Goal: Task Accomplishment & Management: Manage account settings

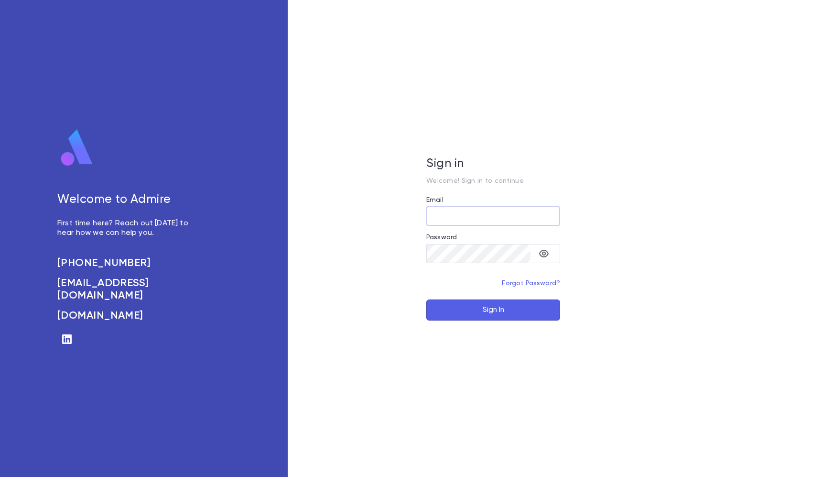
type input "**********"
click at [493, 309] on button "Sign In" at bounding box center [493, 309] width 134 height 21
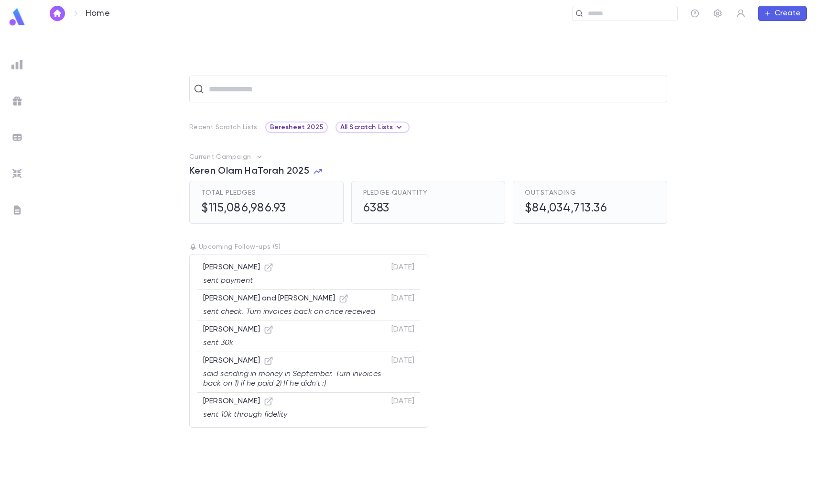
click at [19, 55] on ul at bounding box center [17, 264] width 34 height 425
click at [19, 64] on img at bounding box center [16, 64] width 11 height 11
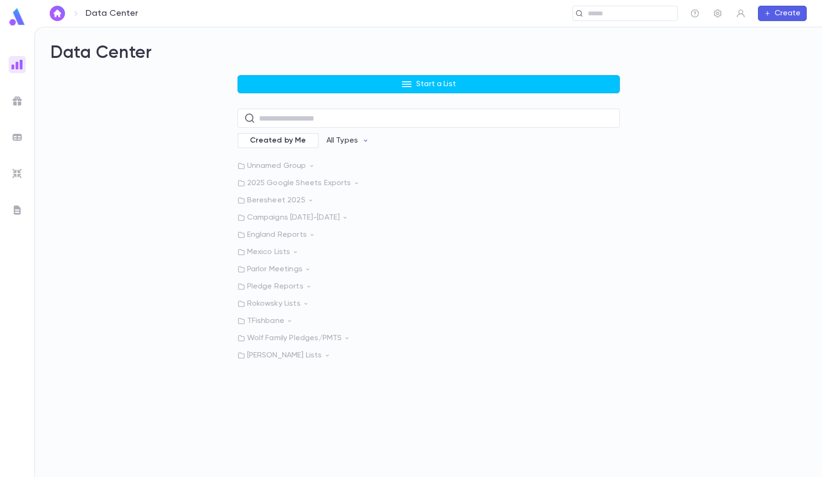
click at [280, 299] on p "Rokowsky Lists" at bounding box center [429, 304] width 382 height 10
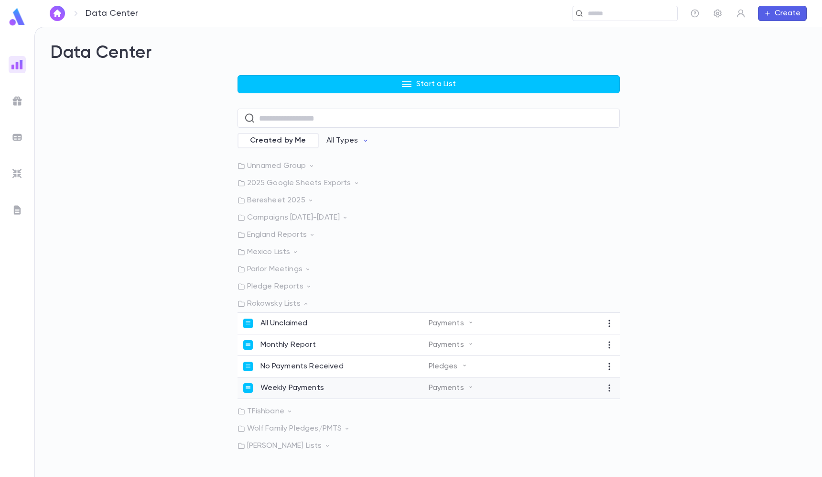
click at [294, 383] on div "Weekly Payments Payments" at bounding box center [429, 388] width 382 height 22
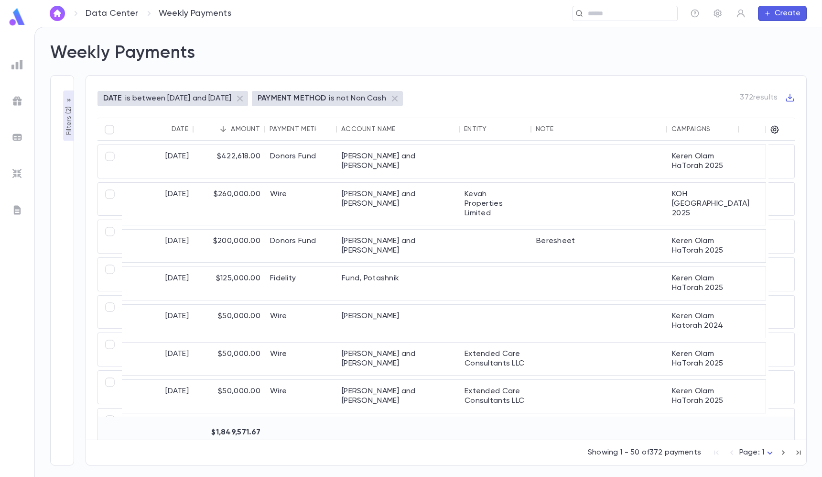
click at [65, 113] on p "Filters ( 2 )" at bounding box center [69, 119] width 10 height 31
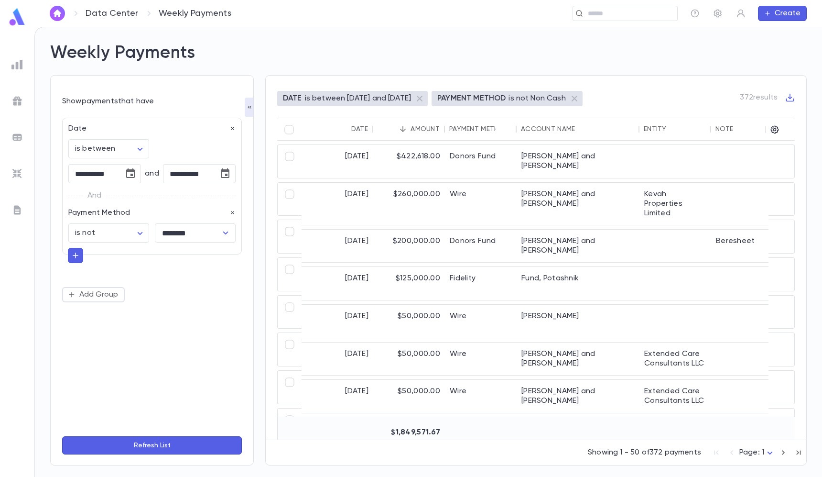
click at [81, 255] on button "button" at bounding box center [75, 255] width 15 height 15
type input "*****"
click at [83, 274] on li "Campaigns" at bounding box center [152, 274] width 168 height 15
click at [107, 267] on div "And" at bounding box center [151, 254] width 167 height 25
click at [107, 285] on body "**********" at bounding box center [411, 252] width 822 height 450
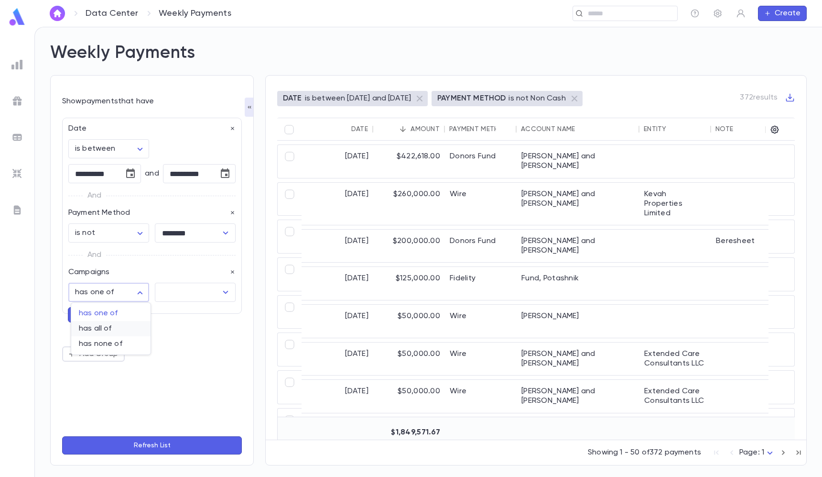
click at [106, 327] on span "has all of" at bounding box center [111, 329] width 64 height 10
type input "**********"
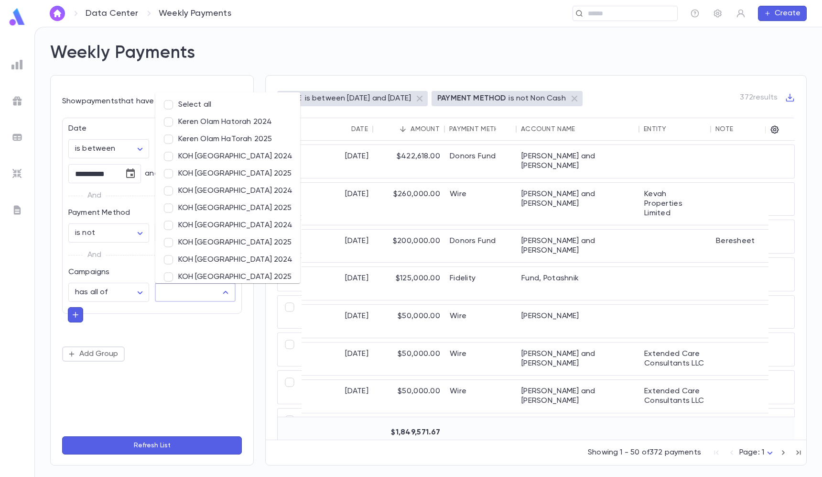
click at [180, 301] on input "text" at bounding box center [188, 292] width 58 height 18
click at [208, 126] on li "Keren Olam Hatorah 2024" at bounding box center [227, 121] width 145 height 17
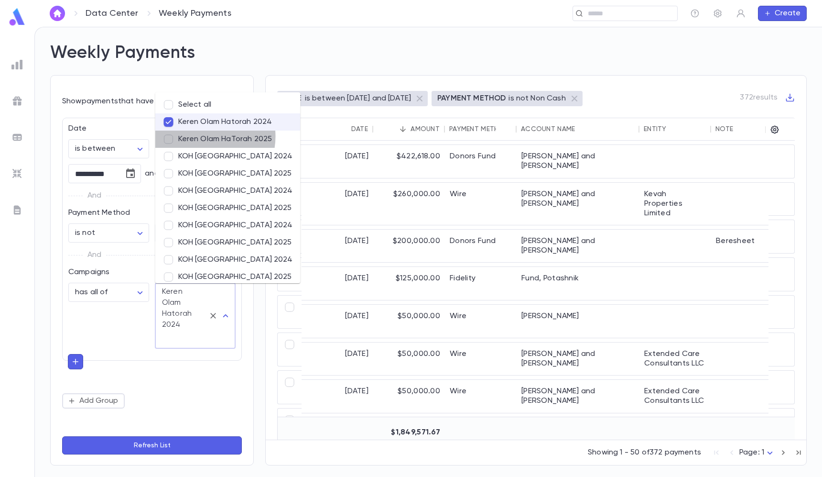
click at [202, 136] on li "Keren Olam HaTorah 2025" at bounding box center [227, 139] width 145 height 17
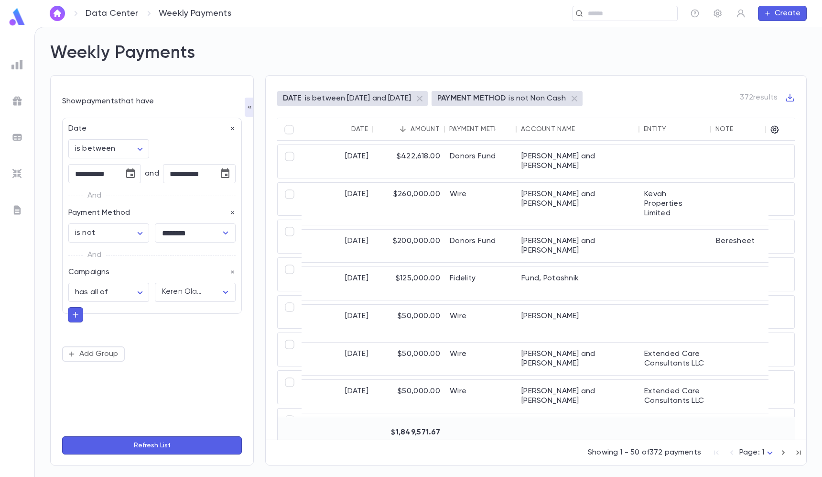
click at [169, 440] on button "Refresh List" at bounding box center [152, 445] width 180 height 18
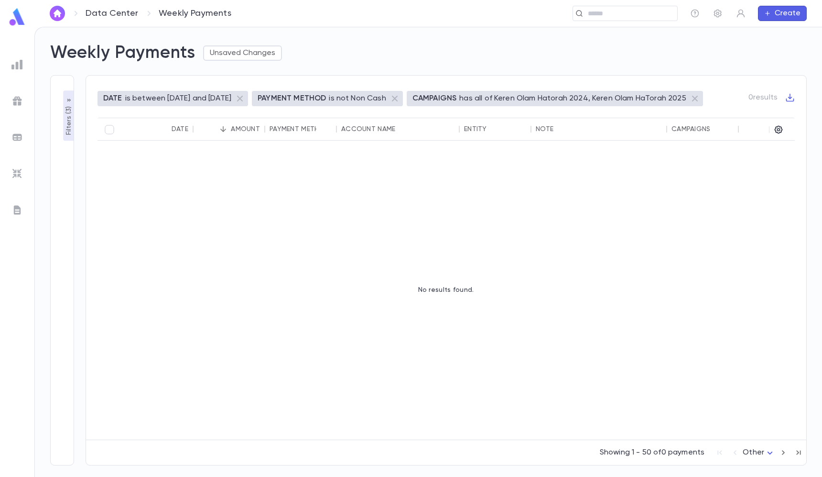
click at [66, 111] on p "Filters ( 3 )" at bounding box center [69, 119] width 10 height 31
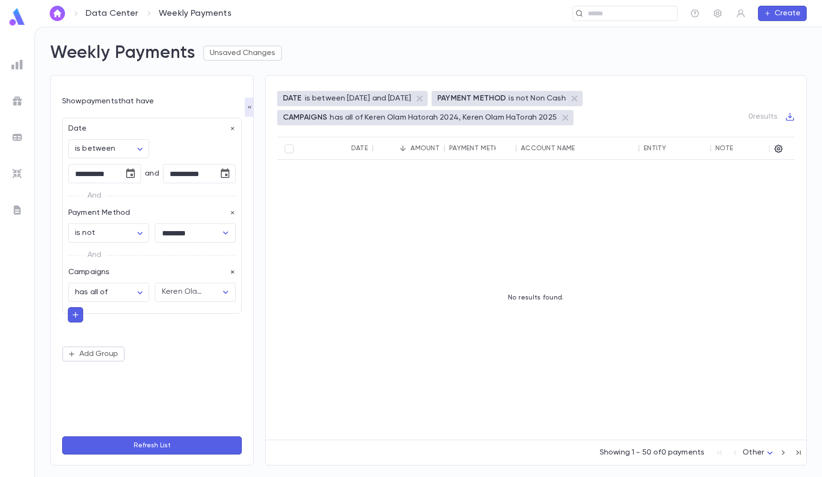
click at [233, 271] on icon "button" at bounding box center [232, 272] width 3 height 3
click at [71, 259] on button "button" at bounding box center [75, 255] width 15 height 15
type input "****"
click at [104, 277] on li "Campaigns" at bounding box center [152, 274] width 168 height 15
click at [106, 297] on body "**********" at bounding box center [411, 252] width 822 height 450
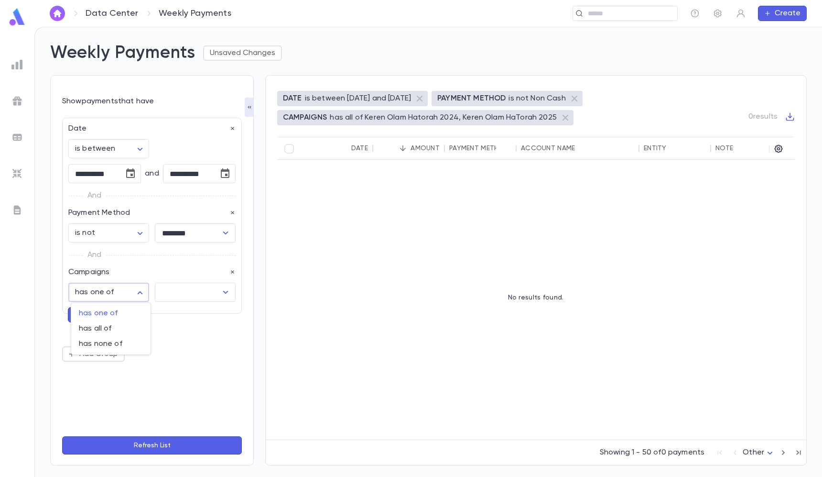
click at [220, 274] on div at bounding box center [411, 238] width 822 height 477
click at [229, 273] on icon "button" at bounding box center [232, 272] width 7 height 7
click at [80, 253] on button "button" at bounding box center [75, 255] width 15 height 15
type input "*"
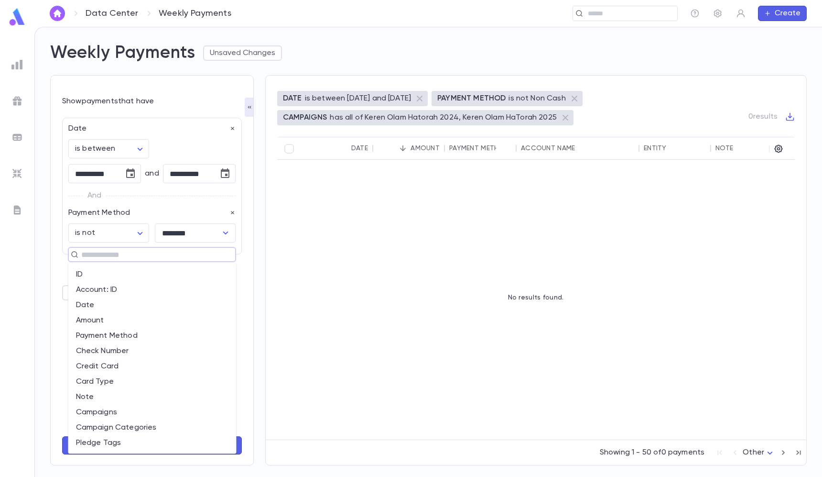
click at [289, 299] on div "No results found." at bounding box center [535, 297] width 517 height 275
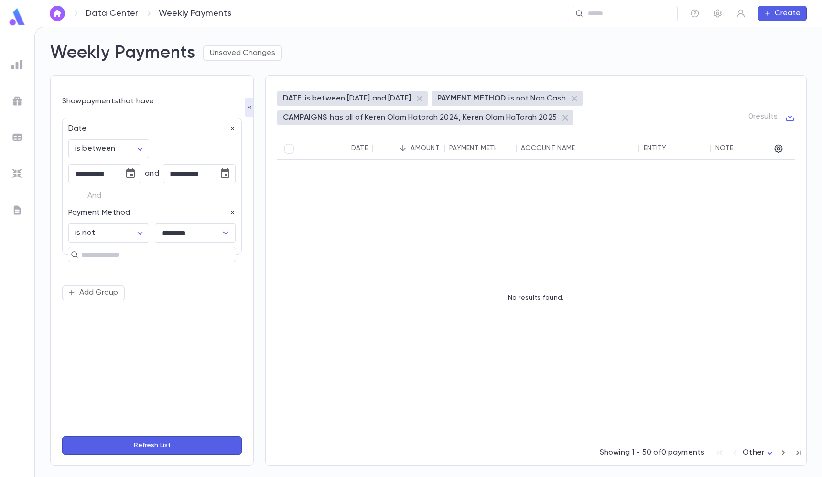
click at [181, 435] on form "**********" at bounding box center [152, 276] width 180 height 359
click at [182, 440] on button "Refresh List" at bounding box center [152, 445] width 180 height 18
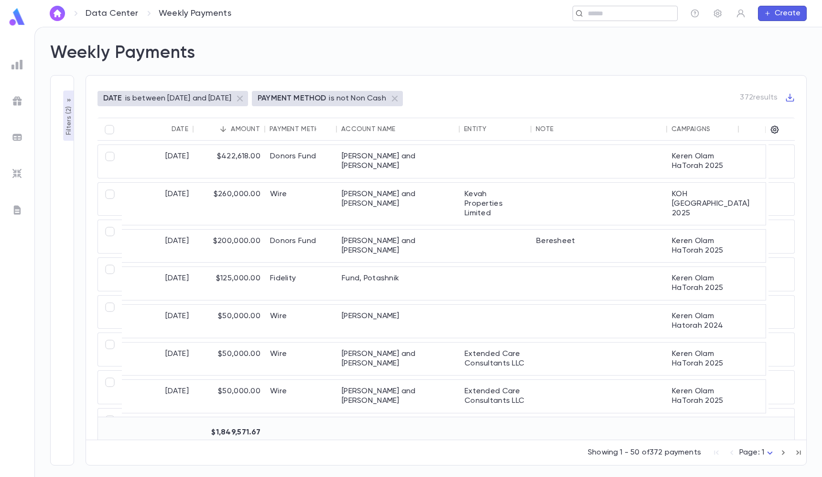
click at [607, 16] on input "text" at bounding box center [629, 13] width 88 height 9
paste input "**********"
type input "**********"
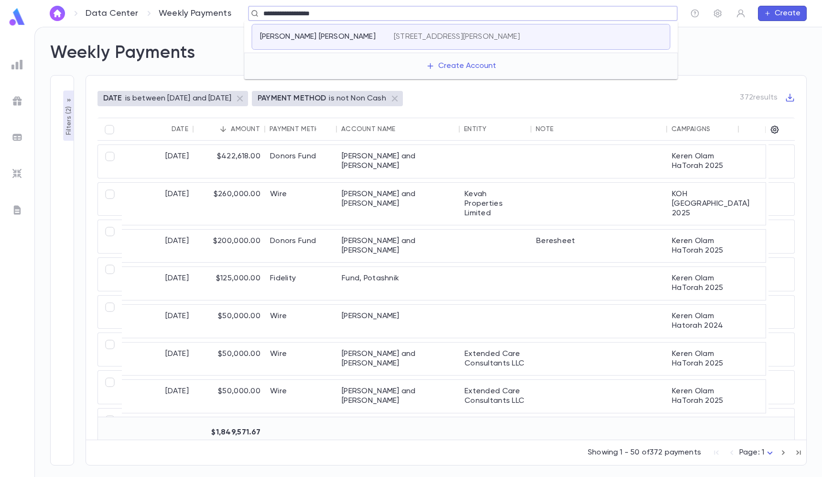
click at [404, 37] on p "[STREET_ADDRESS][PERSON_NAME]" at bounding box center [457, 37] width 126 height 10
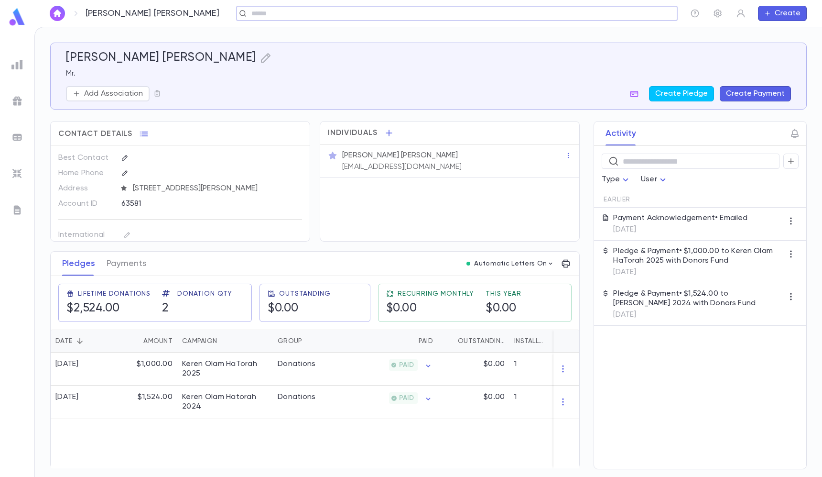
click at [764, 85] on div "Bauman, Aaron Dov Mr. Add Association Create Pledge Create Payment" at bounding box center [428, 76] width 725 height 51
click at [752, 90] on button "Create Payment" at bounding box center [755, 93] width 71 height 15
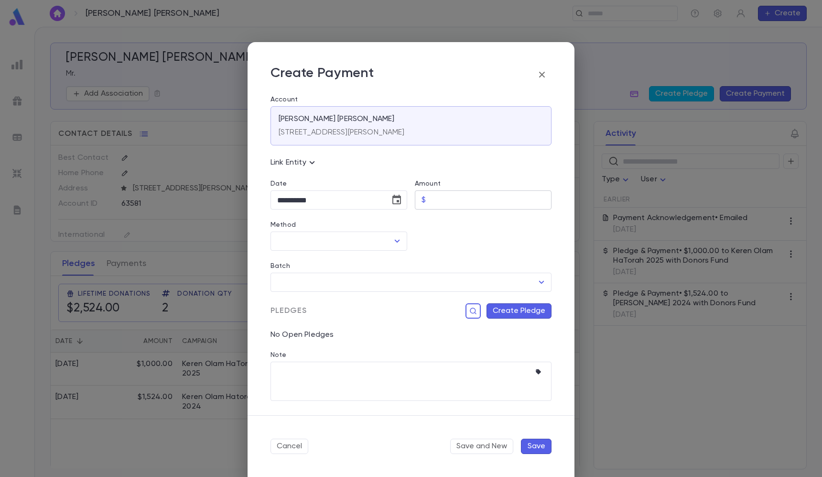
click at [422, 197] on p "$" at bounding box center [424, 200] width 4 height 10
click at [429, 197] on div "$ ​" at bounding box center [483, 199] width 137 height 19
click at [342, 230] on div "Method" at bounding box center [339, 226] width 137 height 11
type input "******"
click at [305, 273] on li "Donors Fund" at bounding box center [338, 277] width 135 height 15
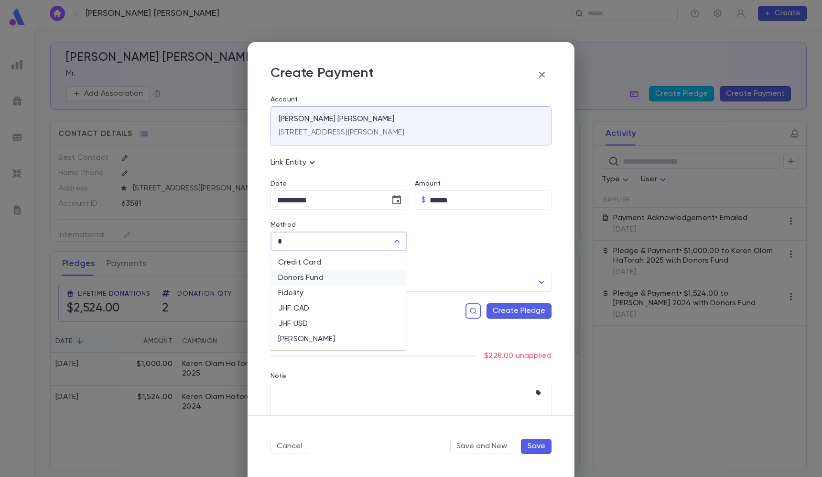
type input "**********"
click at [537, 395] on icon "button" at bounding box center [540, 393] width 10 height 10
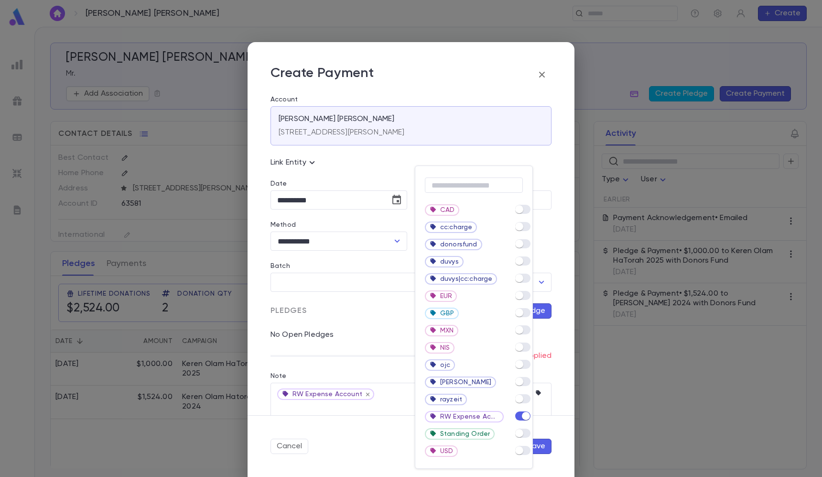
click at [543, 385] on div at bounding box center [411, 238] width 822 height 477
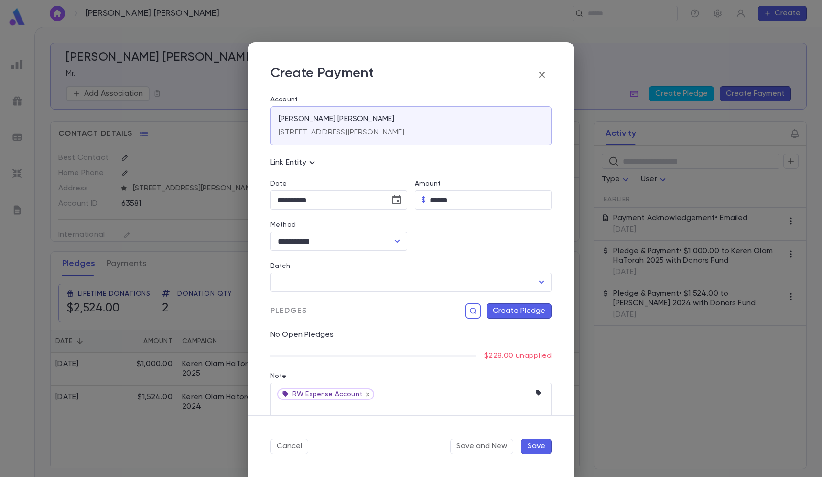
click at [525, 307] on button "Create Pledge" at bounding box center [519, 310] width 65 height 15
click at [445, 413] on input "Campaign" at bounding box center [456, 409] width 130 height 18
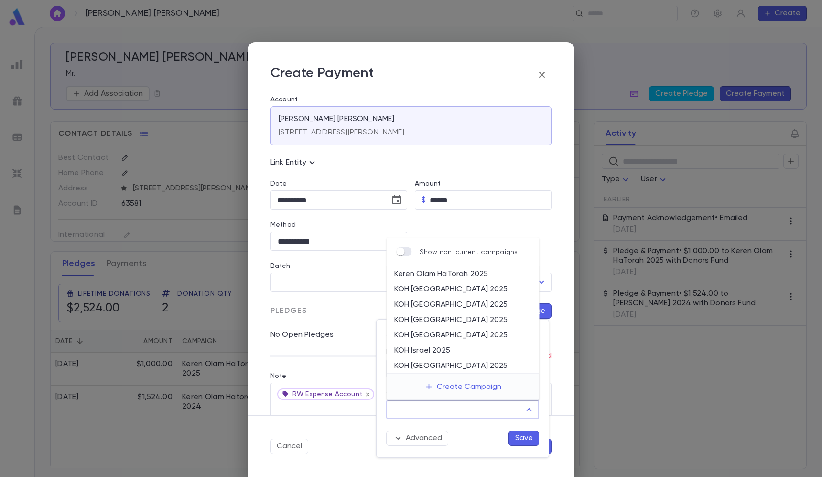
click at [479, 273] on li "Keren Olam HaTorah 2025" at bounding box center [463, 273] width 153 height 15
type input "**********"
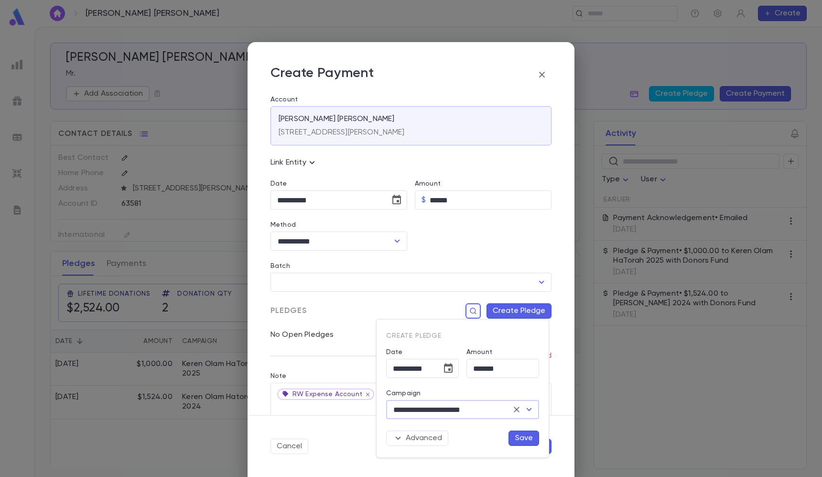
click at [526, 437] on button "Save" at bounding box center [524, 437] width 31 height 15
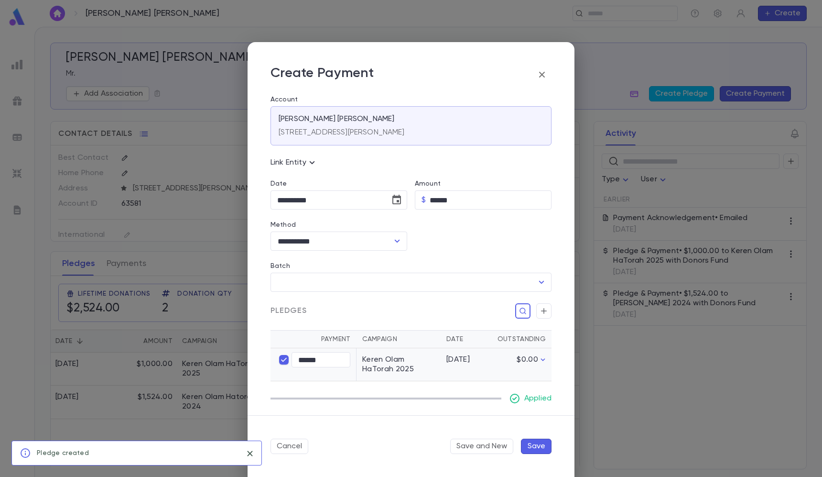
click at [542, 448] on button "Save" at bounding box center [536, 445] width 31 height 15
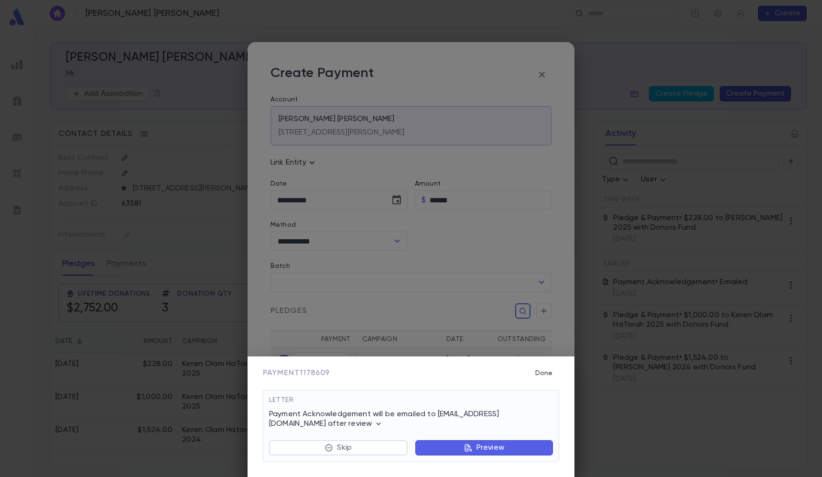
click at [174, 125] on div "Payment 1178609 Done Letter Payment Acknowledgement will be emailed to dovbauma…" at bounding box center [411, 238] width 822 height 477
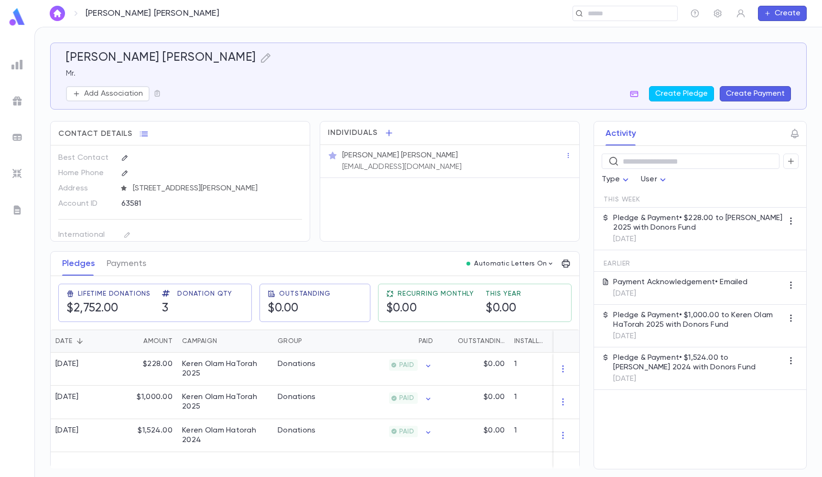
click at [16, 169] on img at bounding box center [16, 173] width 11 height 11
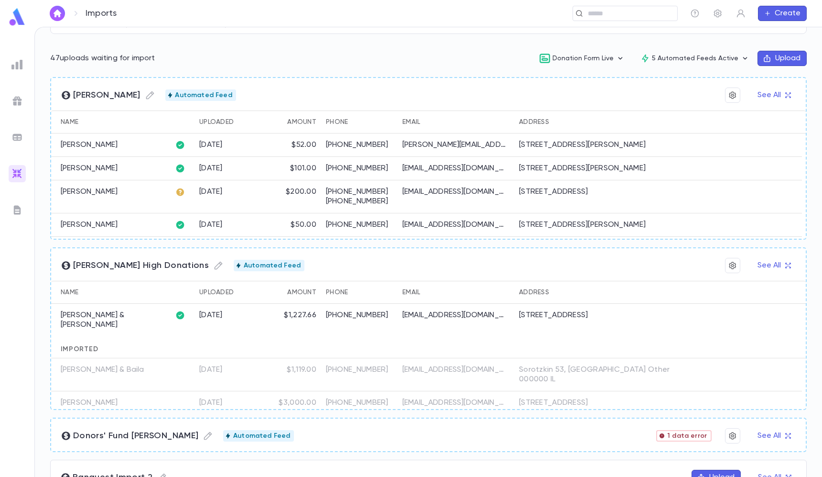
scroll to position [276, 0]
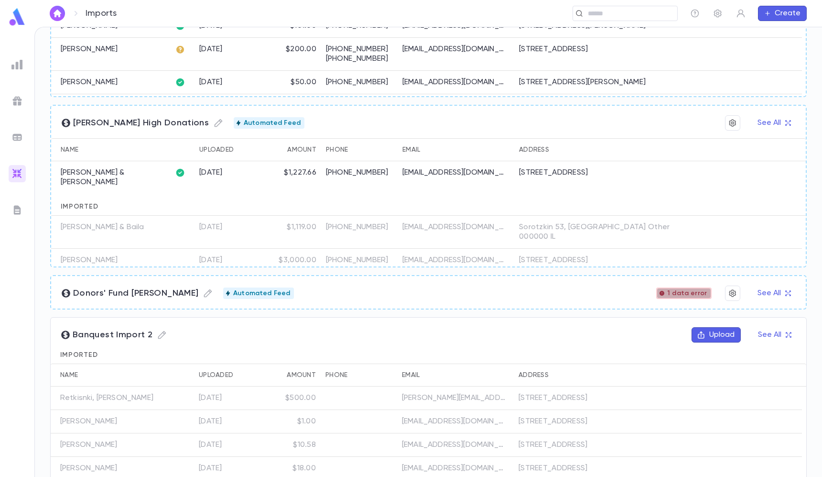
click at [687, 289] on span "1 data error" at bounding box center [687, 293] width 47 height 8
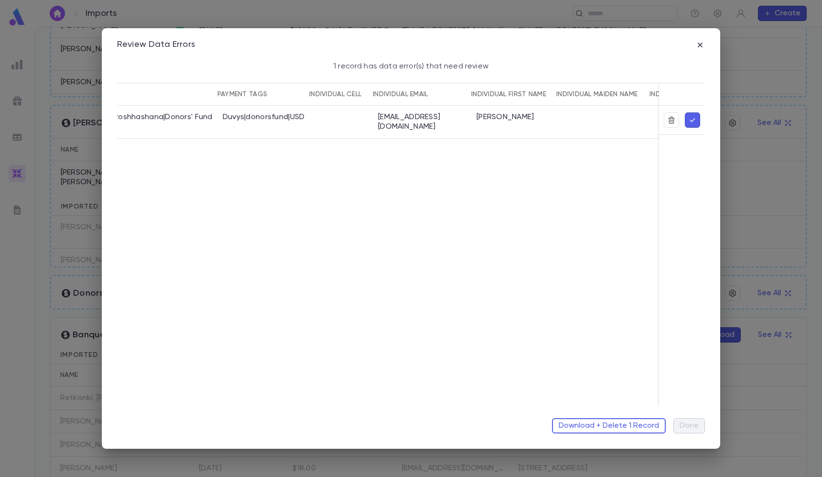
scroll to position [0, 4062]
click at [704, 43] on icon "button" at bounding box center [701, 45] width 10 height 10
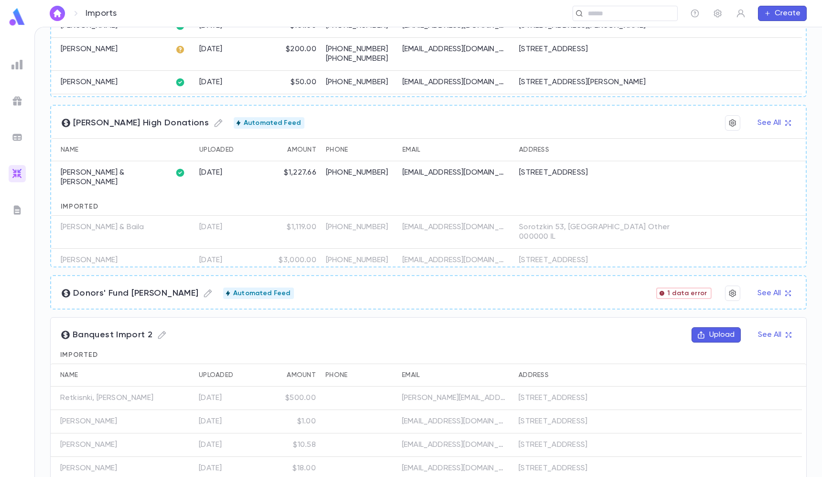
click at [769, 132] on div "Duvy's High Donations Automated Feed See All" at bounding box center [428, 126] width 755 height 23
click at [761, 117] on button "See All" at bounding box center [774, 122] width 44 height 15
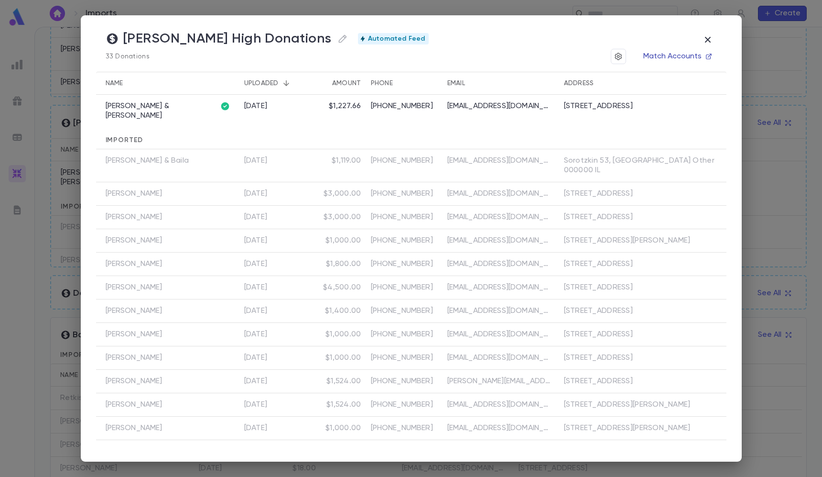
click at [667, 55] on button "Match Accounts" at bounding box center [677, 56] width 79 height 15
click at [705, 35] on icon "button" at bounding box center [707, 39] width 11 height 11
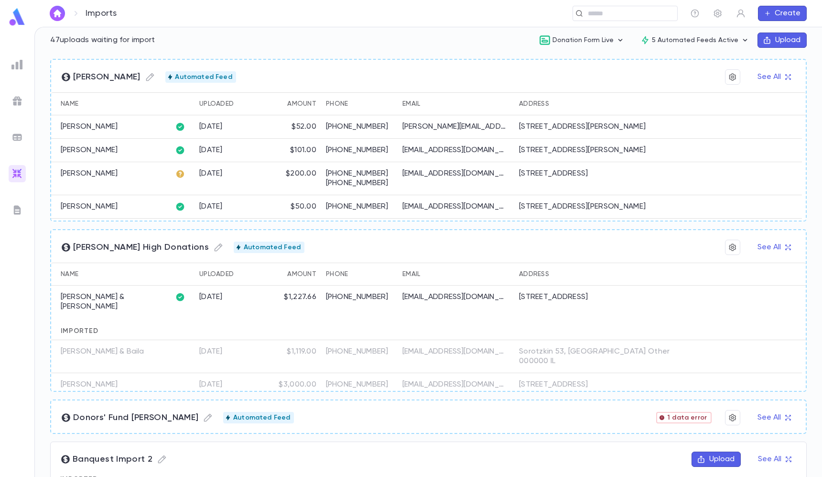
scroll to position [152, 0]
click at [765, 81] on button "See All" at bounding box center [774, 77] width 44 height 15
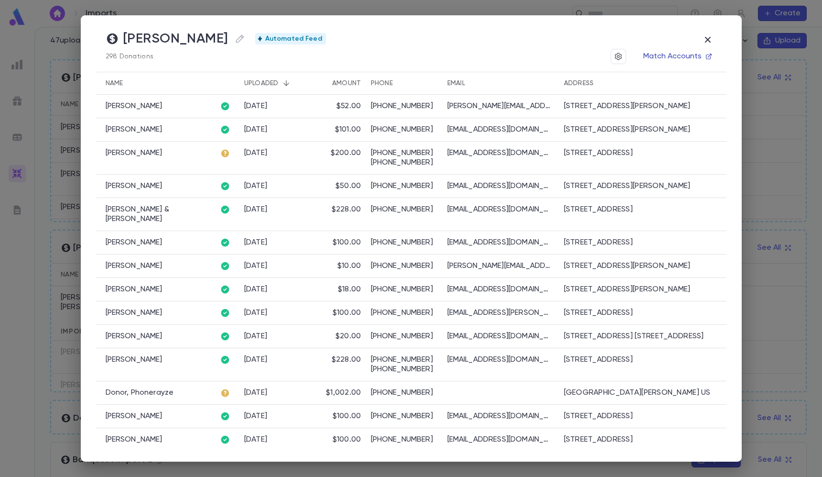
click at [674, 59] on button "Match Accounts" at bounding box center [677, 56] width 79 height 15
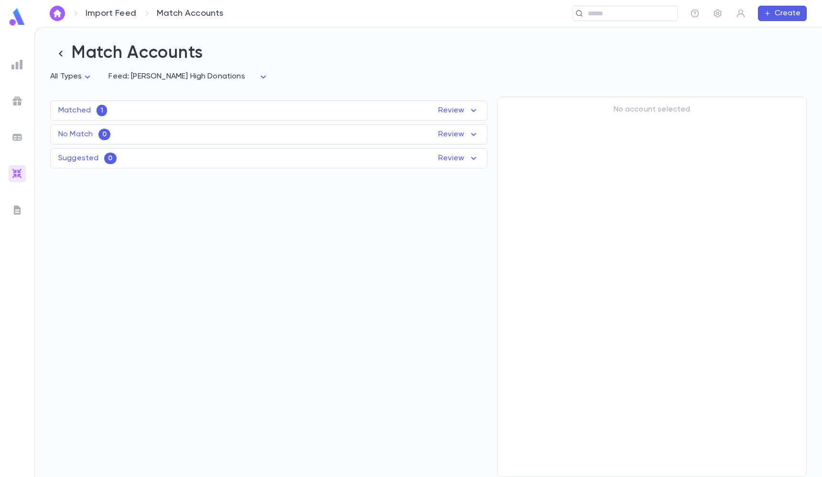
click at [215, 109] on div "Matched 1 Review" at bounding box center [269, 110] width 436 height 11
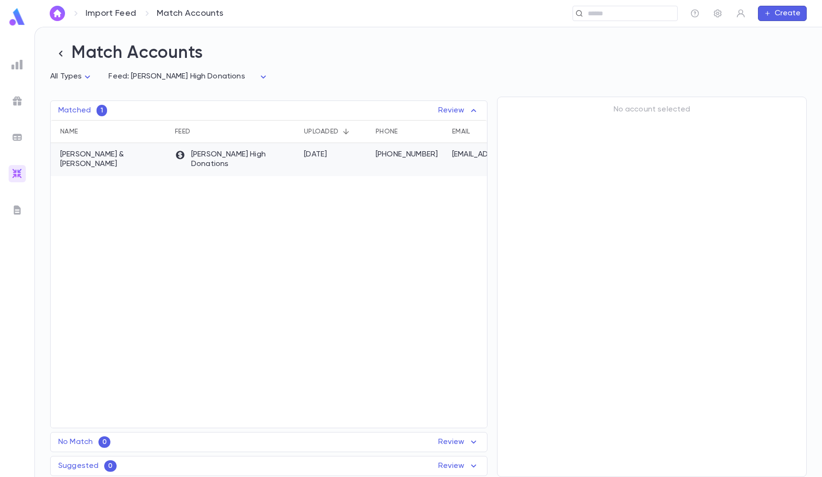
click at [210, 151] on p "[PERSON_NAME] High Donations" at bounding box center [235, 159] width 120 height 19
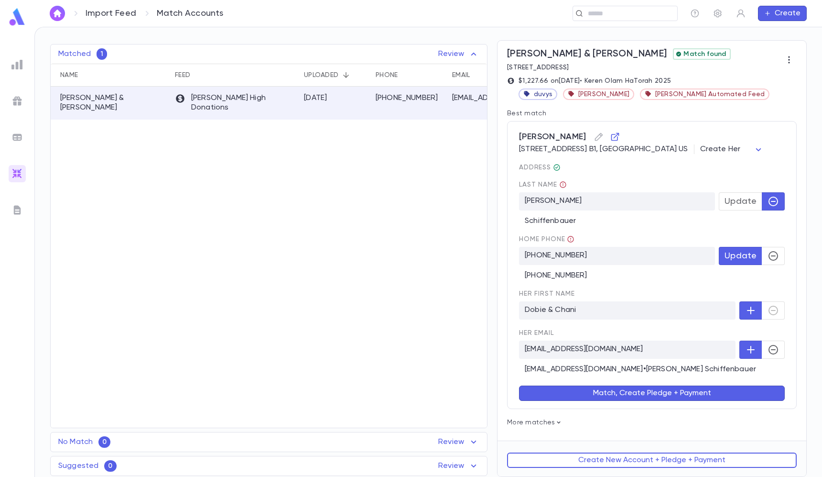
scroll to position [57, 0]
click at [742, 205] on span "Update" at bounding box center [741, 201] width 32 height 11
click at [685, 388] on button "Match, Create Pledge + Payment" at bounding box center [652, 392] width 266 height 15
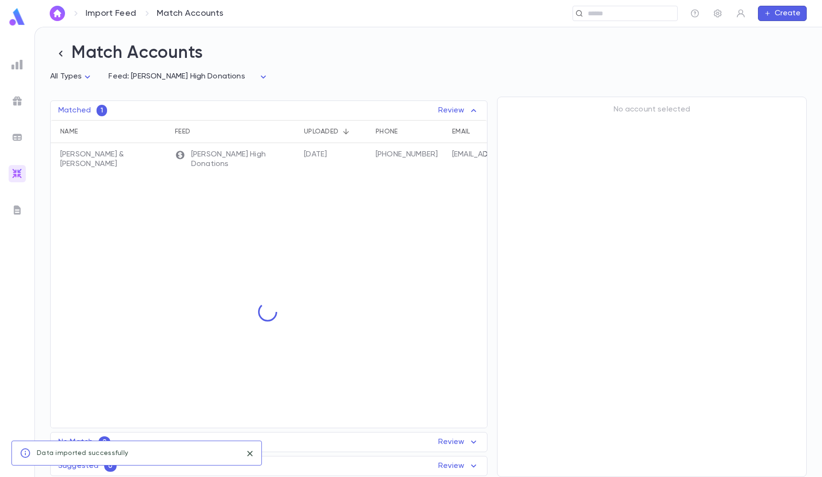
scroll to position [0, 0]
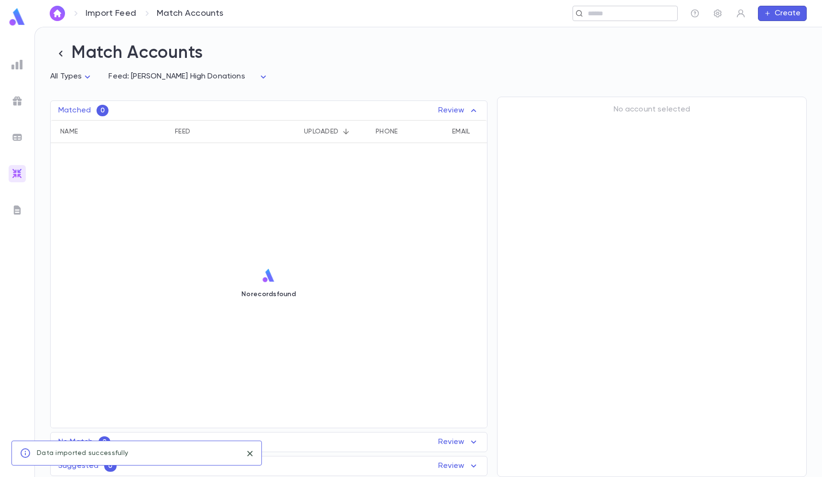
click at [599, 8] on div "​" at bounding box center [625, 13] width 105 height 15
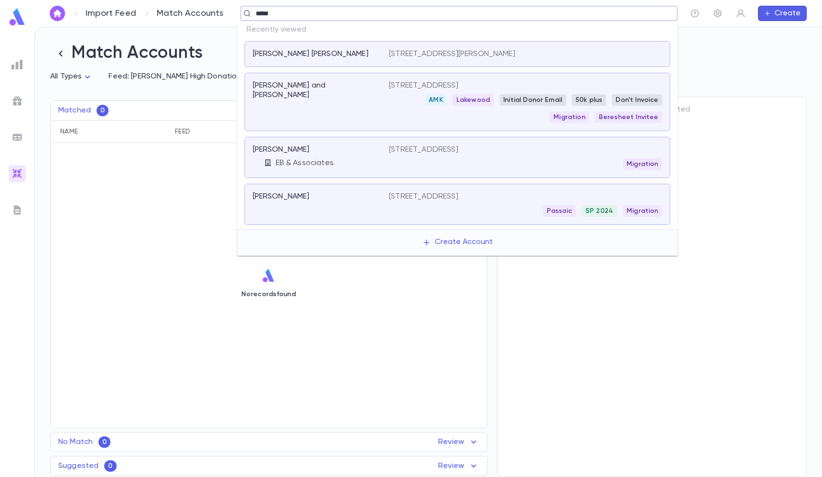
type input "******"
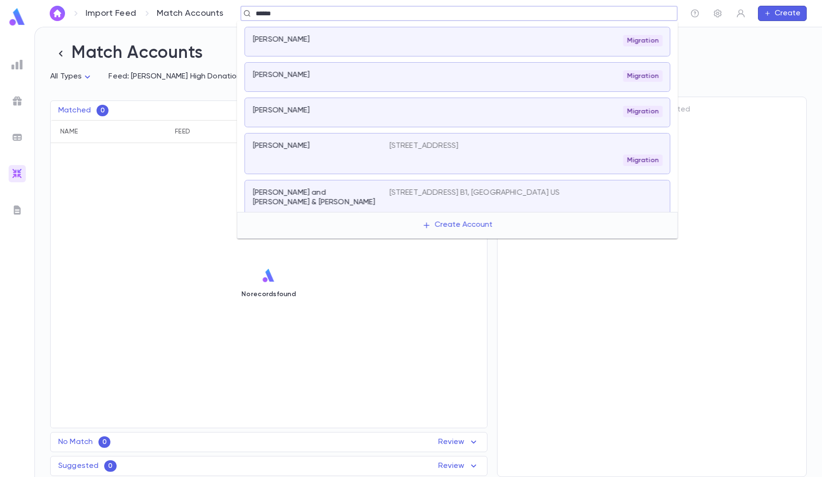
scroll to position [169, 0]
click at [335, 199] on p "[PERSON_NAME] and [PERSON_NAME] & [PERSON_NAME]" at bounding box center [315, 197] width 125 height 19
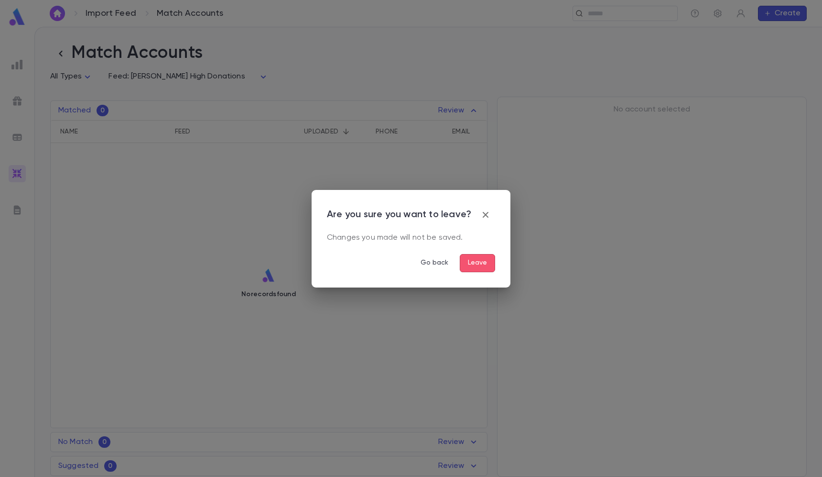
click at [479, 272] on div "Are you sure you want to leave? Changes you made will not be saved. Go back Lea…" at bounding box center [411, 239] width 199 height 98
click at [479, 266] on button "Leave" at bounding box center [477, 263] width 35 height 18
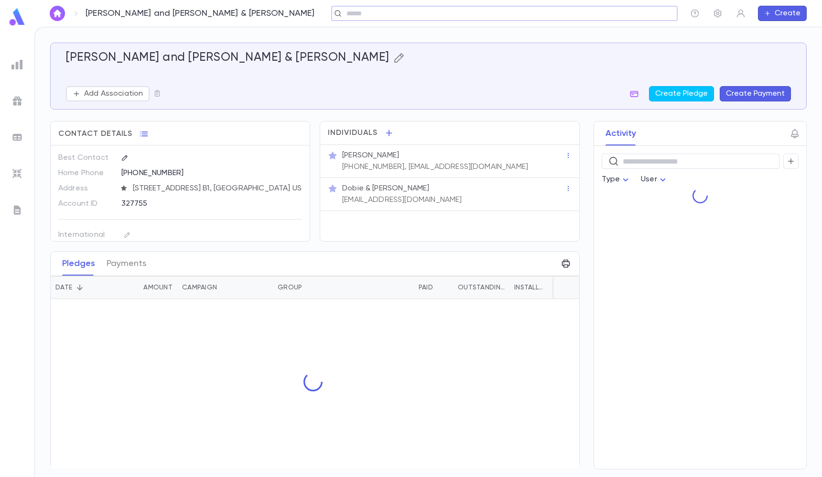
click at [393, 56] on icon "button" at bounding box center [398, 57] width 11 height 11
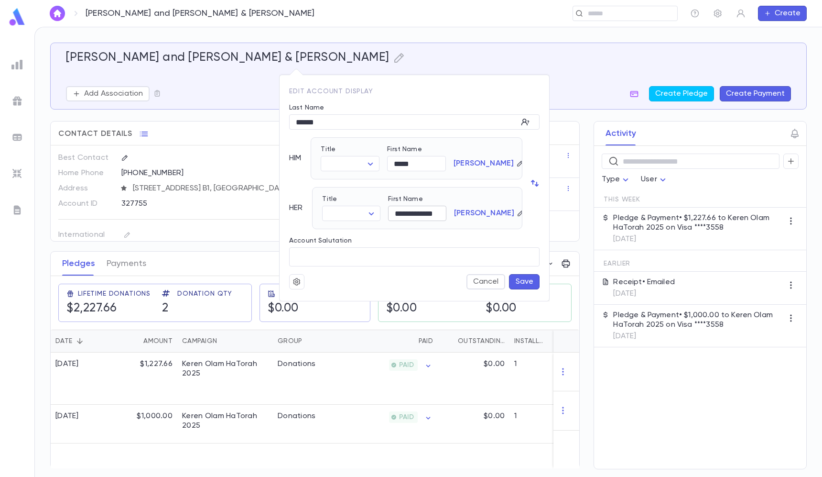
click at [408, 213] on input "**********" at bounding box center [417, 213] width 58 height 15
type input "*******"
click at [414, 165] on input "*****" at bounding box center [416, 163] width 59 height 15
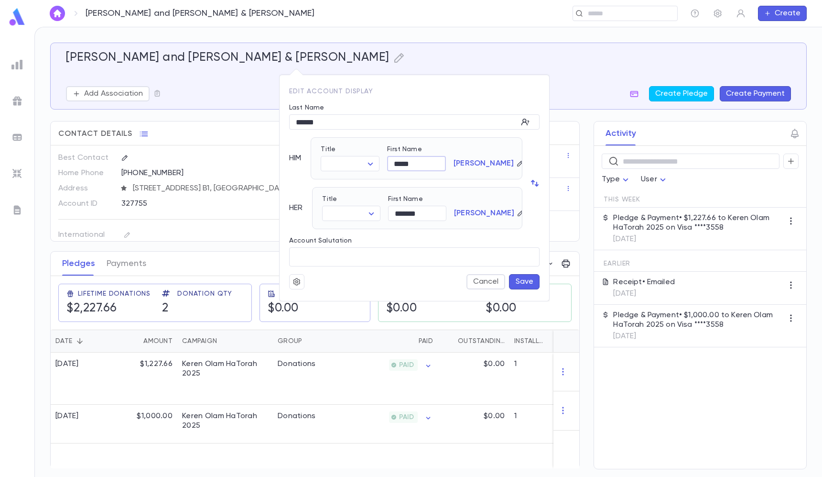
paste input "text"
type input "*****"
drag, startPoint x: 404, startPoint y: 211, endPoint x: 379, endPoint y: 212, distance: 25.4
click at [380, 212] on div "Title ​ ​ First Name ******* ​ [PERSON_NAME]" at bounding box center [414, 203] width 198 height 33
type input "*****"
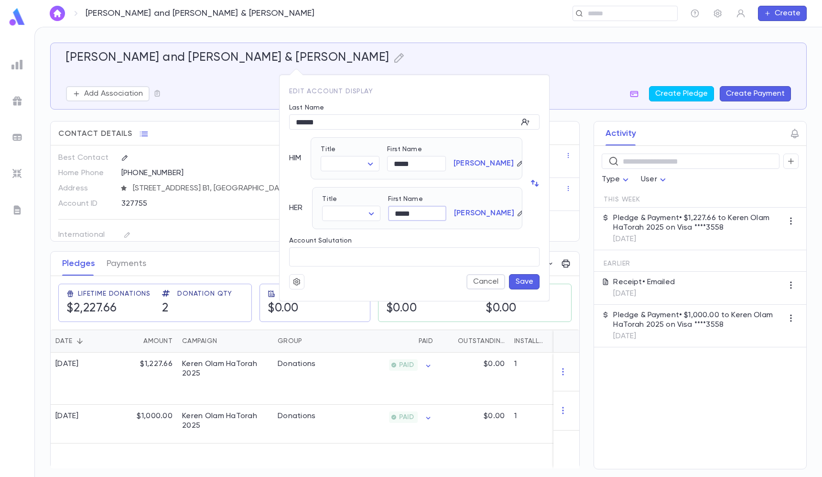
click at [532, 285] on button "Save" at bounding box center [524, 281] width 31 height 15
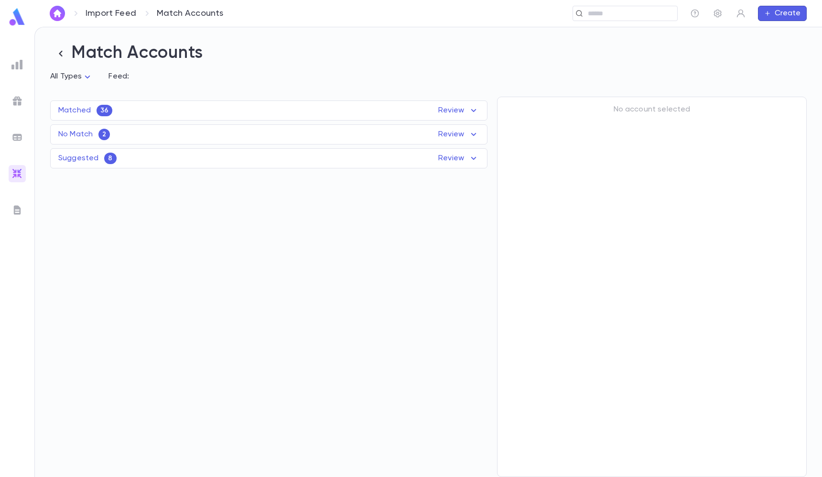
click at [164, 160] on div "Suggested 8 Review" at bounding box center [269, 158] width 436 height 11
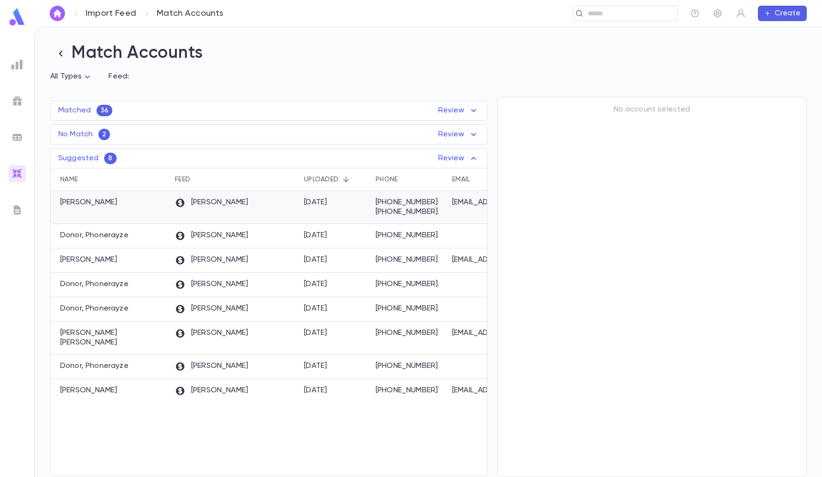
click at [178, 207] on icon at bounding box center [180, 202] width 11 height 11
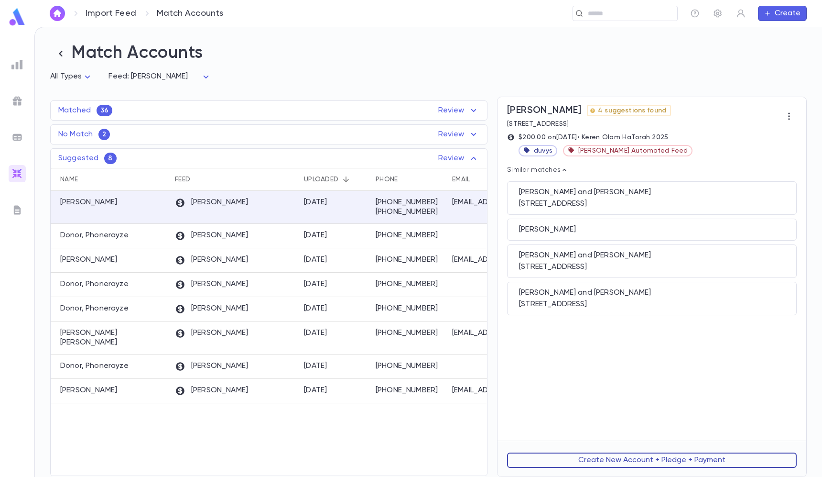
click at [637, 458] on button "Create New Account + Pledge + Payment" at bounding box center [652, 459] width 290 height 15
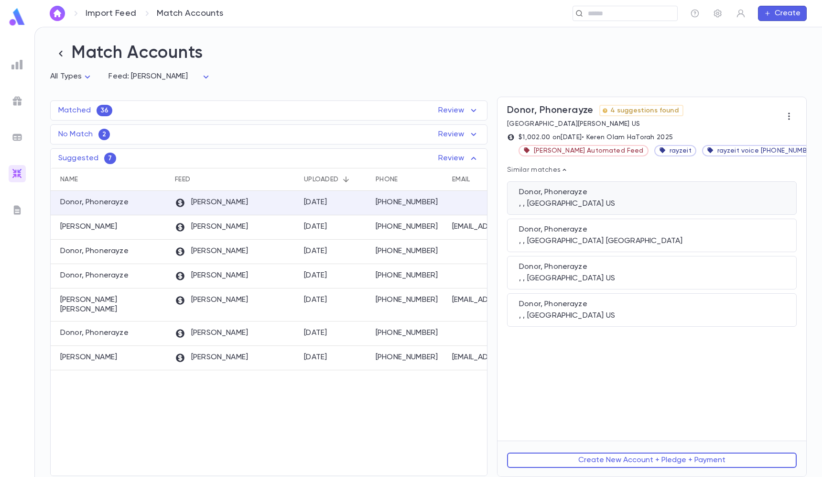
click at [568, 196] on div "Donor, Phonerayze" at bounding box center [652, 192] width 266 height 10
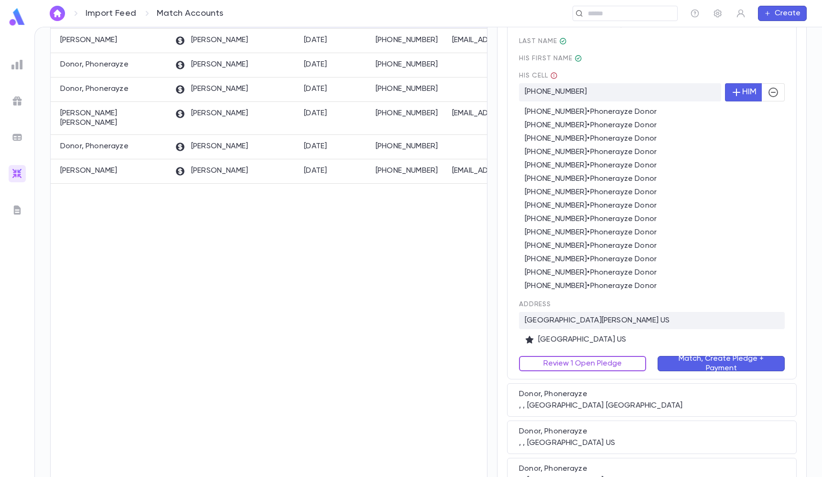
scroll to position [247, 0]
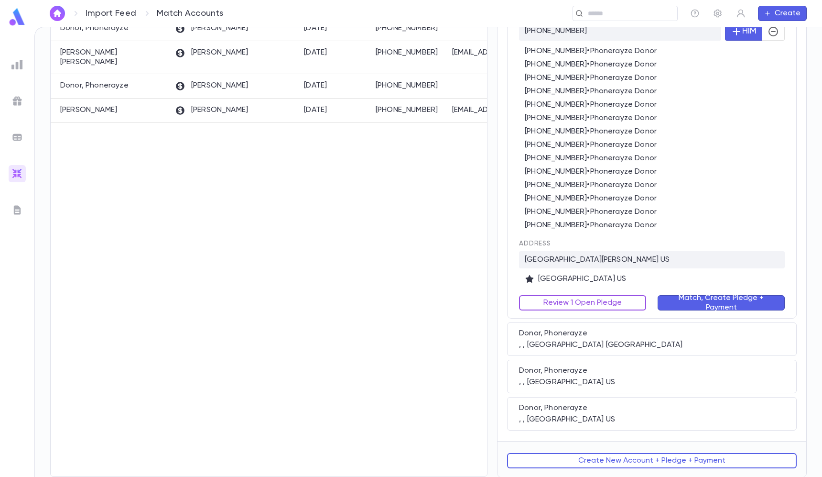
click at [622, 305] on button "Review 1 Open Pledge" at bounding box center [582, 302] width 127 height 15
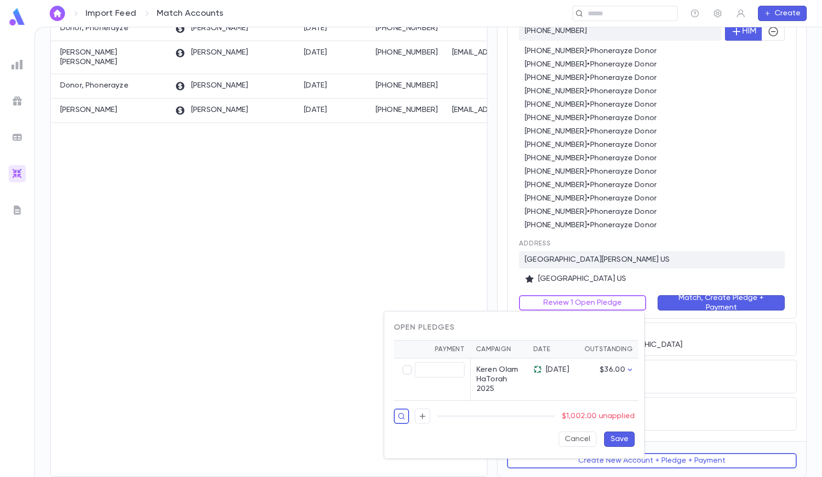
click at [699, 299] on div at bounding box center [411, 238] width 822 height 477
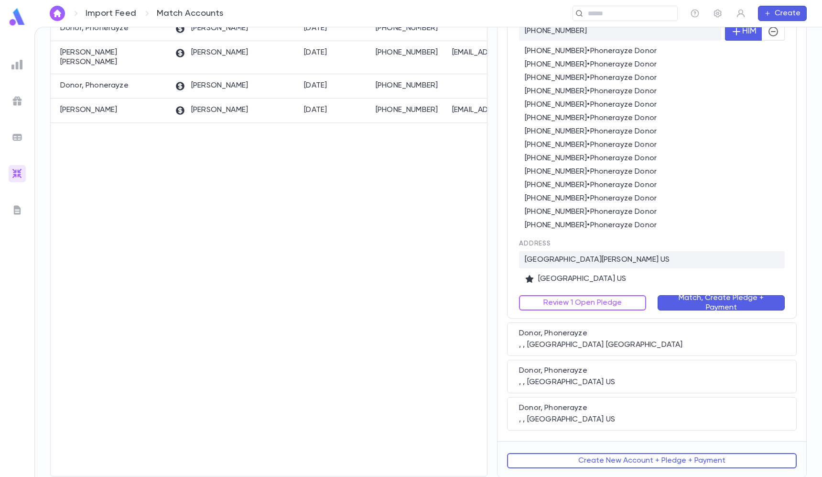
click at [704, 304] on button "Match, Create Pledge + Payment" at bounding box center [721, 302] width 127 height 15
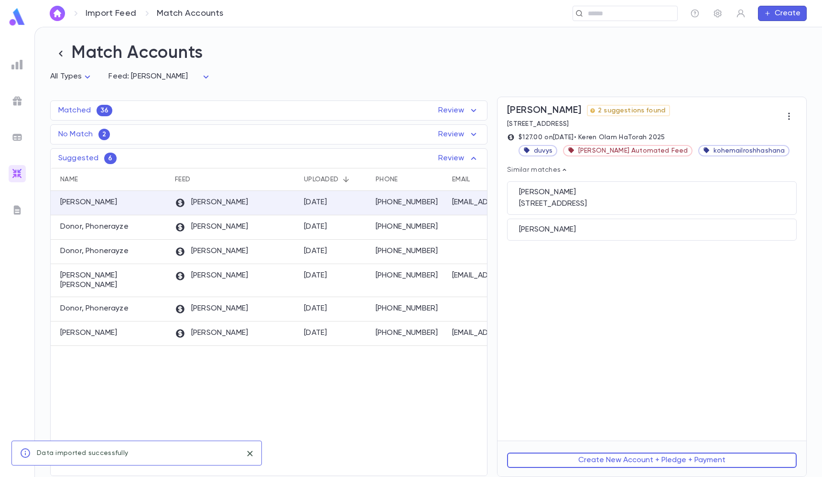
scroll to position [0, 0]
click at [587, 229] on div "Grynheim, Aliza" at bounding box center [652, 230] width 266 height 10
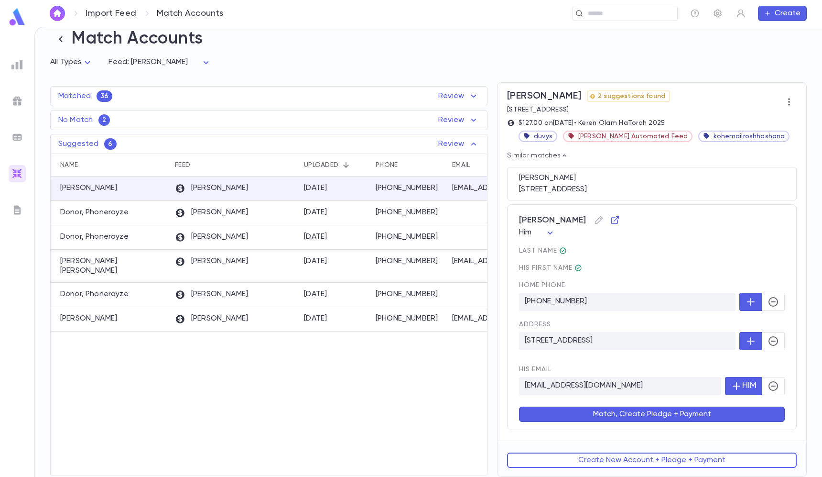
scroll to position [15, 0]
click at [585, 412] on button "Match, Create Pledge + Payment" at bounding box center [652, 413] width 266 height 15
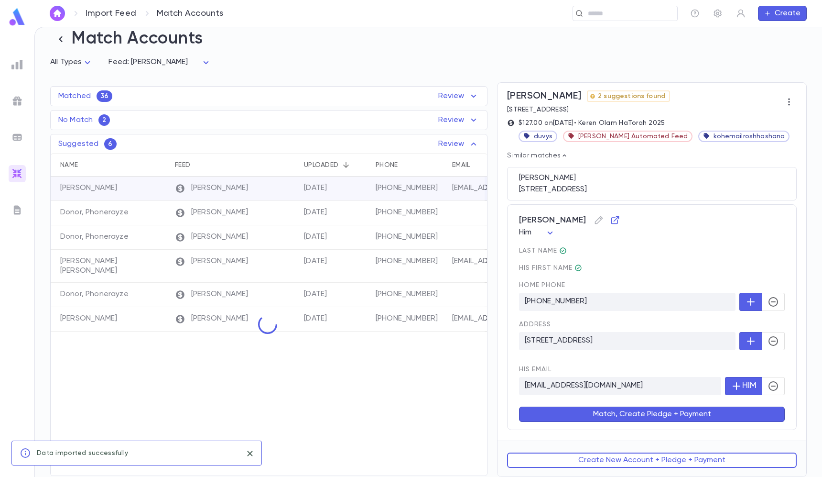
scroll to position [0, 0]
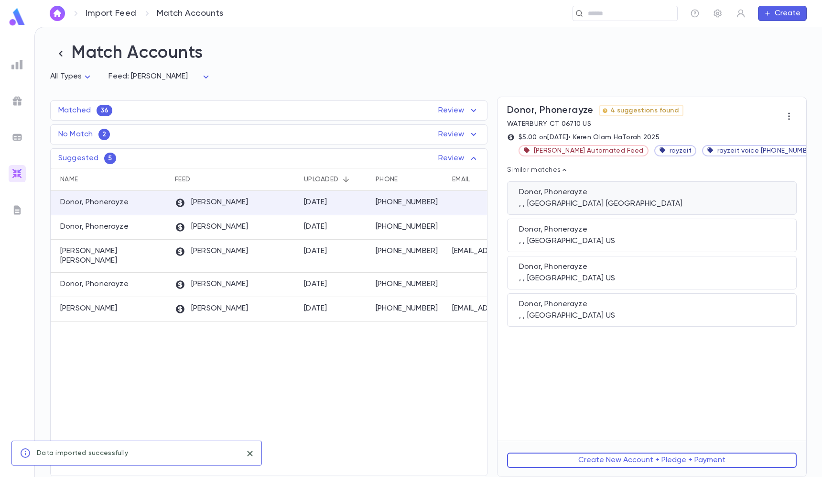
click at [576, 208] on div ", , NJ US" at bounding box center [652, 204] width 266 height 10
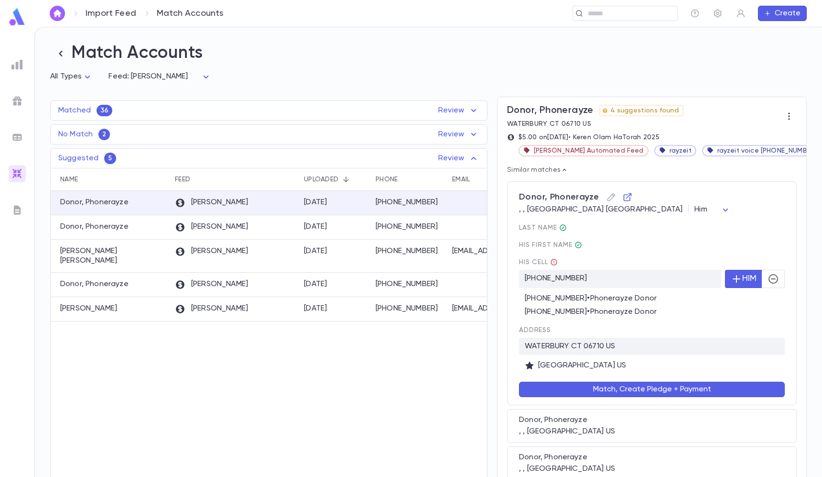
click at [580, 394] on button "Match, Create Pledge + Payment" at bounding box center [652, 389] width 266 height 15
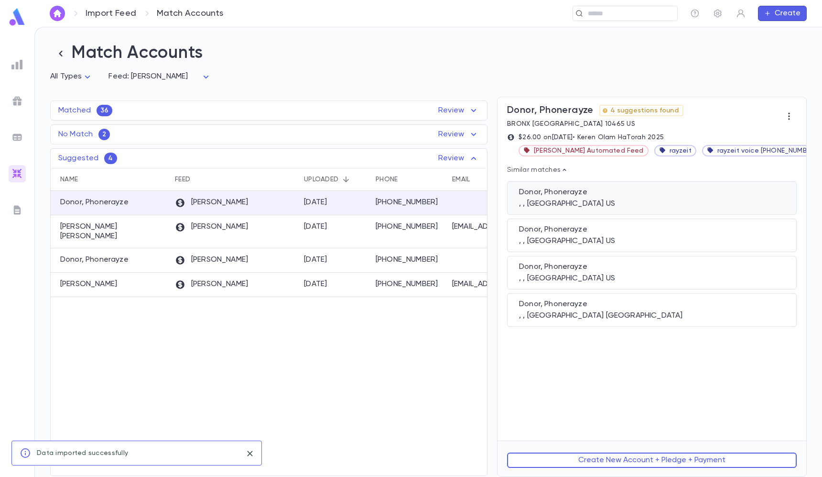
click at [585, 205] on div ", , TOMS RIVER NJ 08755 US" at bounding box center [652, 204] width 266 height 10
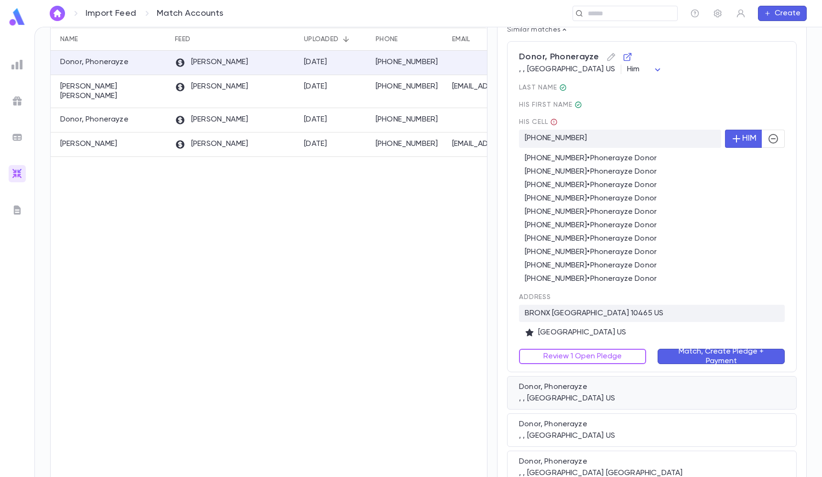
scroll to position [161, 0]
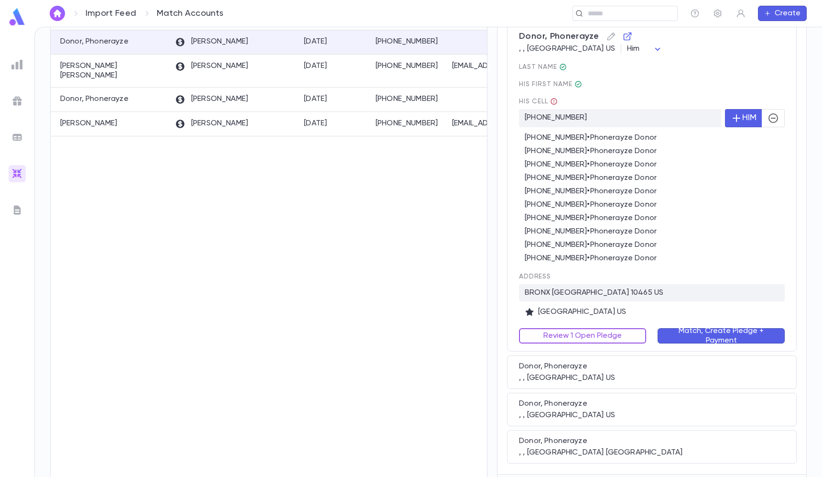
click at [611, 334] on button "Review 1 Open Pledge" at bounding box center [582, 335] width 127 height 15
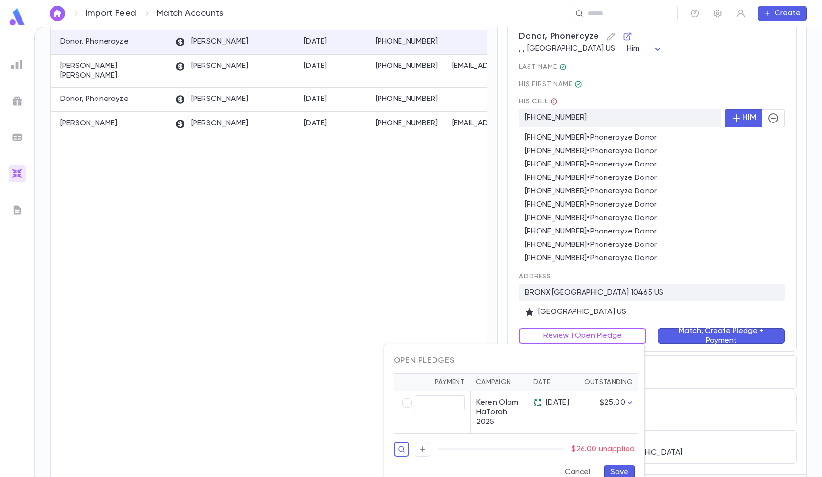
click at [641, 295] on div at bounding box center [411, 238] width 822 height 477
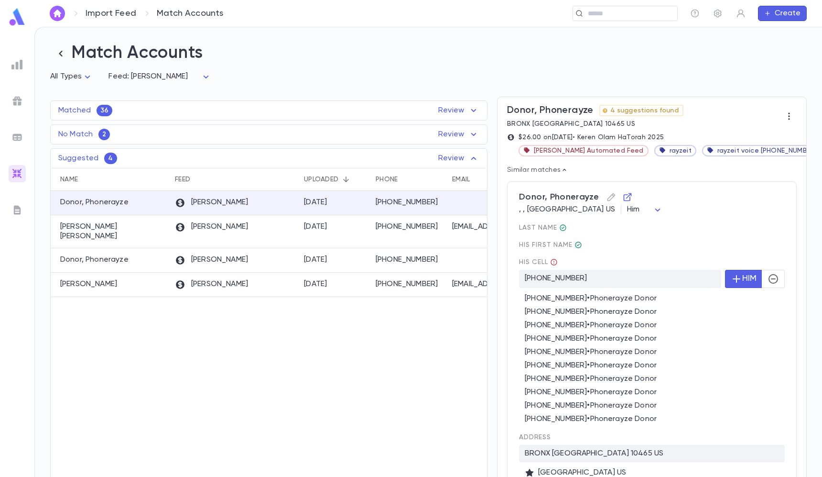
scroll to position [0, 0]
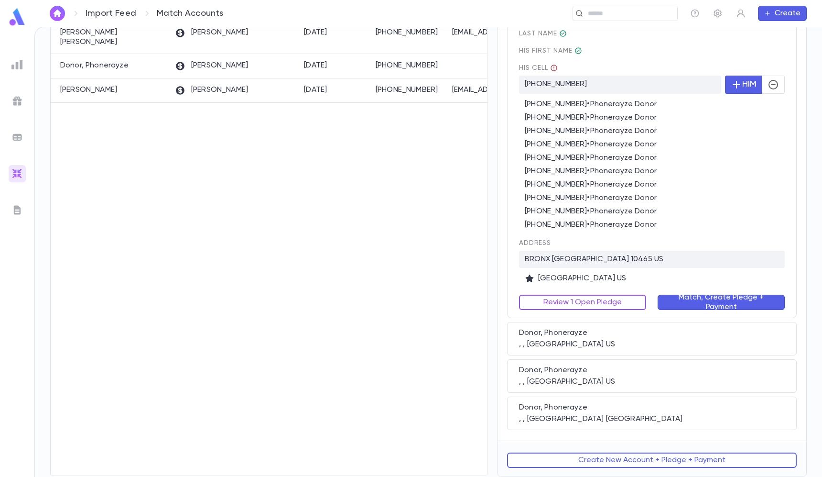
click at [594, 292] on div "Review 1 Open Pledge" at bounding box center [577, 296] width 139 height 27
click at [570, 309] on div "Donor, Phonerayze , , TOMS RIVER NJ 08755 US Him *** last Name His first Name H…" at bounding box center [652, 152] width 290 height 331
click at [572, 301] on button "Review 1 Open Pledge" at bounding box center [582, 302] width 127 height 15
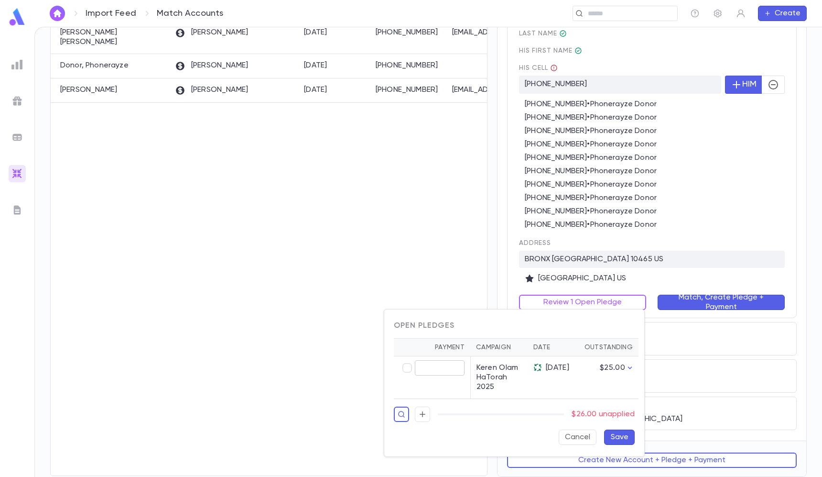
type input "*****"
click at [417, 412] on button "button" at bounding box center [422, 413] width 15 height 15
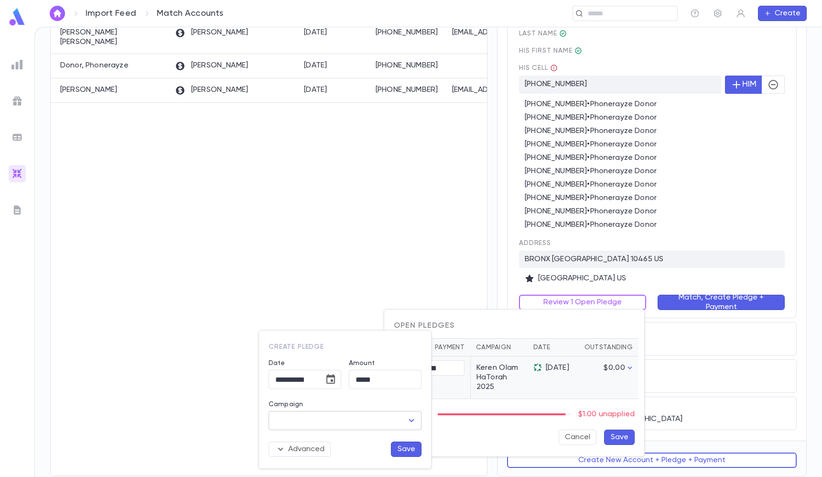
click at [381, 414] on input "Campaign" at bounding box center [338, 420] width 130 height 18
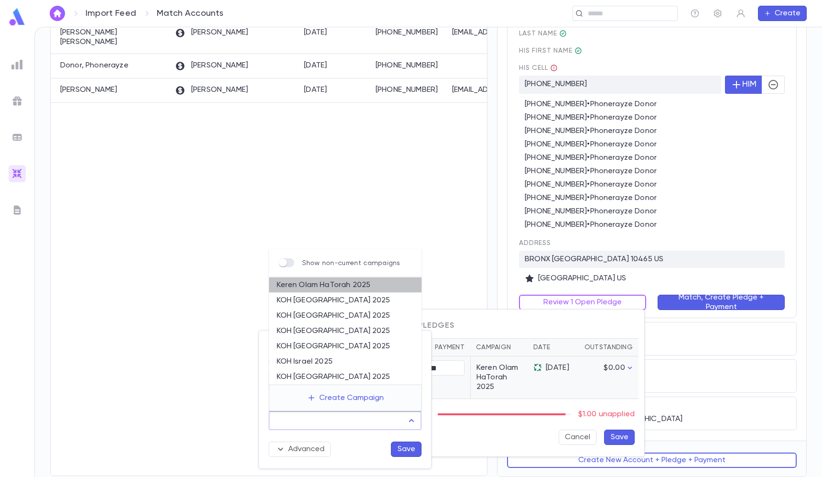
click at [351, 287] on li "Keren Olam HaTorah 2025" at bounding box center [345, 284] width 153 height 15
type input "**********"
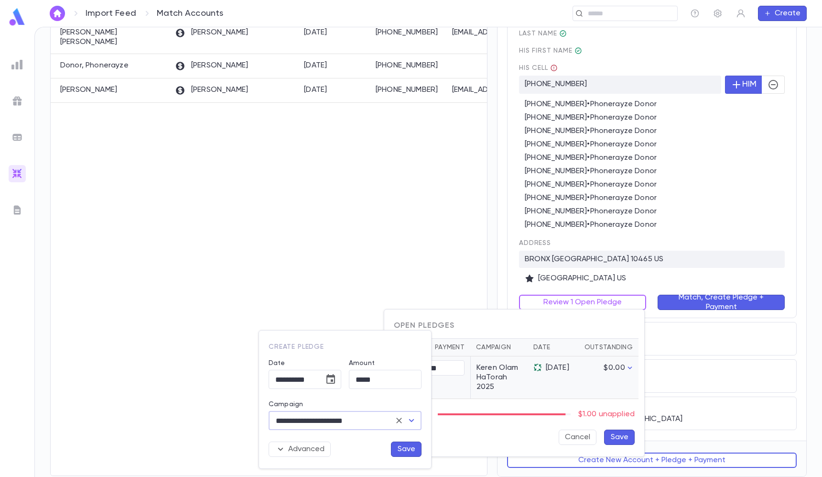
click at [408, 444] on button "Save" at bounding box center [406, 448] width 31 height 15
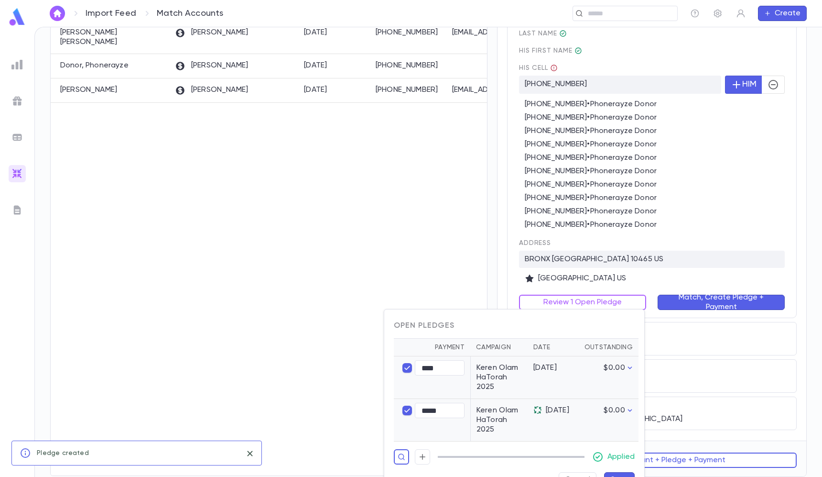
click at [624, 437] on td "$0.00" at bounding box center [607, 420] width 63 height 43
click at [624, 472] on button "Save" at bounding box center [619, 479] width 31 height 15
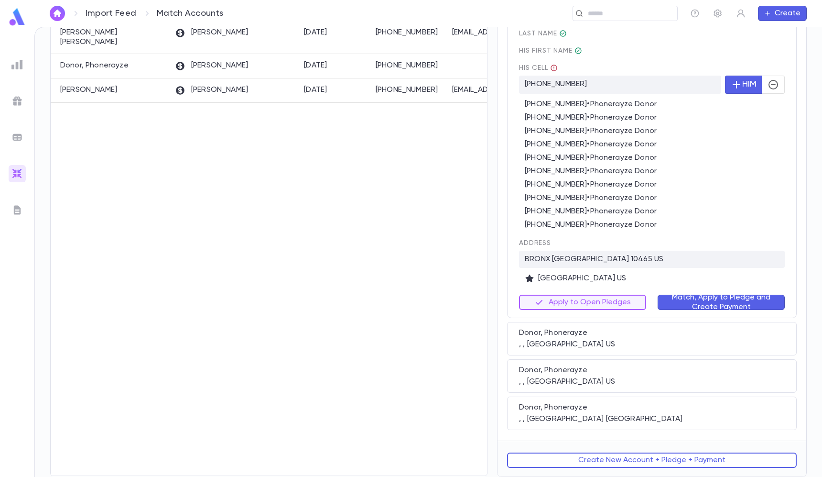
click at [676, 301] on button "Match, Apply to Pledge and Create Payment" at bounding box center [721, 302] width 127 height 15
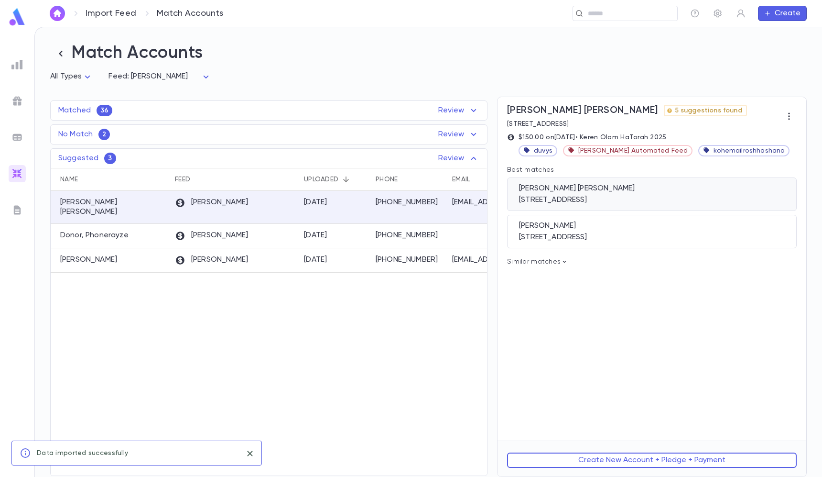
scroll to position [0, 0]
click at [632, 194] on div "Fogel, Chaya Sarah 1453 East 12th Street, Brooklyn NY 11230 US" at bounding box center [652, 193] width 290 height 33
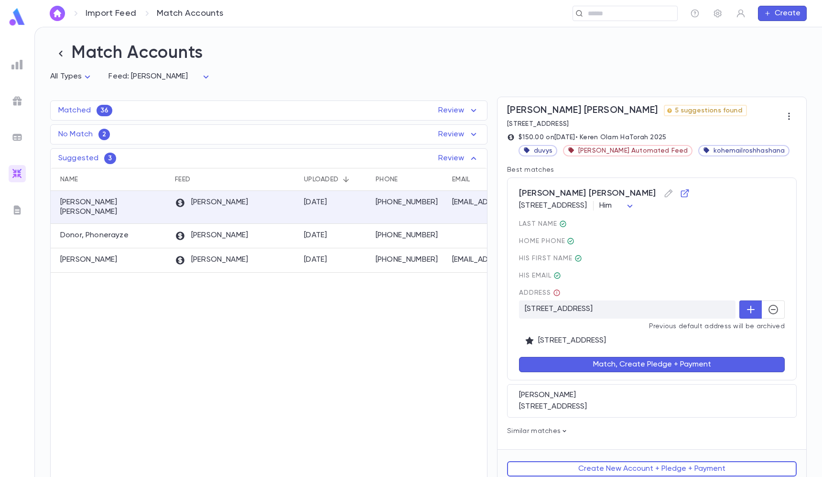
click at [619, 360] on button "Match, Create Pledge + Payment" at bounding box center [652, 364] width 266 height 15
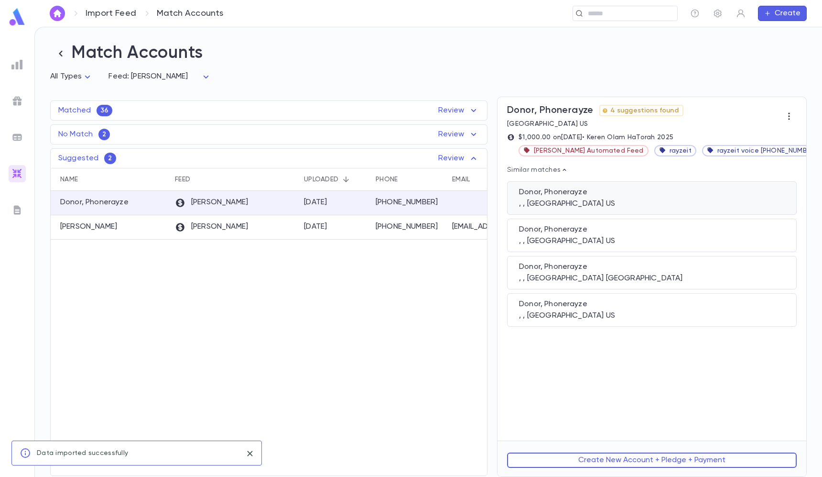
click at [587, 186] on div "Donor, Phonerayze , , TOMS RIVER NJ 08755 US" at bounding box center [652, 197] width 290 height 33
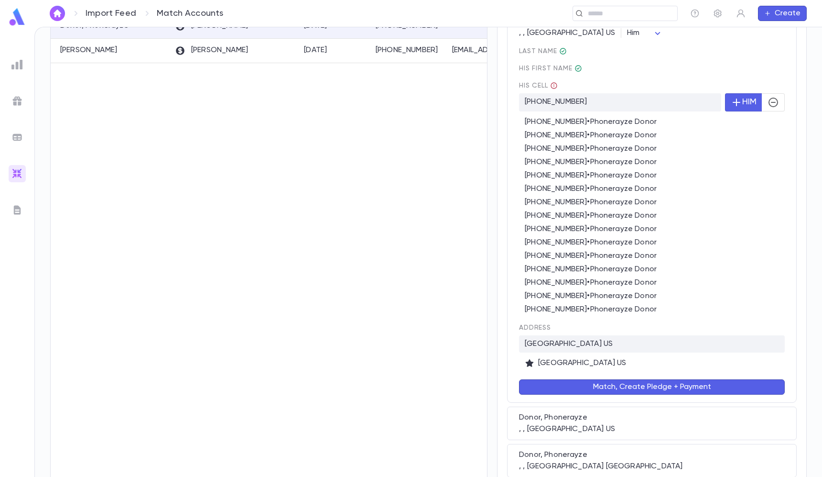
scroll to position [194, 0]
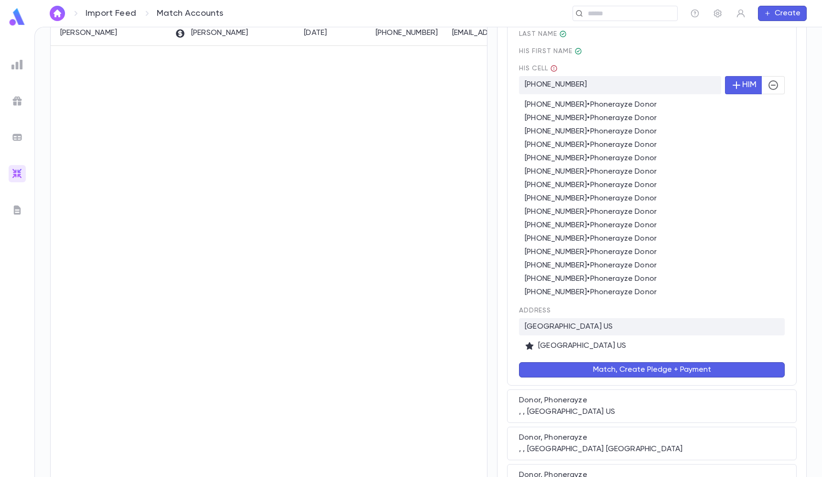
click at [700, 362] on button "Match, Create Pledge + Payment" at bounding box center [652, 369] width 266 height 15
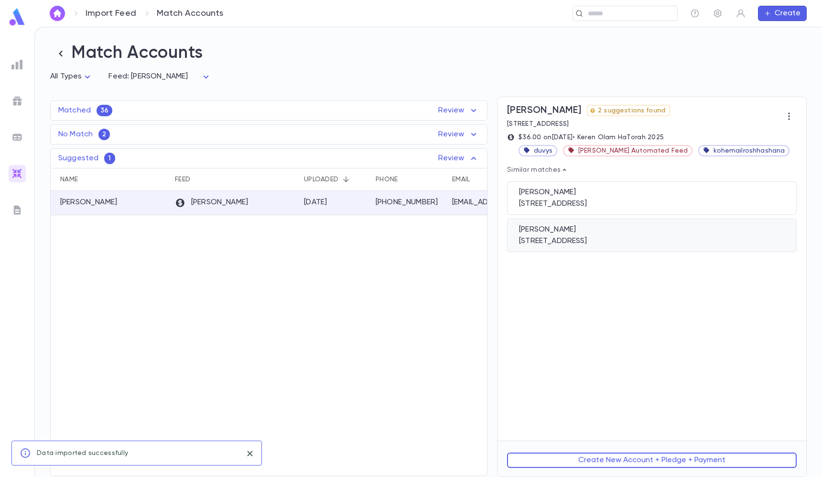
scroll to position [0, 0]
click at [665, 203] on div "1424 E 5th St, Brooklyn NY 11230-5605 US" at bounding box center [652, 204] width 266 height 10
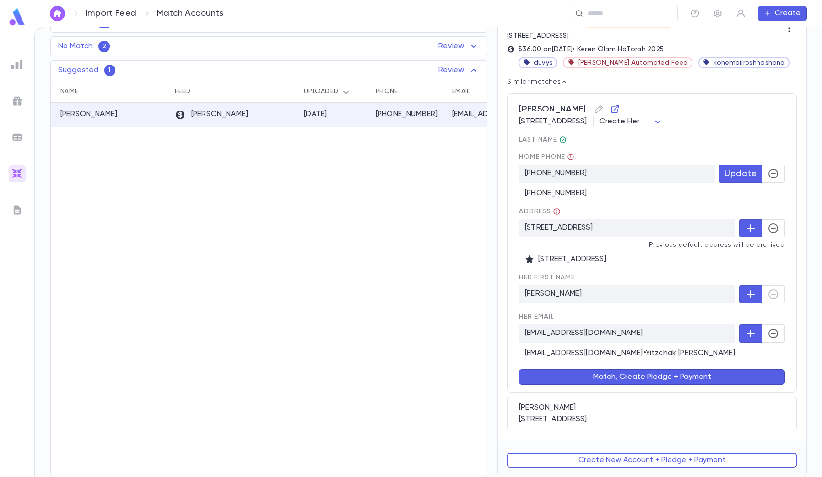
scroll to position [89, 0]
click at [607, 461] on button "Create New Account + Pledge + Payment" at bounding box center [652, 459] width 290 height 15
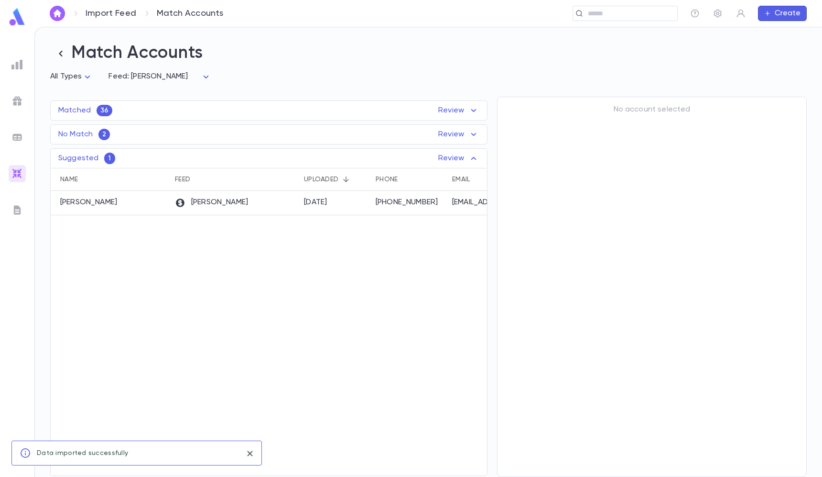
scroll to position [0, 0]
click at [402, 131] on div "No Match 2 Review" at bounding box center [269, 134] width 436 height 11
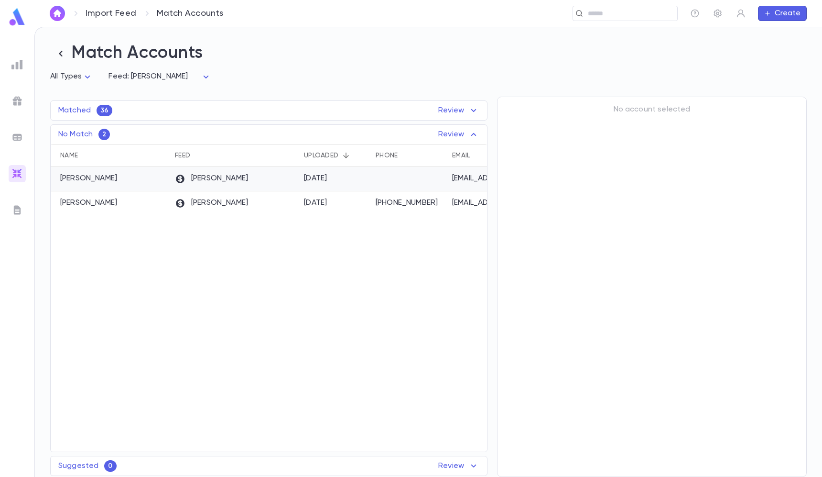
click at [371, 184] on div at bounding box center [409, 179] width 76 height 24
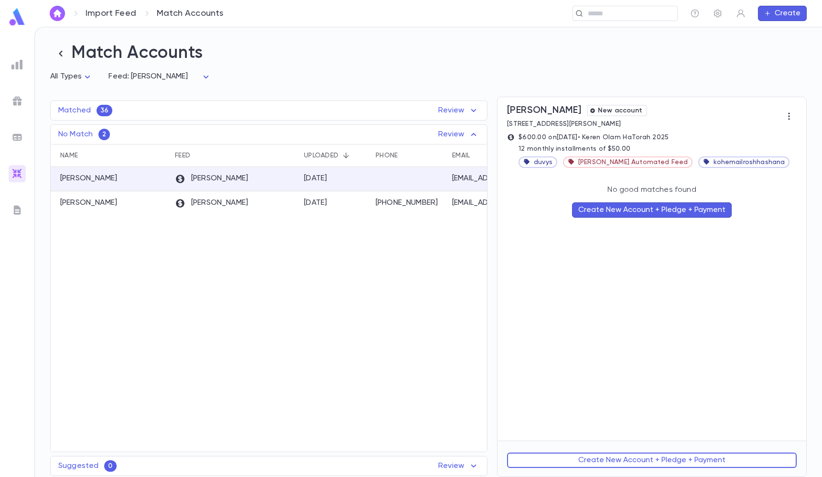
click at [647, 215] on button "Create New Account + Pledge + Payment" at bounding box center [652, 209] width 160 height 15
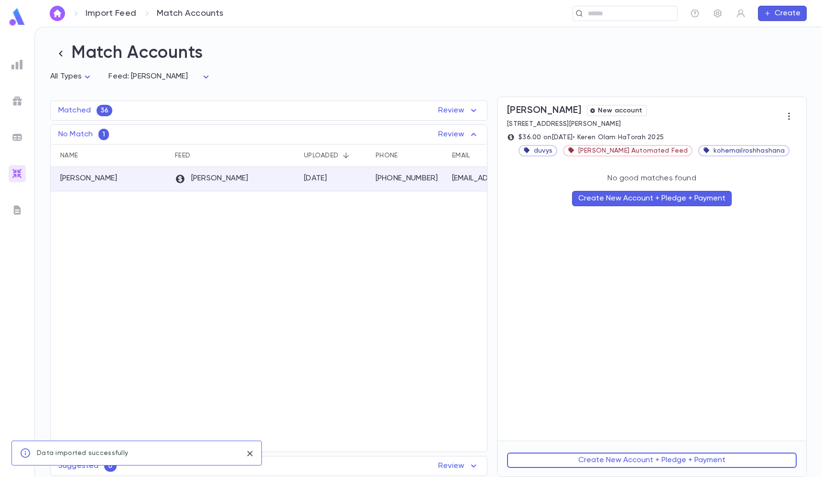
click at [635, 197] on button "Create New Account + Pledge + Payment" at bounding box center [652, 198] width 160 height 15
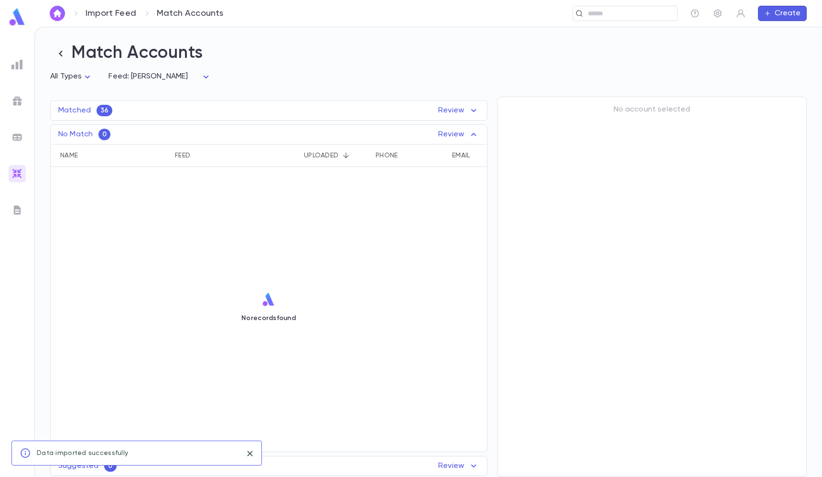
click at [380, 115] on div "Matched 36 Review" at bounding box center [269, 110] width 436 height 11
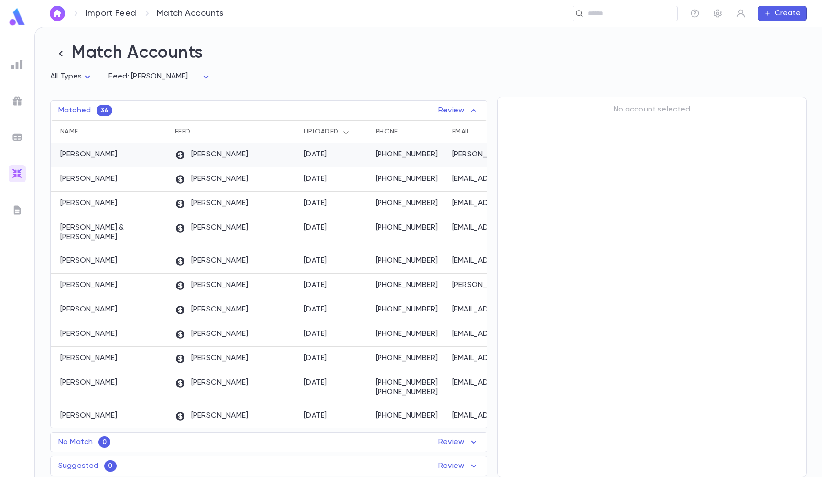
click at [352, 153] on div "9/22/2025" at bounding box center [335, 155] width 72 height 24
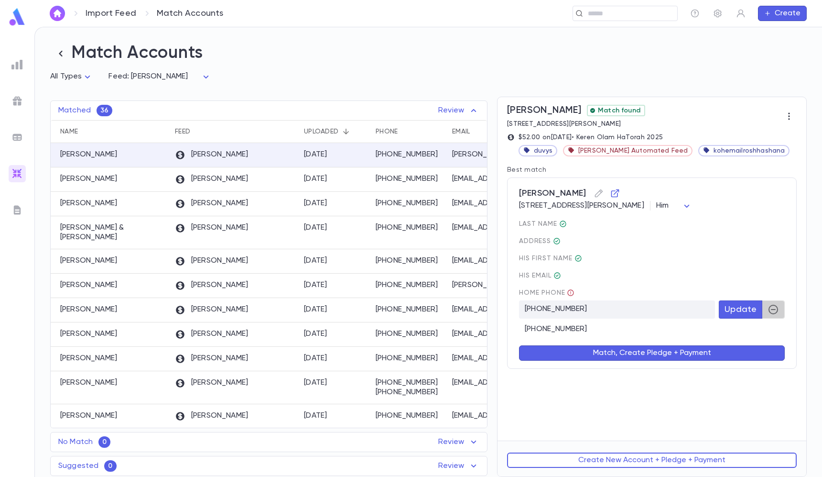
click at [772, 310] on icon "button" at bounding box center [773, 309] width 11 height 11
click at [648, 341] on div "Match, Create Pledge + Payment" at bounding box center [646, 347] width 277 height 27
click at [625, 375] on div "Koshki, Eli Match found 5532 Sylvia Ave, Los Angeles CA 91356-3120 US $52.00 on…" at bounding box center [652, 268] width 309 height 343
click at [626, 350] on button "Match, Create Pledge + Payment" at bounding box center [652, 352] width 266 height 15
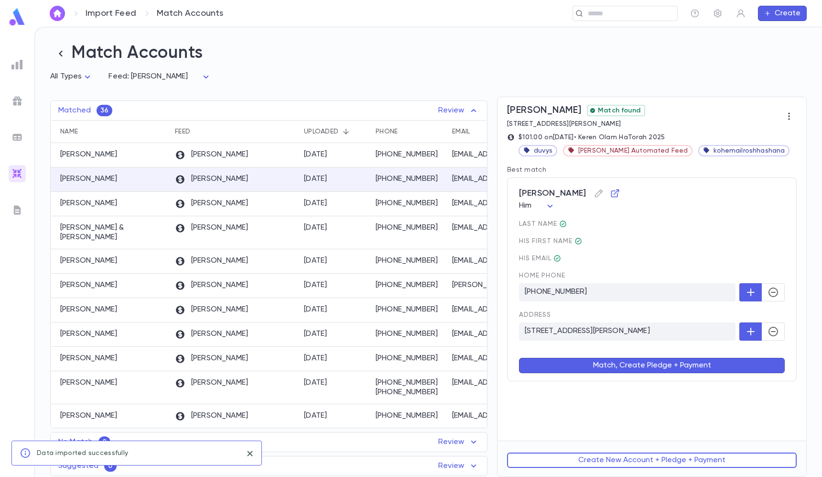
click at [721, 363] on button "Match, Create Pledge + Payment" at bounding box center [652, 365] width 266 height 15
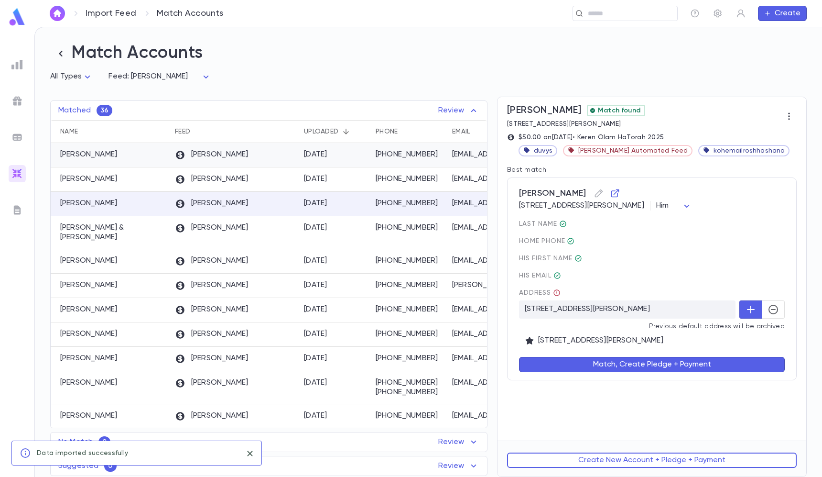
click at [312, 149] on div "9/22/2025" at bounding box center [335, 155] width 72 height 24
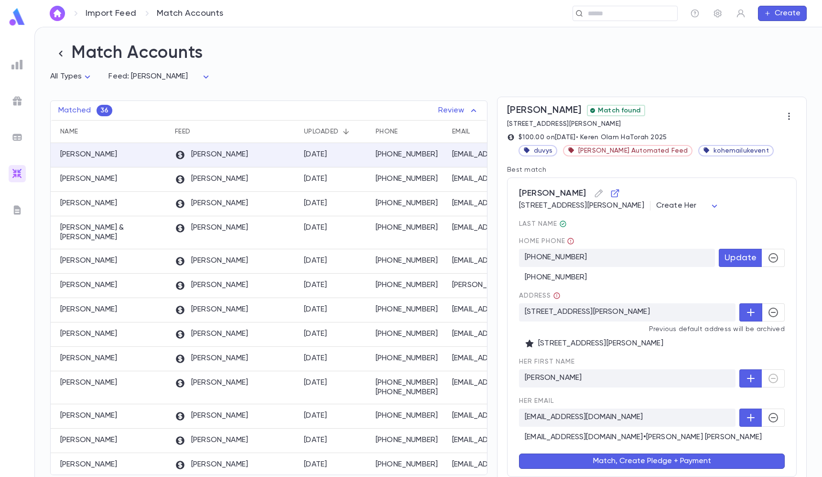
click at [769, 309] on icon "button" at bounding box center [773, 311] width 11 height 11
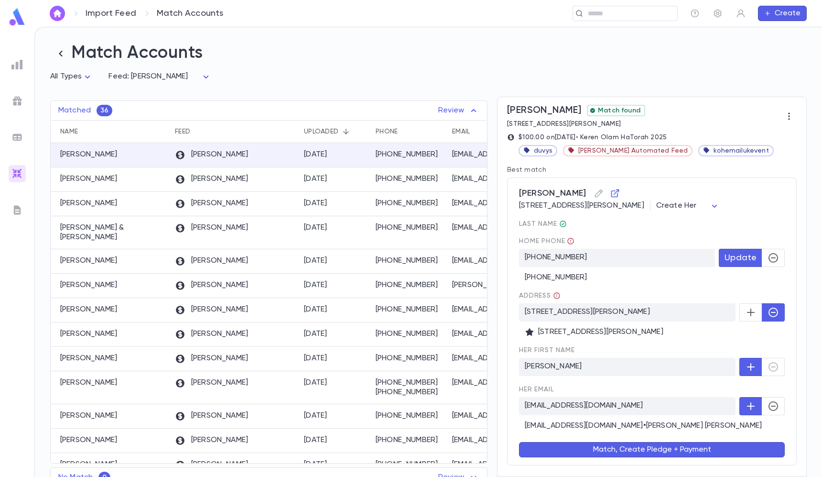
click at [715, 209] on body "Import Feed Match Accounts ​ Create Match Accounts All Types * Feed: Duvy's ***…" at bounding box center [411, 252] width 822 height 450
click at [710, 195] on div at bounding box center [411, 238] width 822 height 477
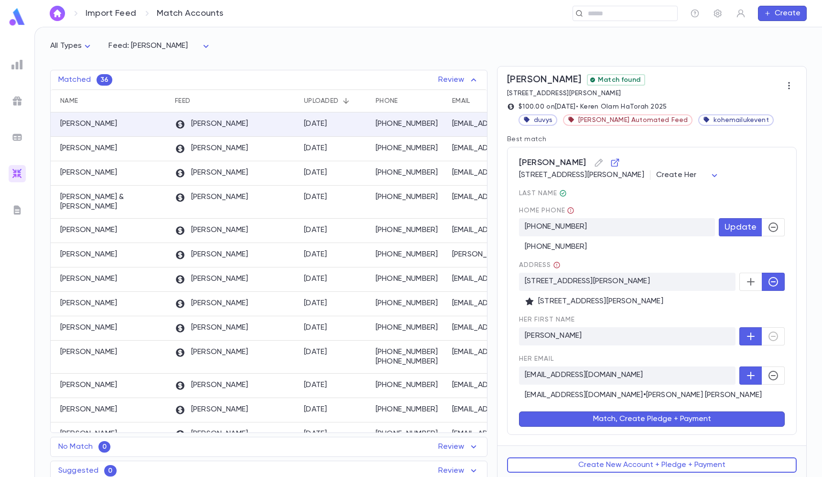
scroll to position [33, 0]
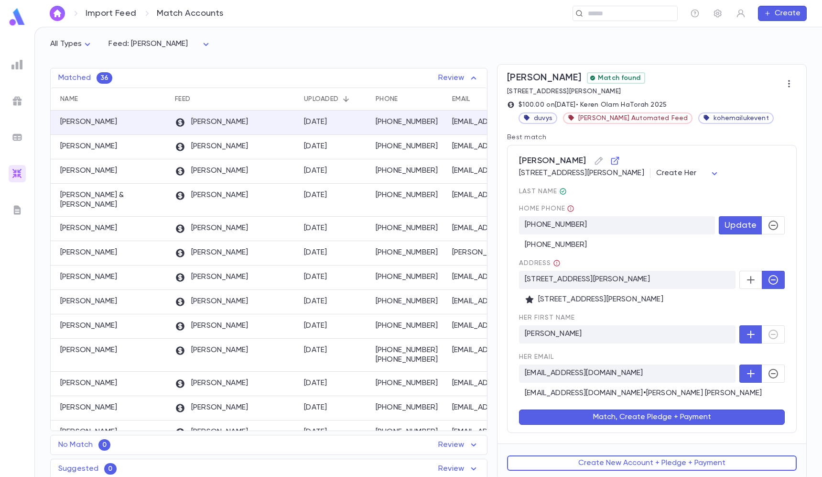
click at [666, 414] on button "Match, Create Pledge + Payment" at bounding box center [652, 416] width 266 height 15
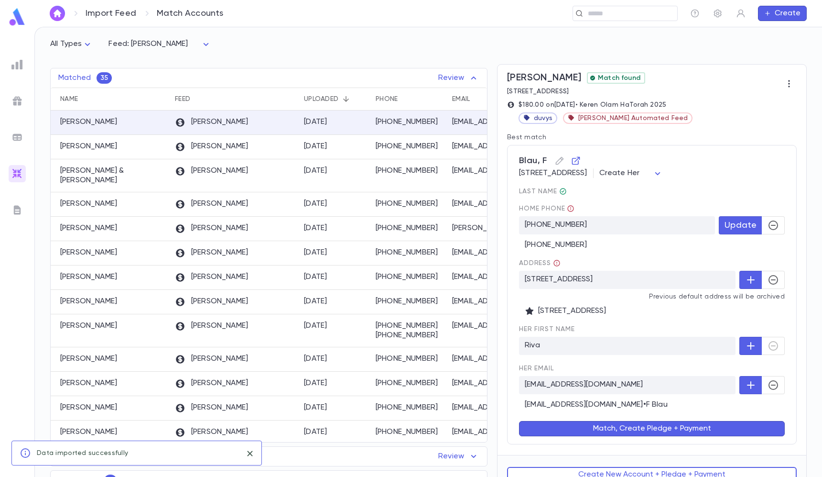
scroll to position [0, 0]
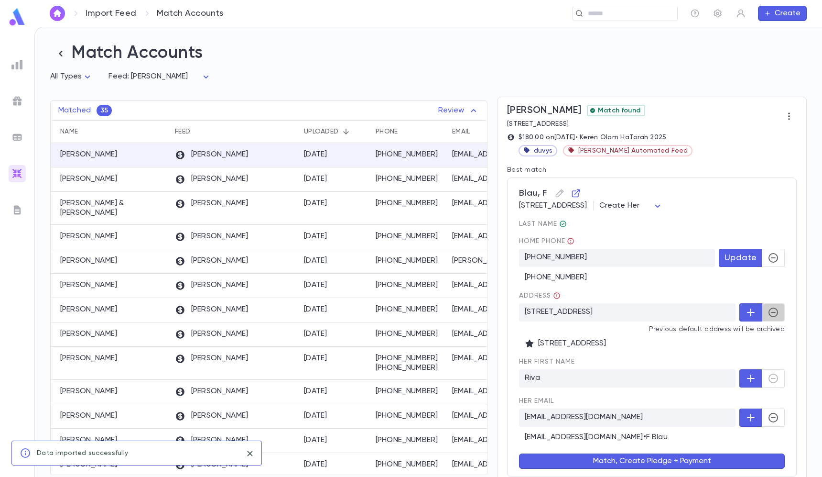
click at [773, 310] on icon "button" at bounding box center [773, 311] width 11 height 11
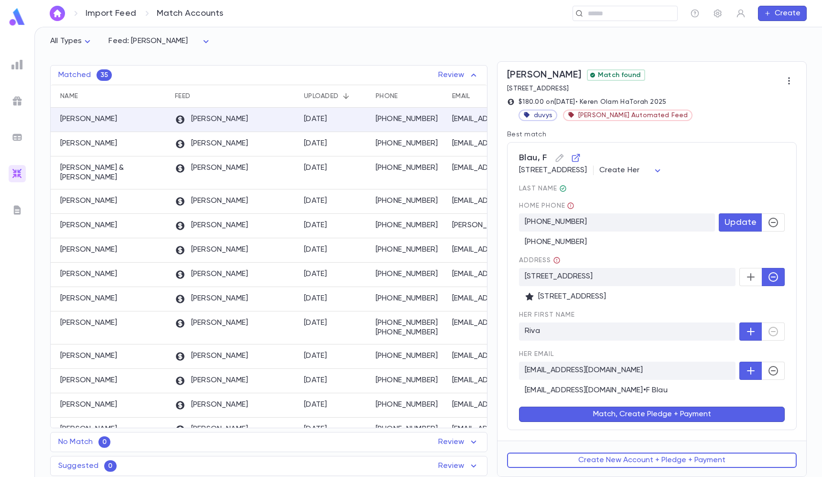
scroll to position [36, 0]
click at [668, 459] on button "Create New Account + Pledge + Payment" at bounding box center [652, 459] width 290 height 15
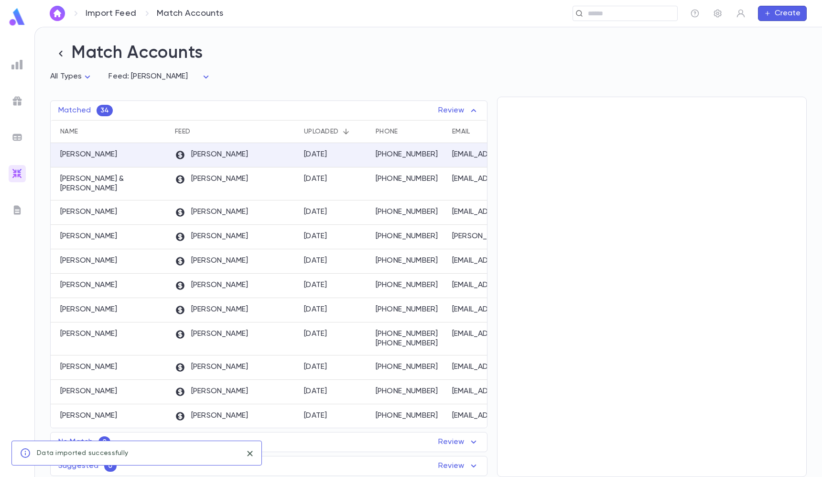
scroll to position [0, 0]
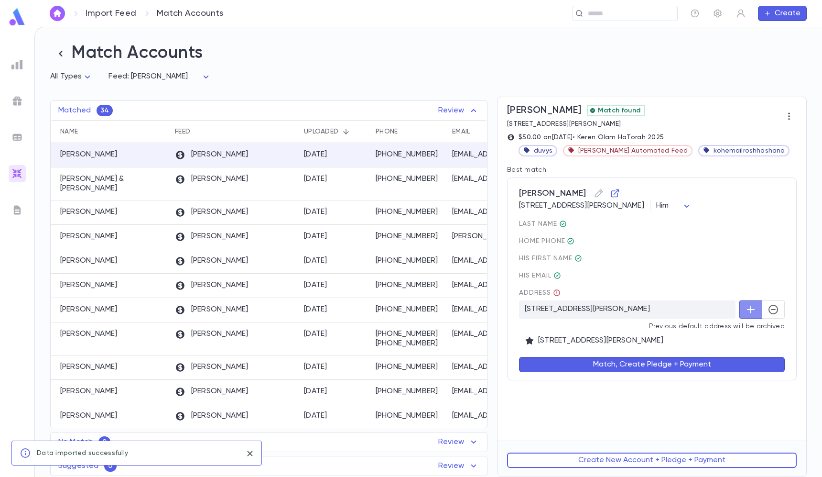
click at [759, 306] on button "button" at bounding box center [751, 309] width 23 height 18
click at [708, 362] on button "Match, Create Pledge + Payment" at bounding box center [652, 364] width 266 height 15
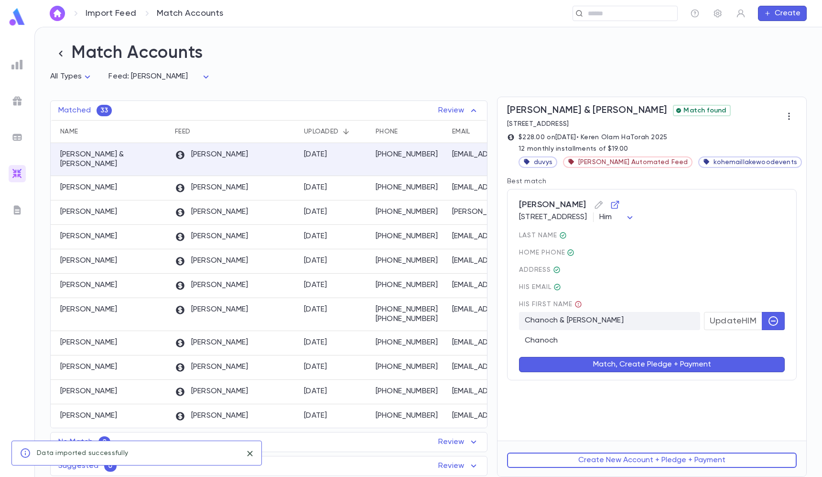
click at [725, 327] on button "Update HIM" at bounding box center [733, 321] width 58 height 18
click at [718, 360] on button "Match, Create Pledge + Payment" at bounding box center [652, 364] width 266 height 15
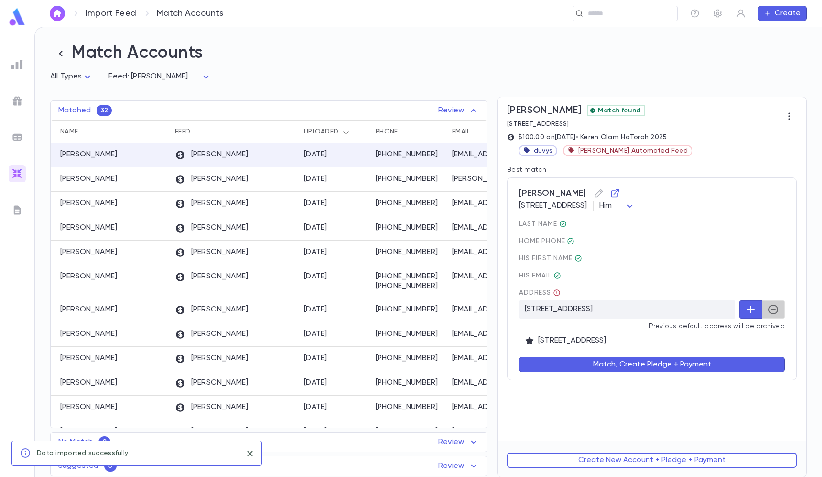
click at [774, 318] on button "button" at bounding box center [773, 309] width 23 height 18
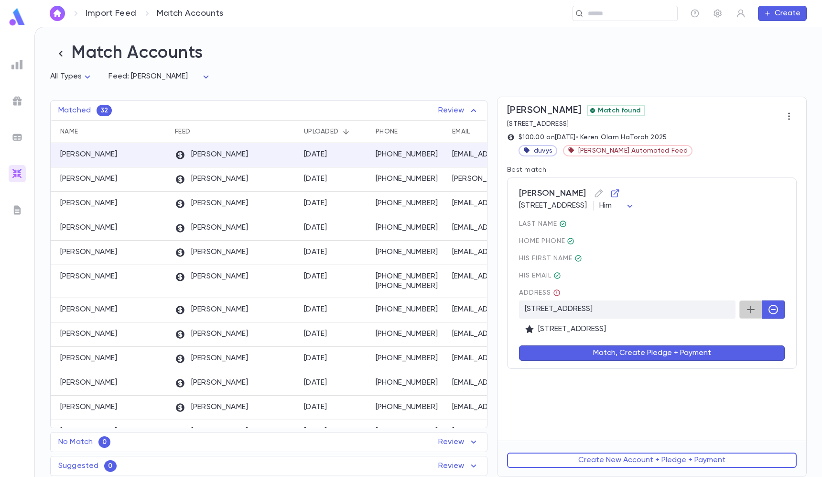
click at [743, 312] on button "button" at bounding box center [751, 309] width 23 height 18
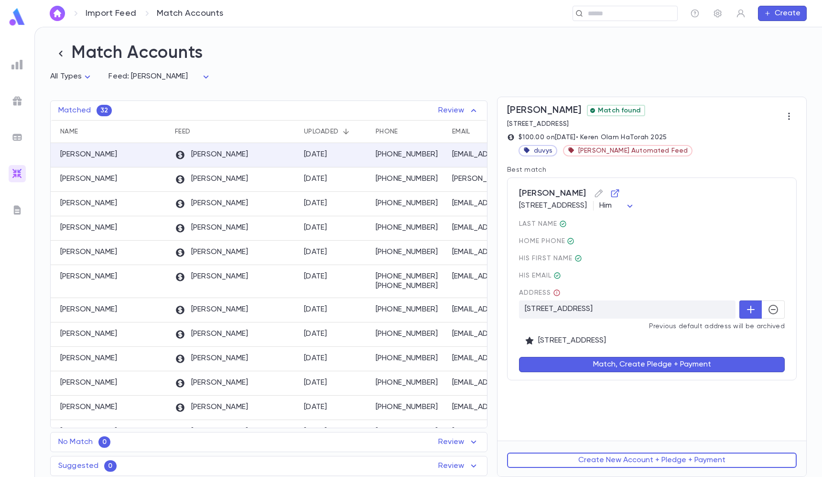
click at [718, 379] on div "Polter, Yisroel 735 Lakeview Dr, Lakewood NJ 08701-3019 US Him *** last Name ho…" at bounding box center [652, 278] width 290 height 203
click at [718, 372] on button "Match, Create Pledge + Payment" at bounding box center [652, 364] width 266 height 15
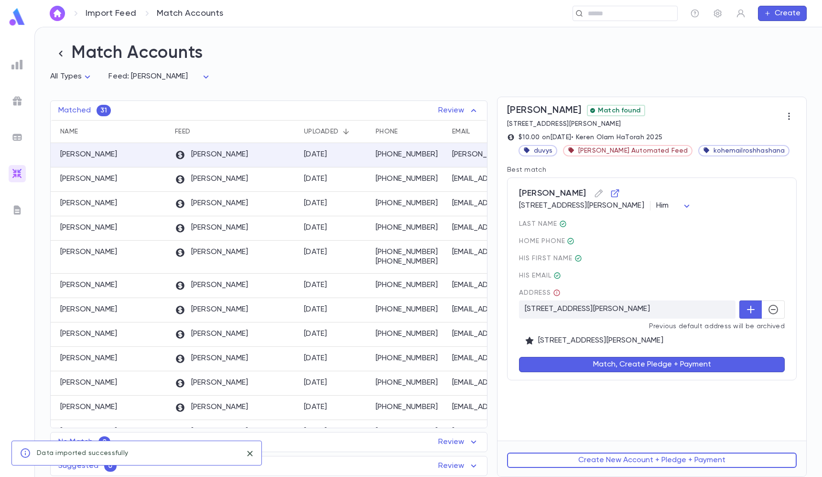
click at [758, 316] on button "button" at bounding box center [751, 309] width 23 height 18
click at [769, 316] on button "button" at bounding box center [773, 309] width 23 height 18
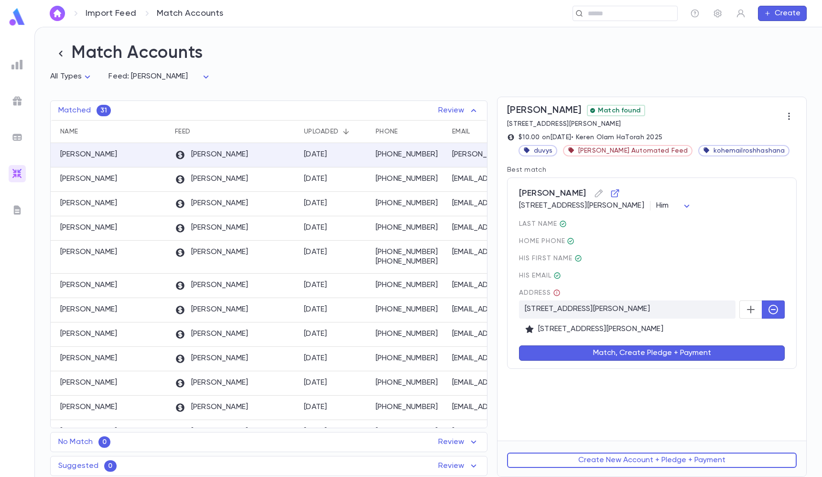
click at [733, 362] on div "Isler, Courtney 547 Hemlock Dr, Cedarhurst NY 11516-1019 US Him *** last Name h…" at bounding box center [652, 272] width 290 height 191
click at [733, 353] on button "Match, Create Pledge + Payment" at bounding box center [652, 352] width 266 height 15
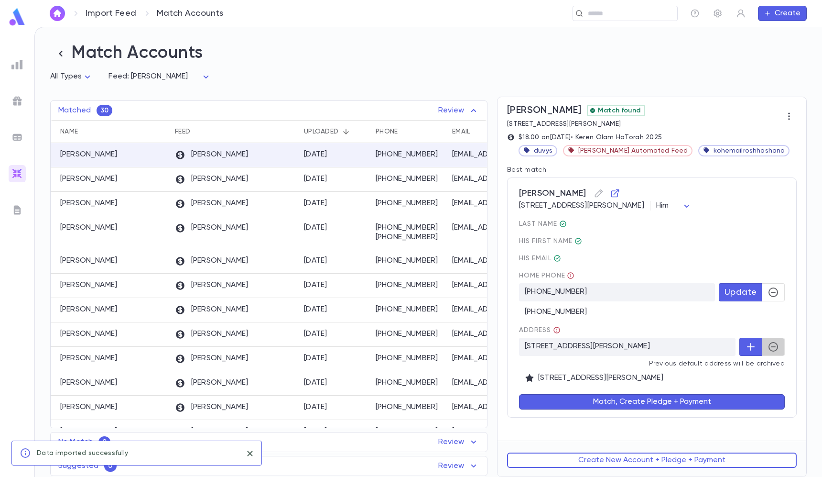
click at [781, 347] on button "button" at bounding box center [773, 347] width 23 height 18
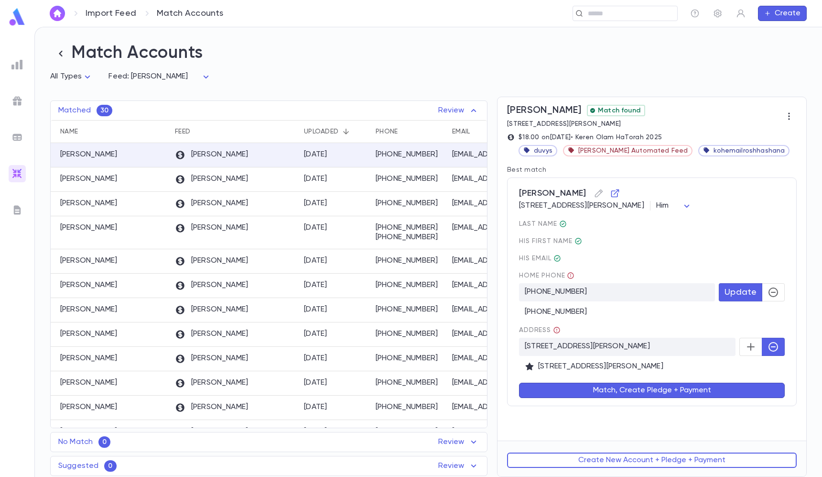
click at [771, 294] on icon "button" at bounding box center [773, 291] width 11 height 11
click at [711, 393] on button "Match, Create Pledge + Payment" at bounding box center [652, 389] width 266 height 15
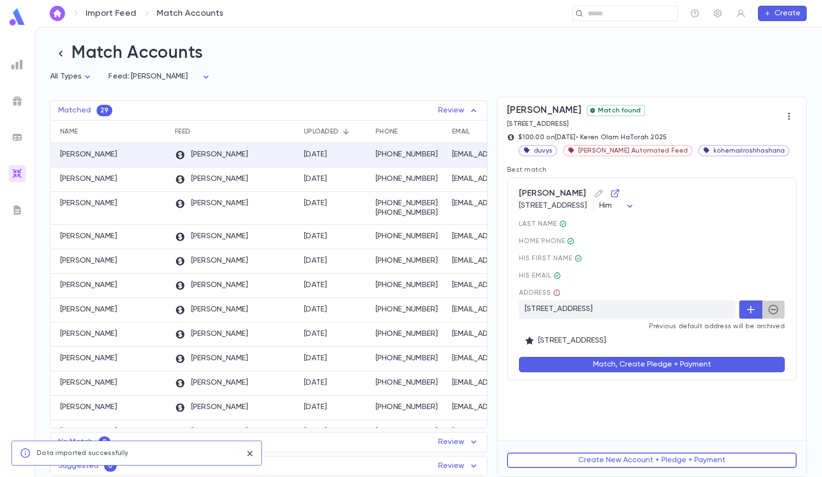
click at [763, 316] on button "button" at bounding box center [773, 309] width 23 height 18
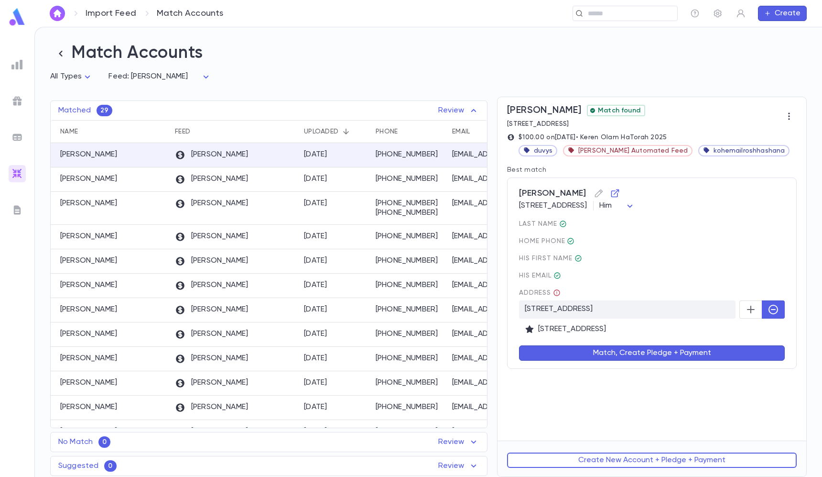
click at [753, 343] on div "Match, Create Pledge + Payment" at bounding box center [646, 347] width 277 height 27
click at [753, 347] on button "Match, Create Pledge + Payment" at bounding box center [652, 352] width 266 height 15
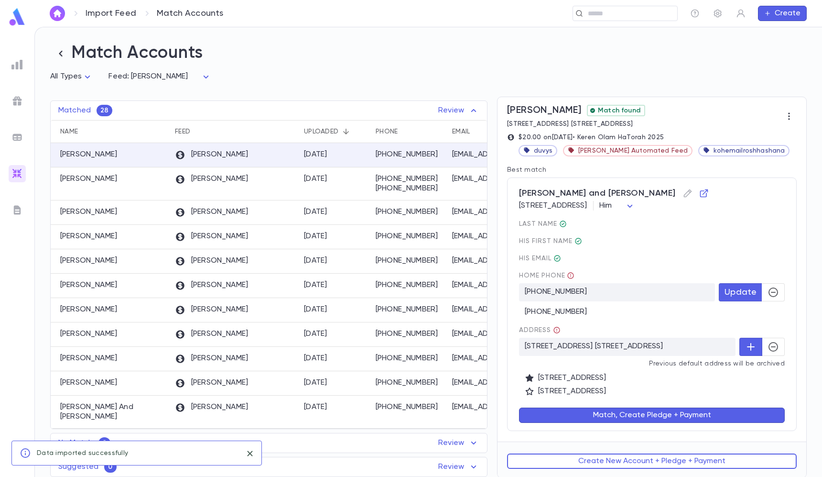
click at [769, 348] on icon "button" at bounding box center [773, 346] width 11 height 11
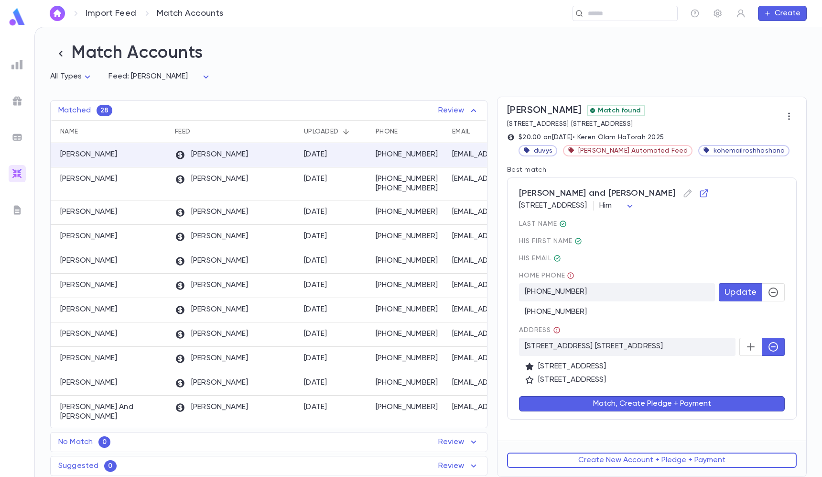
click at [768, 295] on icon "button" at bounding box center [773, 291] width 11 height 11
click at [709, 397] on button "Match, Create Pledge + Payment" at bounding box center [652, 403] width 266 height 15
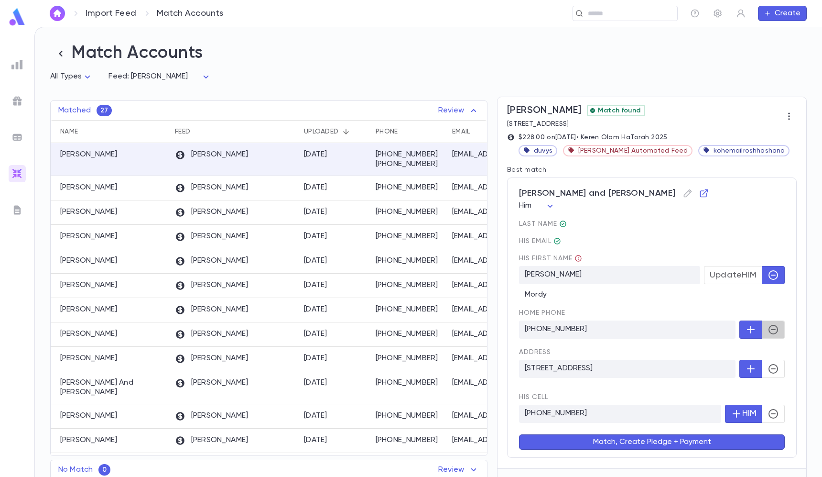
click at [768, 332] on icon "button" at bounding box center [773, 329] width 11 height 11
click at [683, 441] on button "Match, Create Pledge + Payment" at bounding box center [652, 441] width 266 height 15
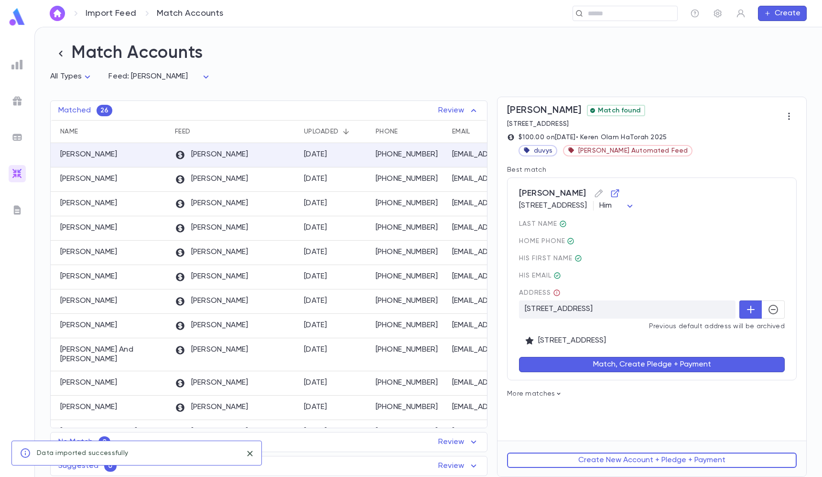
click at [767, 320] on div "Address 3316 Fallstaff rd, Baltimore MD 21215 US Previous default address will …" at bounding box center [652, 317] width 266 height 56
click at [780, 296] on div "Address" at bounding box center [652, 293] width 266 height 8
click at [773, 305] on icon "button" at bounding box center [773, 309] width 11 height 11
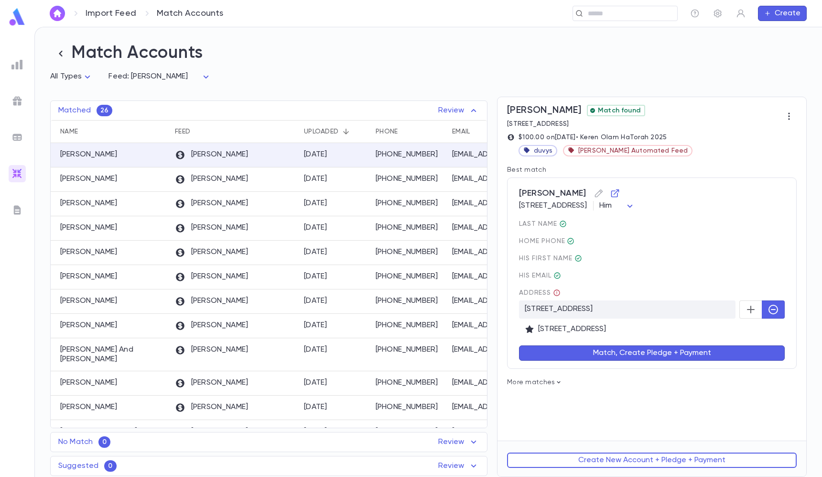
click at [739, 345] on button "Match, Create Pledge + Payment" at bounding box center [652, 352] width 266 height 15
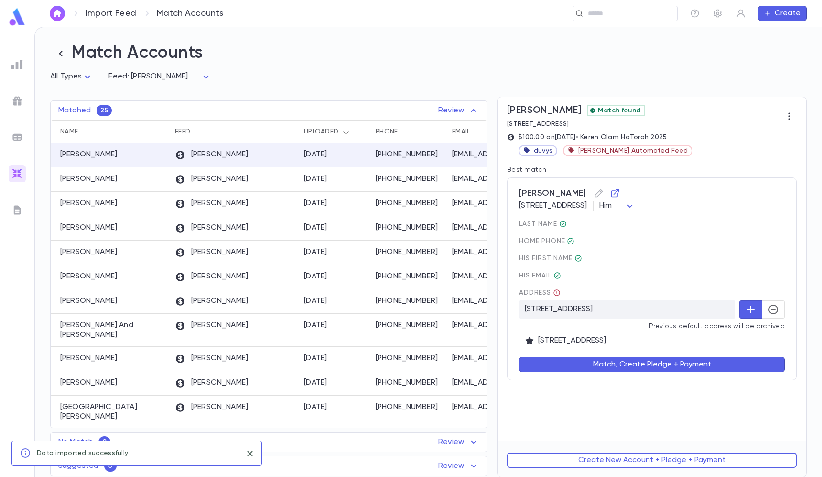
click at [774, 301] on button "button" at bounding box center [773, 309] width 23 height 18
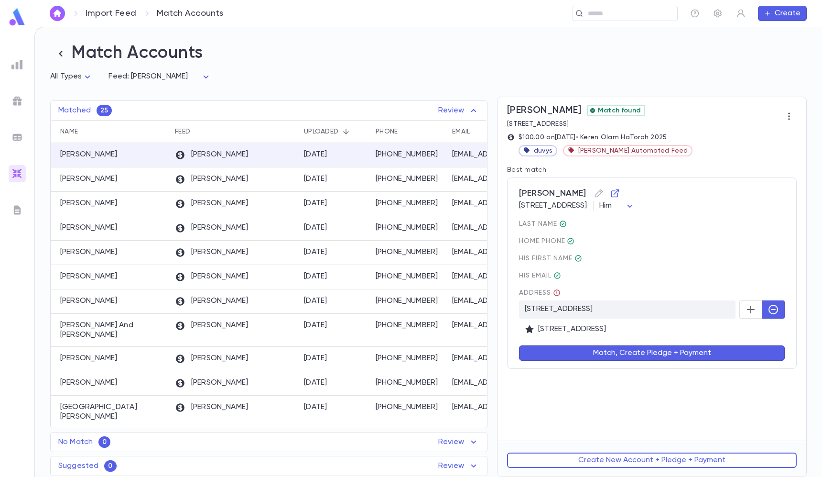
click at [749, 343] on div "Match, Create Pledge + Payment" at bounding box center [646, 347] width 277 height 27
click at [742, 350] on button "Match, Create Pledge + Payment" at bounding box center [652, 352] width 266 height 15
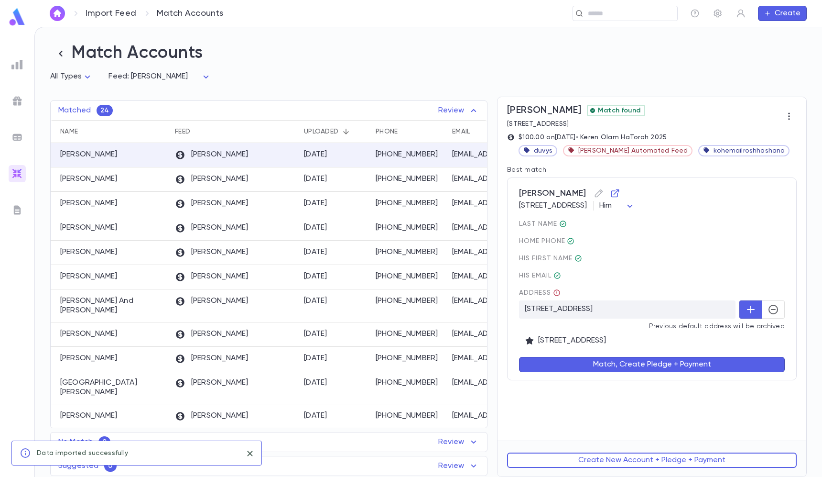
click at [783, 315] on button "button" at bounding box center [773, 309] width 23 height 18
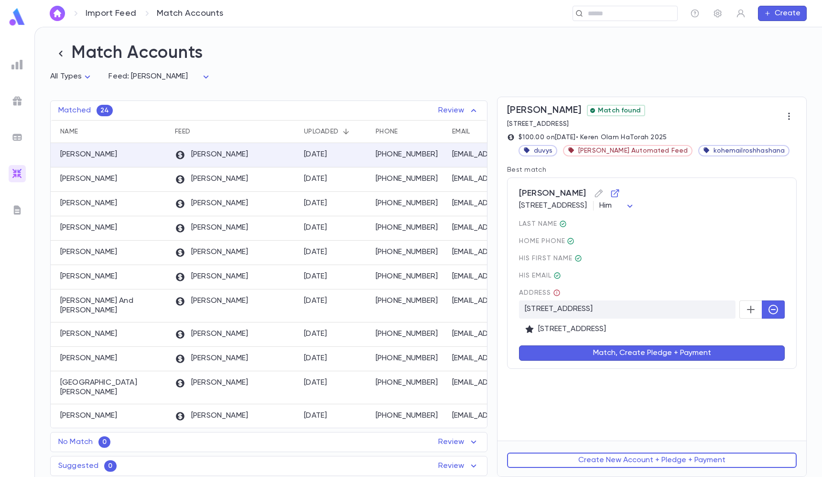
click at [749, 339] on div "Match, Create Pledge + Payment" at bounding box center [646, 347] width 277 height 27
click at [745, 346] on button "Match, Create Pledge + Payment" at bounding box center [652, 352] width 266 height 15
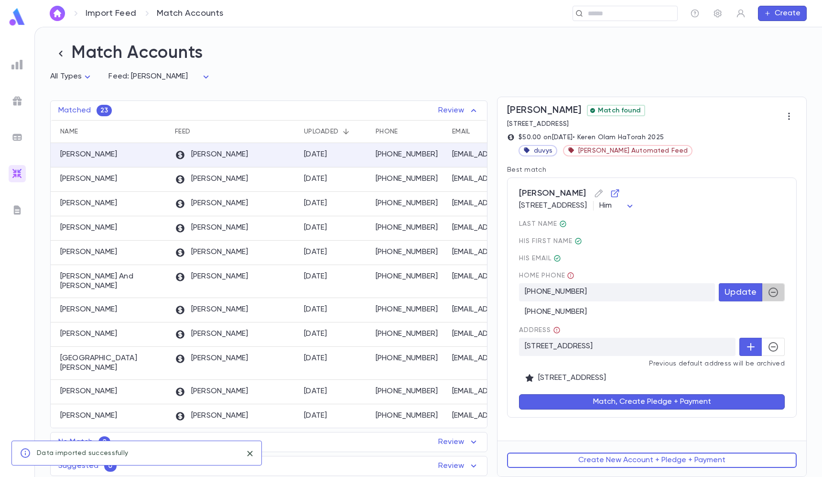
click at [768, 295] on icon "button" at bounding box center [773, 291] width 11 height 11
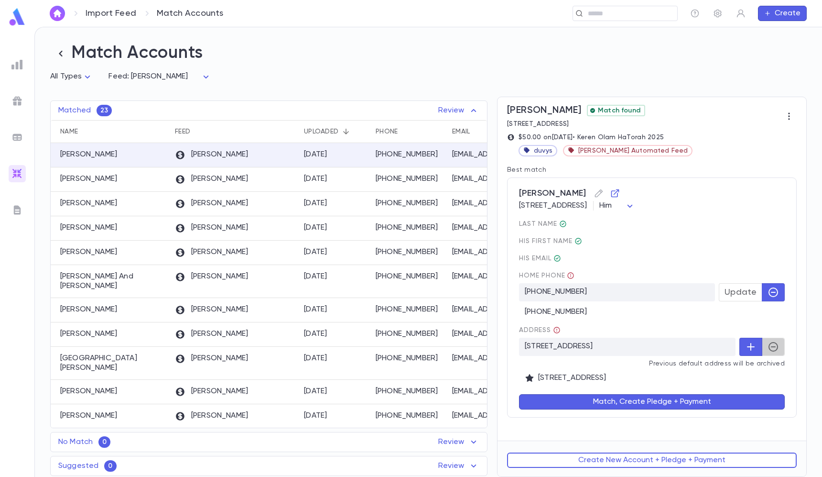
click at [769, 338] on button "button" at bounding box center [773, 347] width 23 height 18
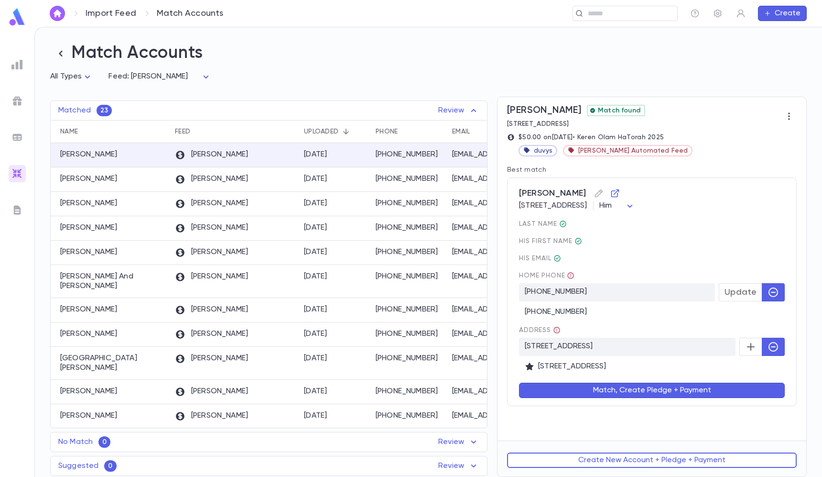
click at [716, 389] on button "Match, Create Pledge + Payment" at bounding box center [652, 389] width 266 height 15
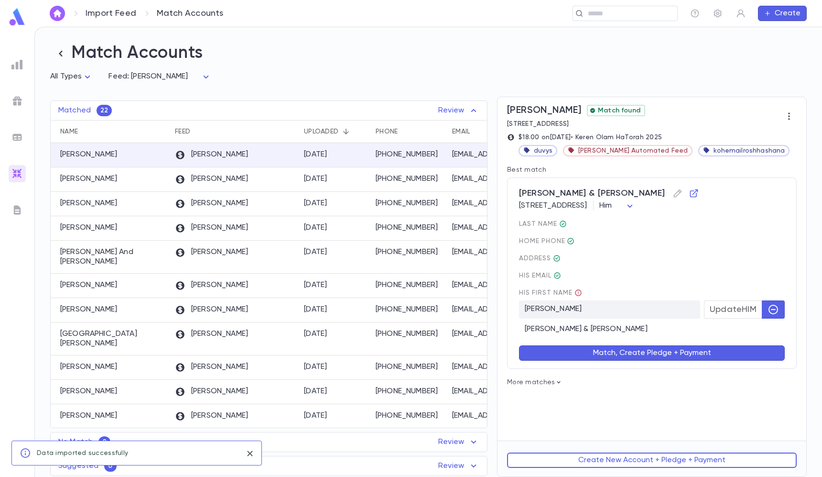
click at [729, 347] on button "Match, Create Pledge + Payment" at bounding box center [652, 352] width 266 height 15
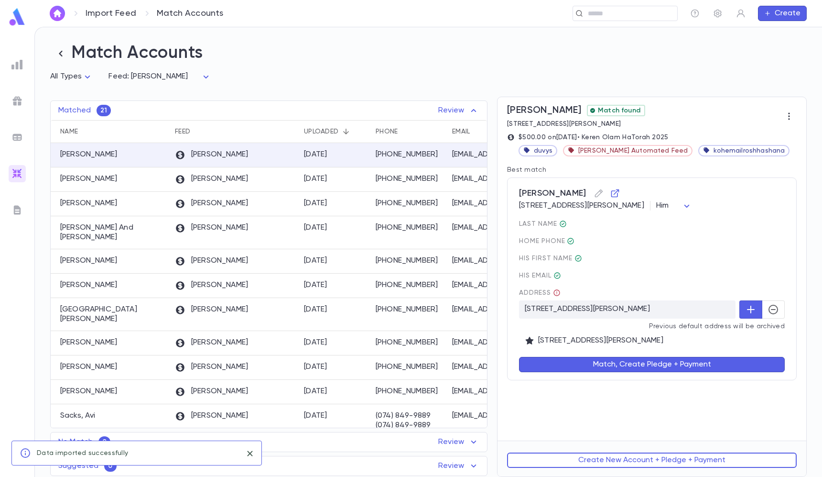
click at [775, 301] on button "button" at bounding box center [773, 309] width 23 height 18
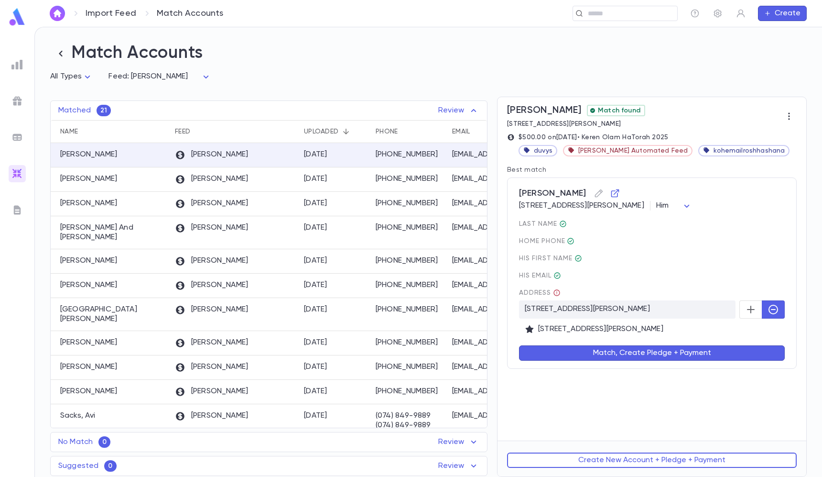
click at [774, 304] on icon "button" at bounding box center [773, 309] width 11 height 11
click at [725, 359] on button "Match, Create Pledge + Payment" at bounding box center [652, 352] width 266 height 15
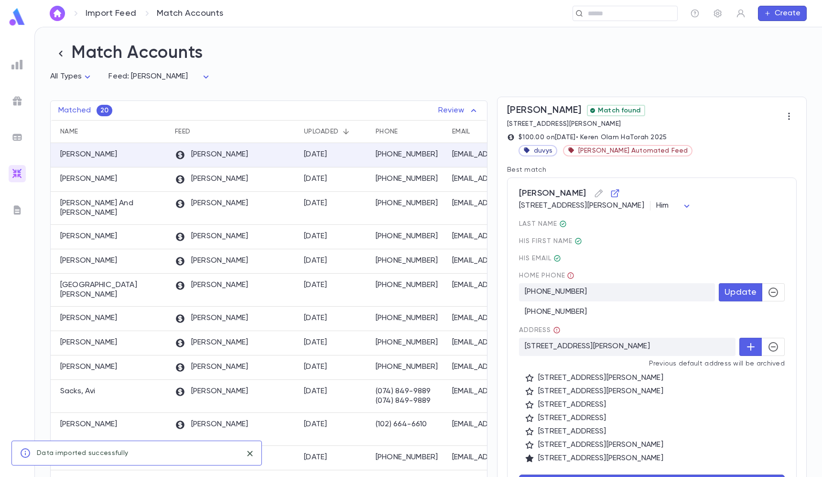
click at [768, 295] on icon "button" at bounding box center [773, 291] width 11 height 11
click at [768, 339] on button "button" at bounding box center [773, 347] width 23 height 18
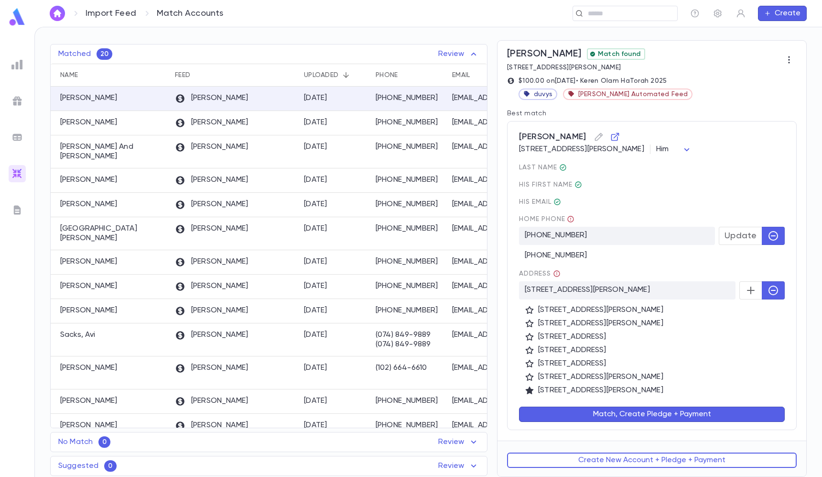
scroll to position [57, 0]
click at [664, 406] on button "Match, Create Pledge + Payment" at bounding box center [652, 413] width 266 height 15
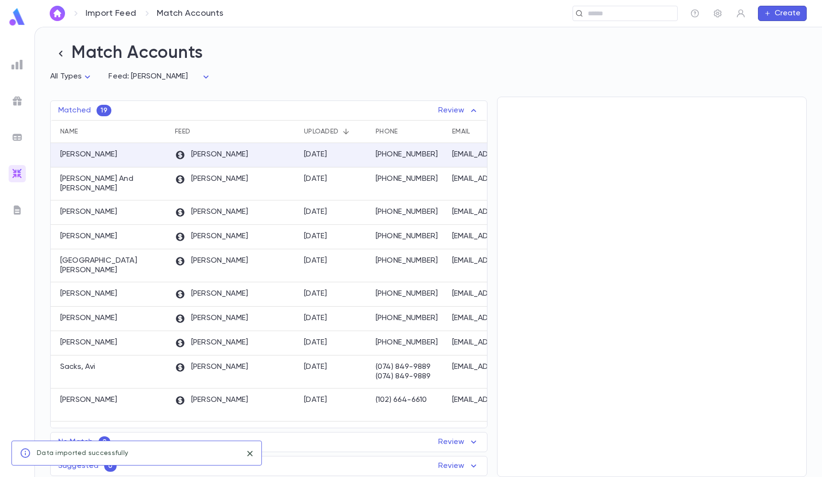
scroll to position [0, 0]
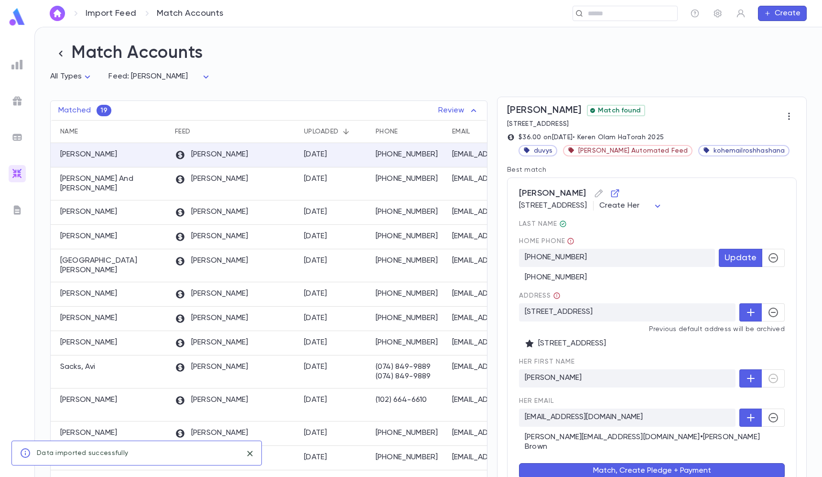
click at [768, 261] on icon "button" at bounding box center [773, 257] width 11 height 11
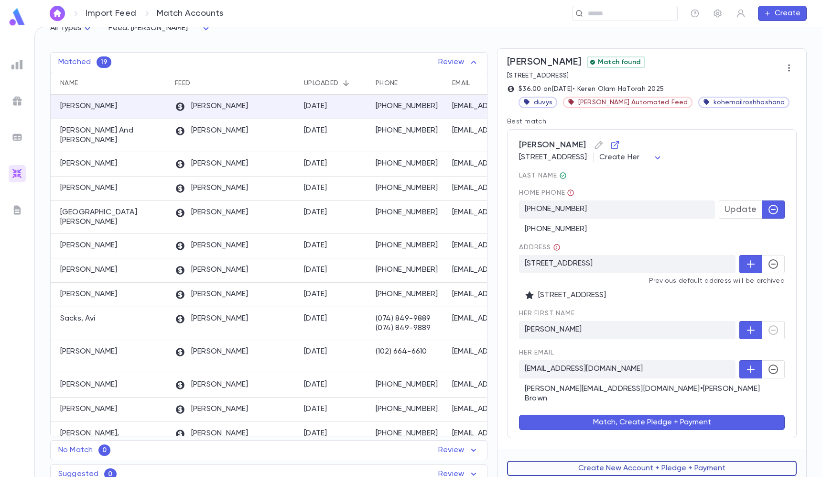
scroll to position [48, 0]
click at [623, 461] on button "Create New Account + Pledge + Payment" at bounding box center [652, 468] width 290 height 15
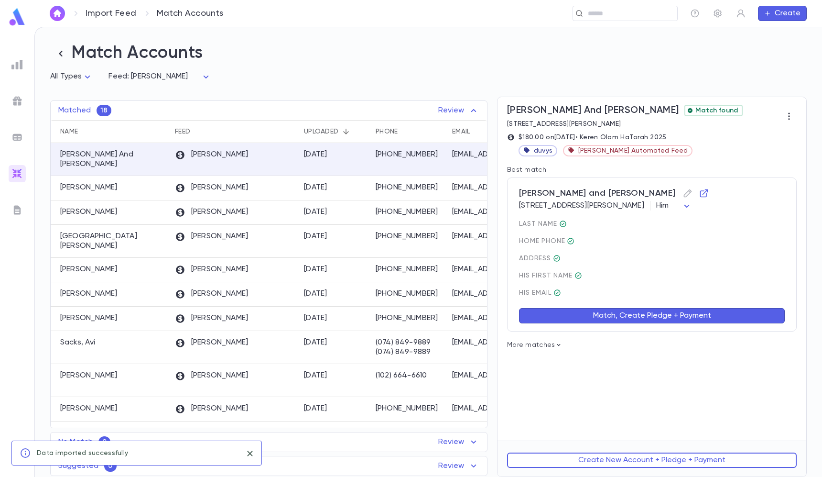
scroll to position [0, 0]
click at [614, 314] on button "Match, Create Pledge + Payment" at bounding box center [652, 315] width 266 height 15
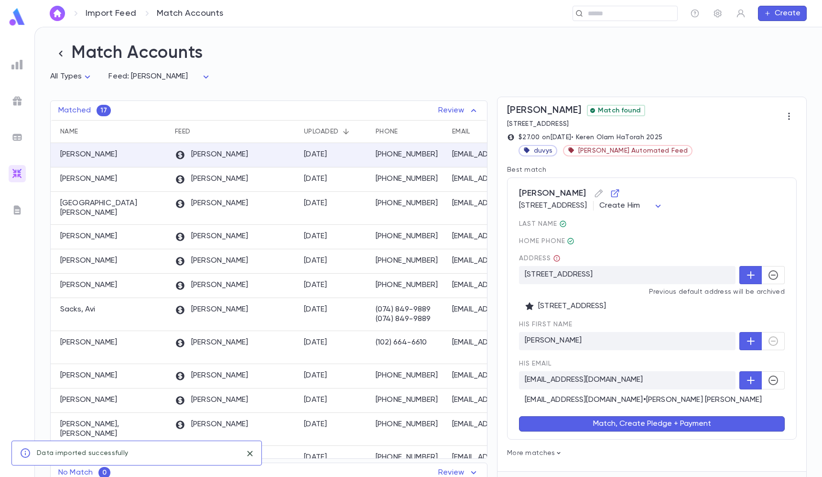
click at [766, 265] on div "Address 7-38 Cornaga Ct, Far Rockaway NY 11691-5317 US Previous default address…" at bounding box center [652, 282] width 266 height 56
click at [768, 270] on icon "button" at bounding box center [773, 274] width 11 height 11
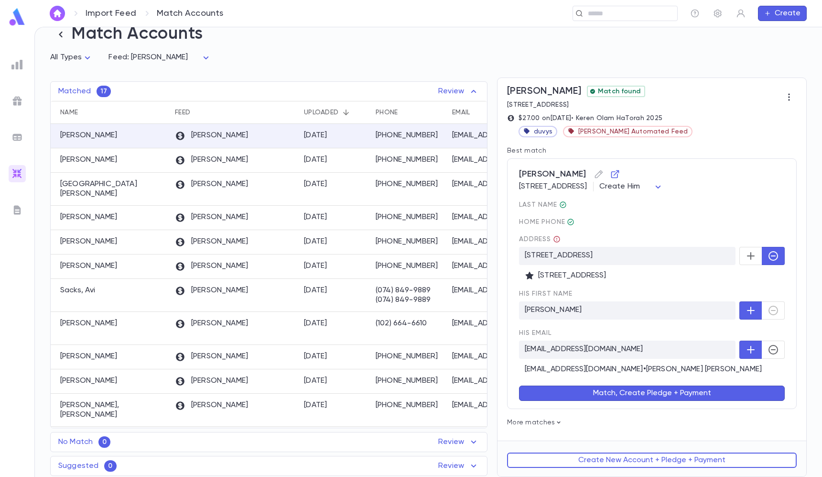
scroll to position [20, 0]
click at [647, 460] on button "Create New Account + Pledge + Payment" at bounding box center [652, 459] width 290 height 15
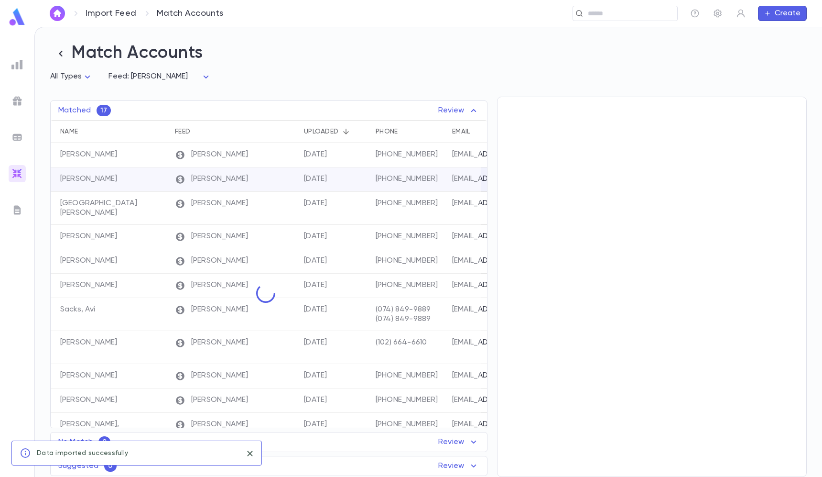
scroll to position [0, 0]
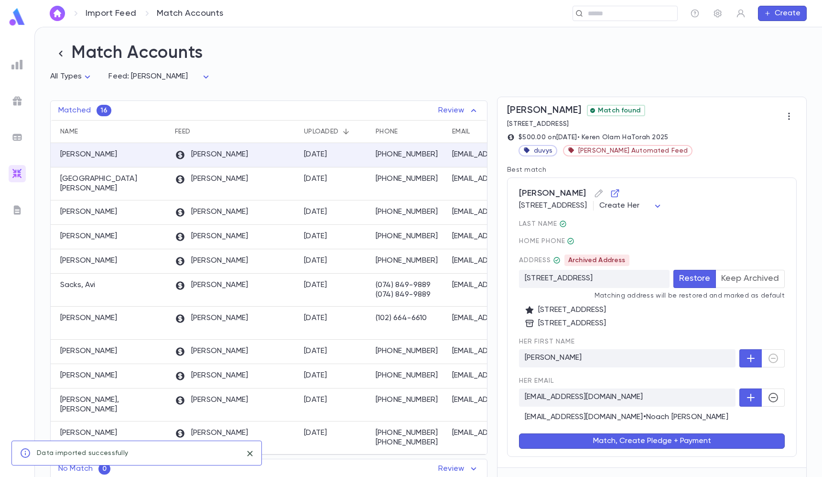
click at [760, 278] on button "Keep Archived" at bounding box center [750, 279] width 69 height 18
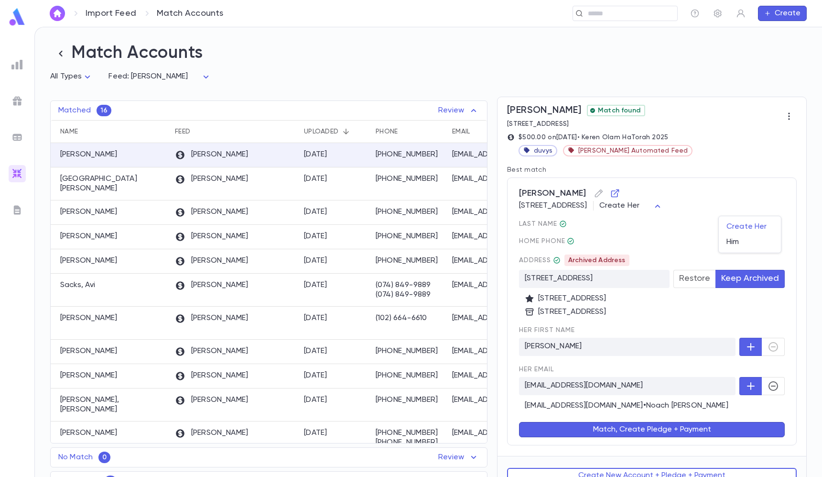
click at [737, 209] on body "Import Feed Match Accounts ​ Create Match Accounts All Types * Feed: Duvy's ***…" at bounding box center [411, 252] width 822 height 450
click at [735, 243] on span "Him" at bounding box center [750, 242] width 47 height 10
type input "***"
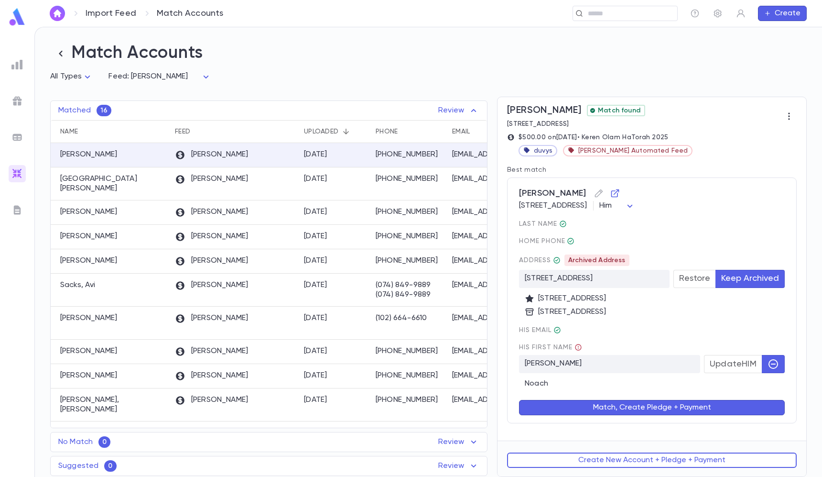
click at [616, 408] on button "Match, Create Pledge + Payment" at bounding box center [652, 407] width 266 height 15
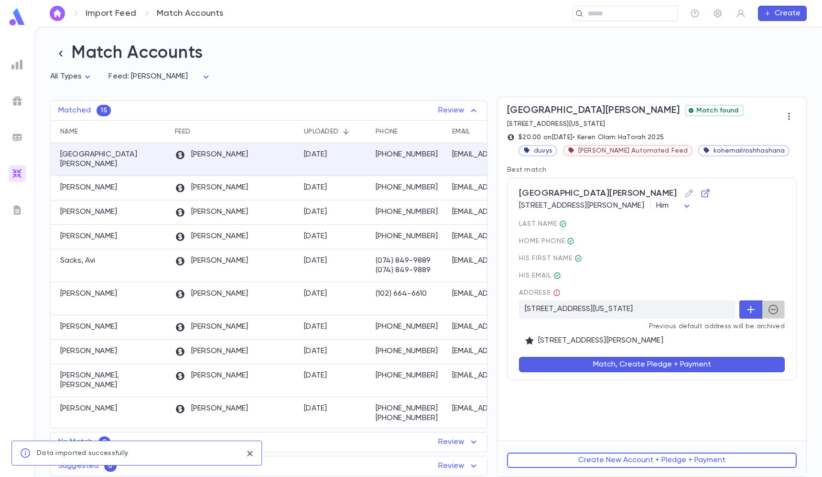
click at [771, 312] on icon "button" at bounding box center [773, 309] width 11 height 11
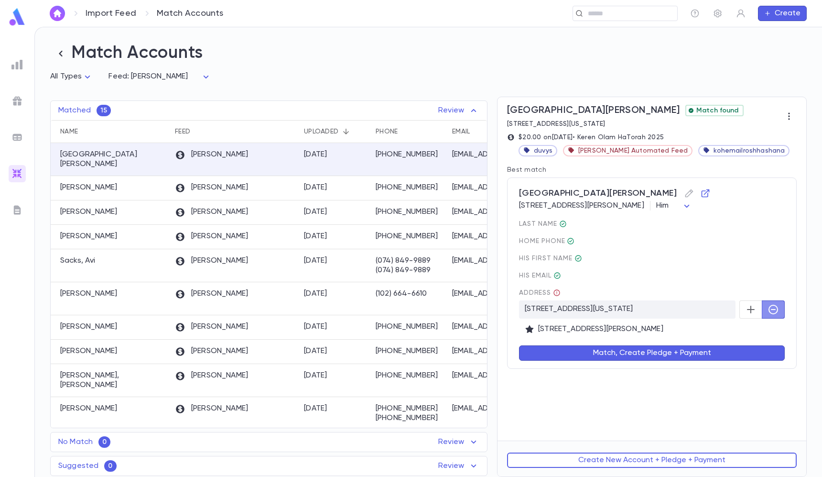
click at [768, 309] on icon "button" at bounding box center [773, 309] width 11 height 11
click at [759, 309] on button "button" at bounding box center [751, 309] width 23 height 18
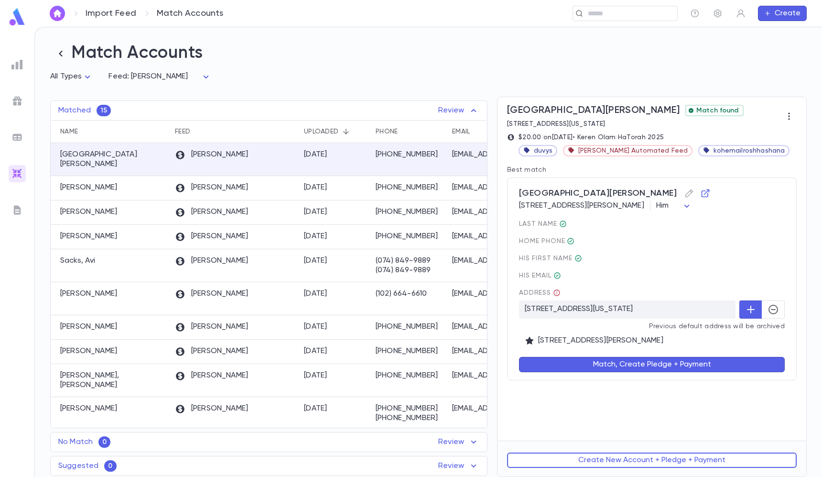
click at [710, 363] on button "Match, Create Pledge + Payment" at bounding box center [652, 364] width 266 height 15
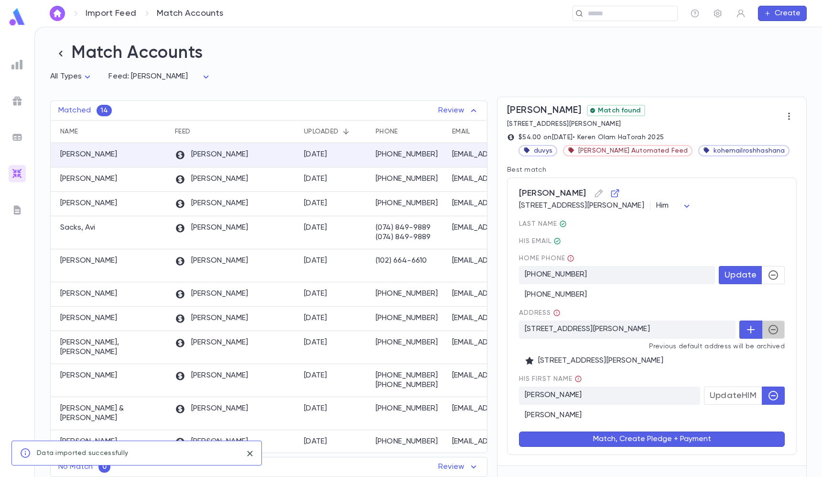
click at [771, 323] on button "button" at bounding box center [773, 329] width 23 height 18
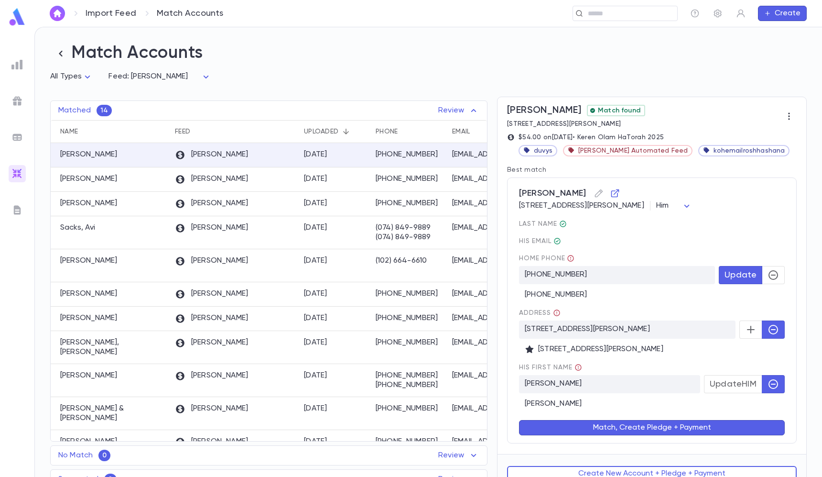
click at [769, 274] on icon "button" at bounding box center [774, 275] width 10 height 10
click at [744, 274] on span "Update" at bounding box center [741, 275] width 32 height 11
click at [695, 420] on button "Match, Create Pledge + Payment" at bounding box center [652, 427] width 266 height 15
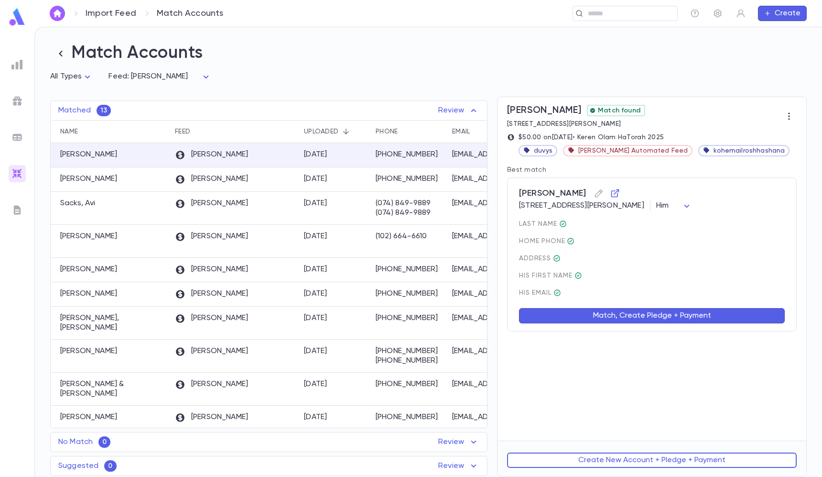
click at [672, 313] on button "Match, Create Pledge + Payment" at bounding box center [652, 315] width 266 height 15
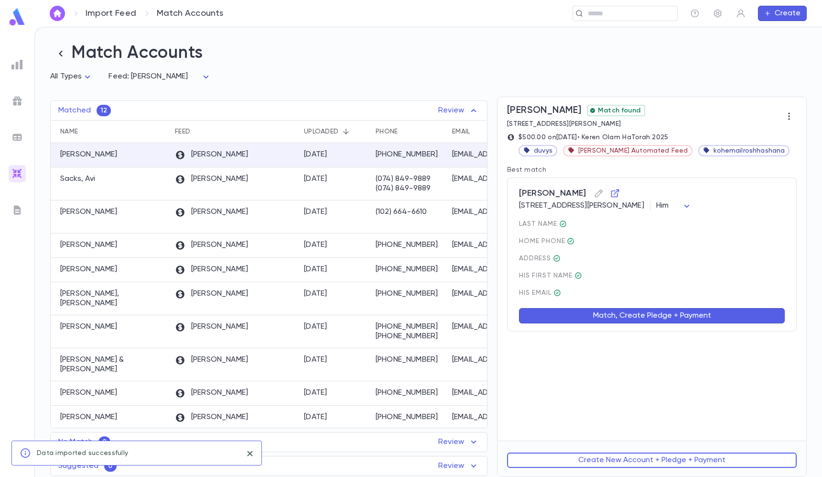
click at [637, 319] on button "Match, Create Pledge + Payment" at bounding box center [652, 315] width 266 height 15
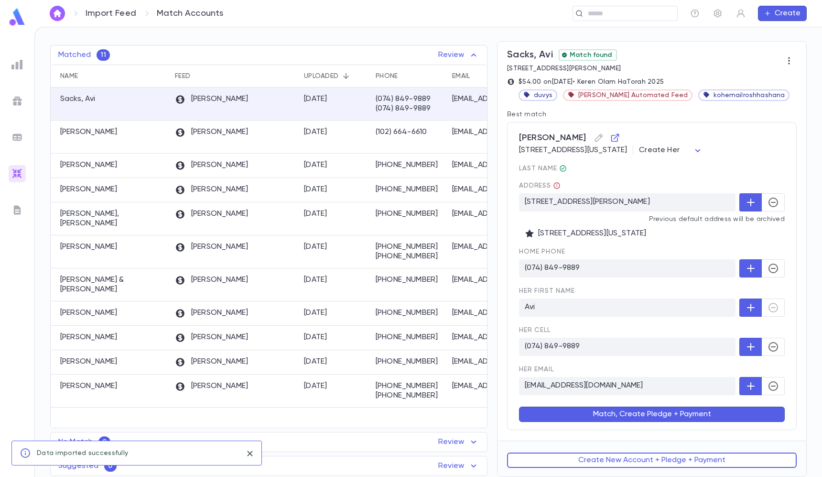
scroll to position [56, 0]
click at [664, 464] on button "Create New Account + Pledge + Payment" at bounding box center [652, 459] width 290 height 15
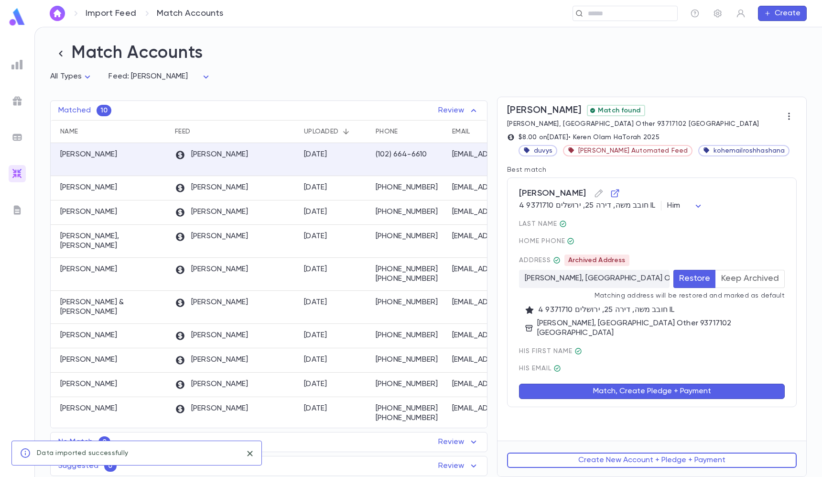
scroll to position [0, 0]
click at [738, 282] on button "Keep Archived" at bounding box center [750, 279] width 69 height 18
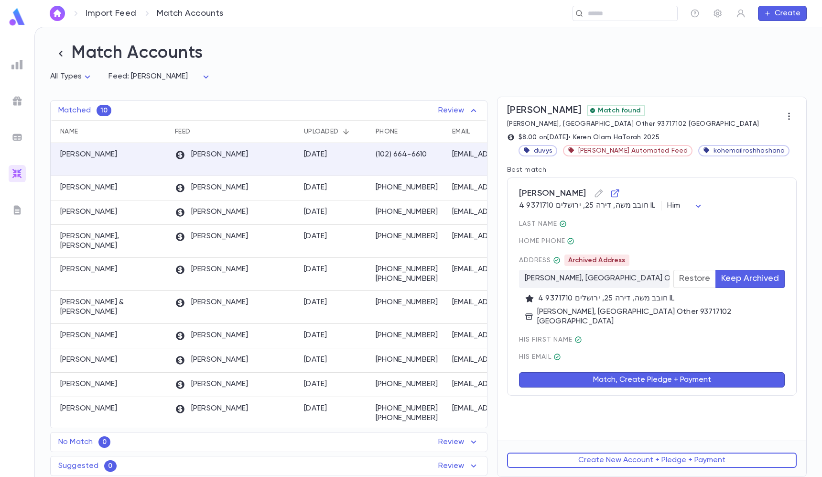
click at [676, 361] on div "Match, Create Pledge + Payment" at bounding box center [646, 373] width 277 height 27
click at [676, 375] on button "Match, Create Pledge + Payment" at bounding box center [652, 379] width 266 height 15
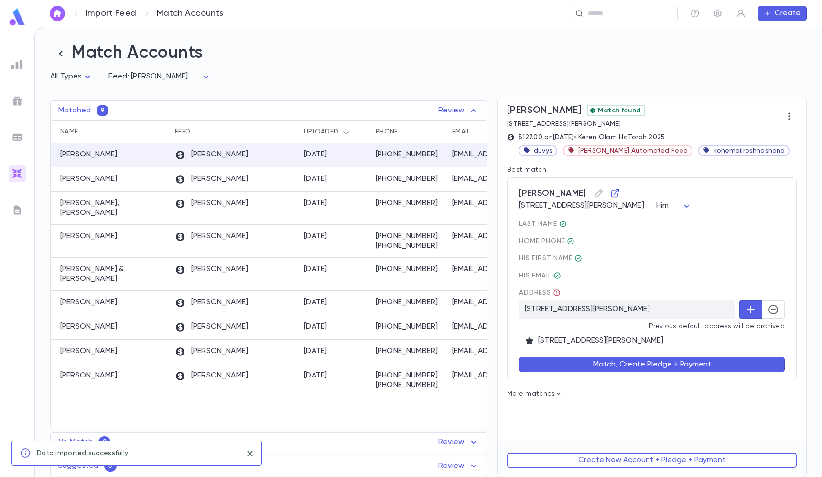
click at [773, 313] on icon "button" at bounding box center [773, 309] width 11 height 11
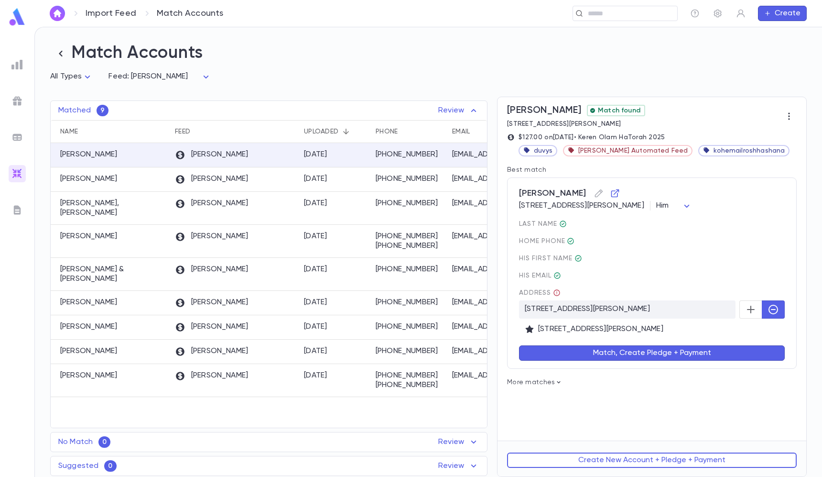
click at [726, 359] on button "Match, Create Pledge + Payment" at bounding box center [652, 352] width 266 height 15
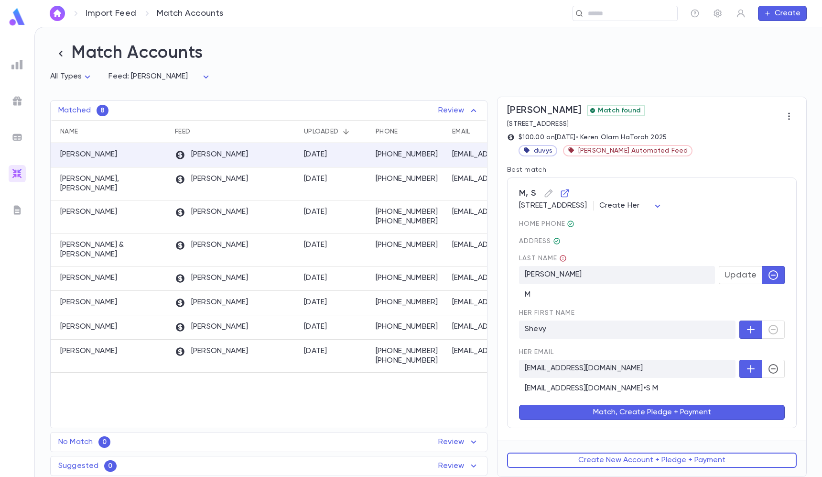
click at [775, 368] on icon "button" at bounding box center [774, 369] width 10 height 10
click at [737, 283] on button "Update" at bounding box center [741, 275] width 44 height 18
click at [682, 415] on button "Match, Create Pledge + Payment" at bounding box center [652, 411] width 266 height 15
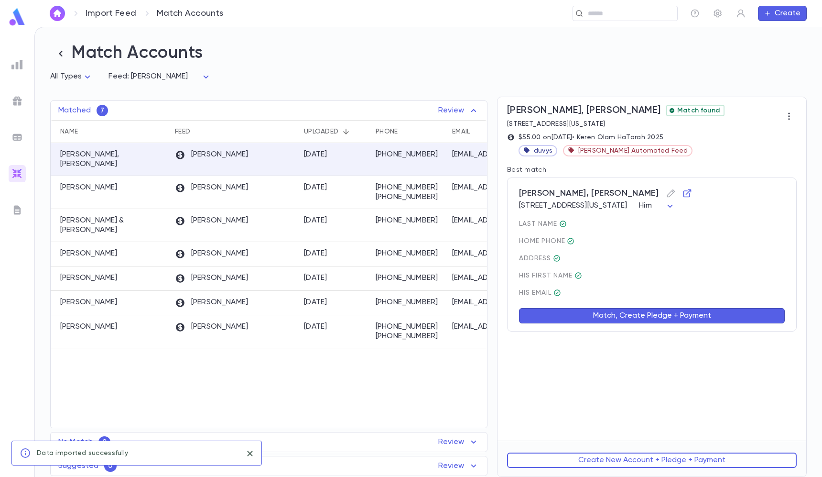
click at [645, 317] on button "Match, Create Pledge + Payment" at bounding box center [652, 315] width 266 height 15
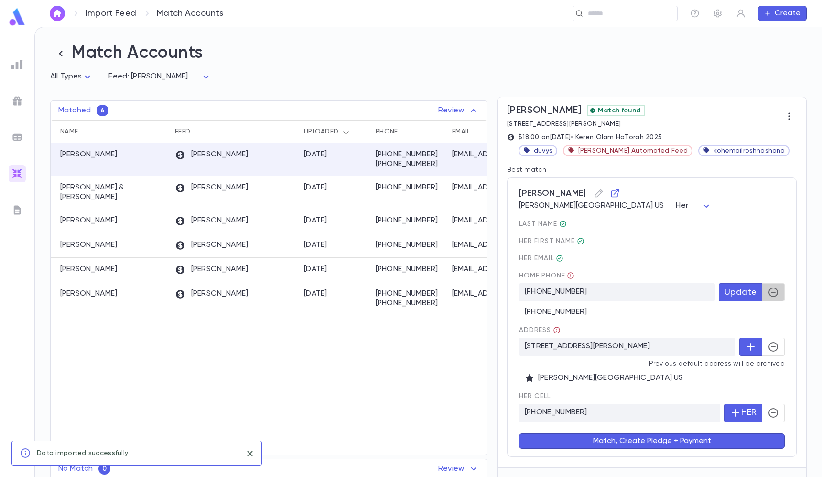
click at [769, 293] on icon "button" at bounding box center [774, 292] width 10 height 10
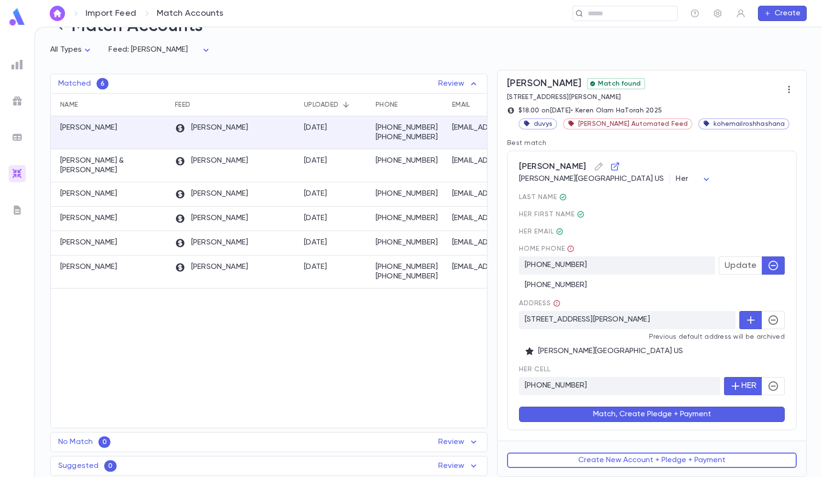
scroll to position [27, 0]
click at [668, 411] on button "Match, Create Pledge + Payment" at bounding box center [652, 413] width 266 height 15
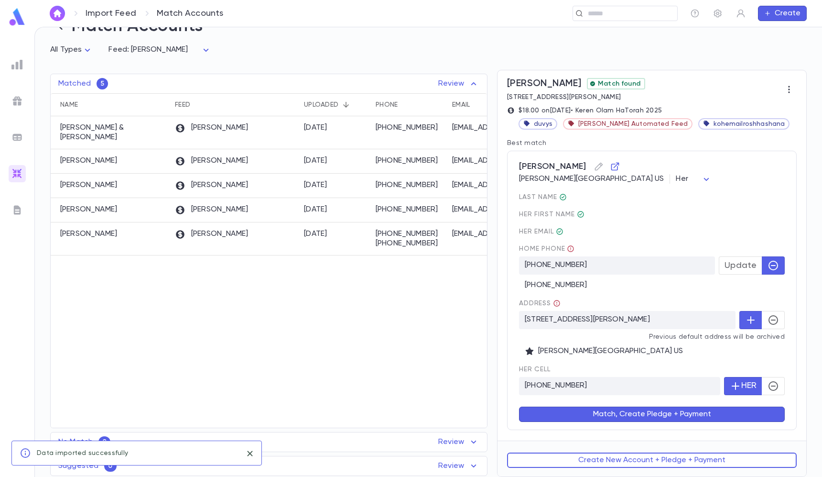
scroll to position [0, 0]
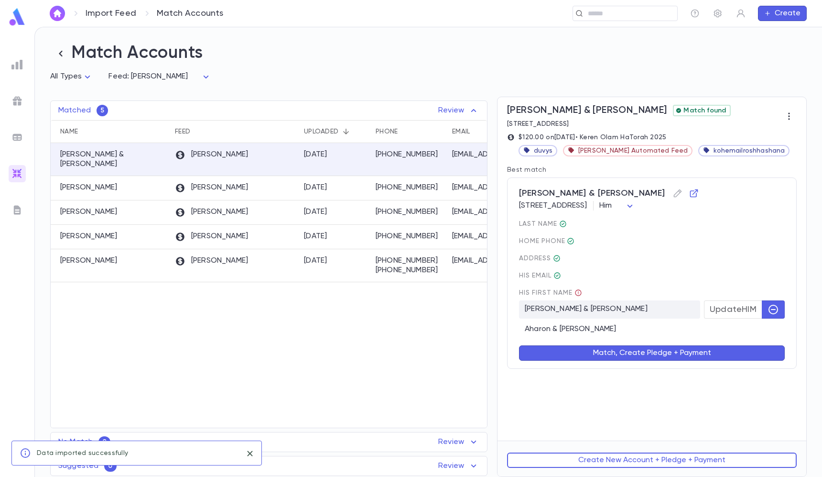
click at [672, 354] on button "Match, Create Pledge + Payment" at bounding box center [652, 352] width 266 height 15
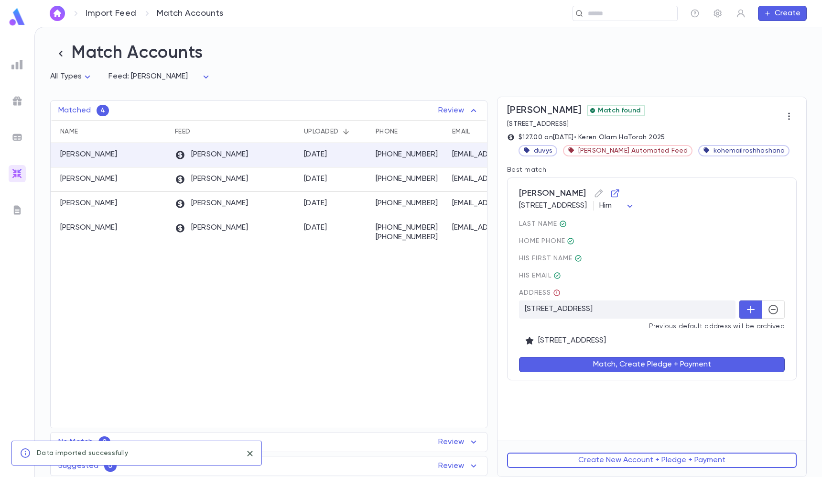
click at [776, 310] on icon "button" at bounding box center [773, 309] width 11 height 11
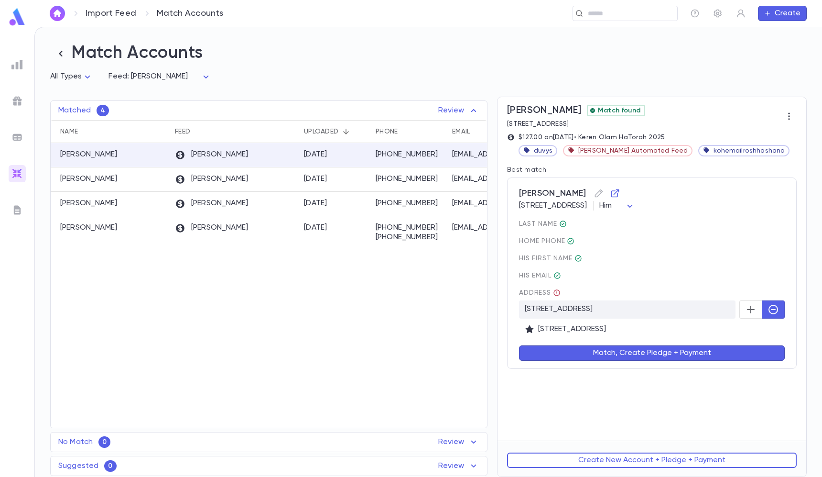
click at [742, 350] on button "Match, Create Pledge + Payment" at bounding box center [652, 352] width 266 height 15
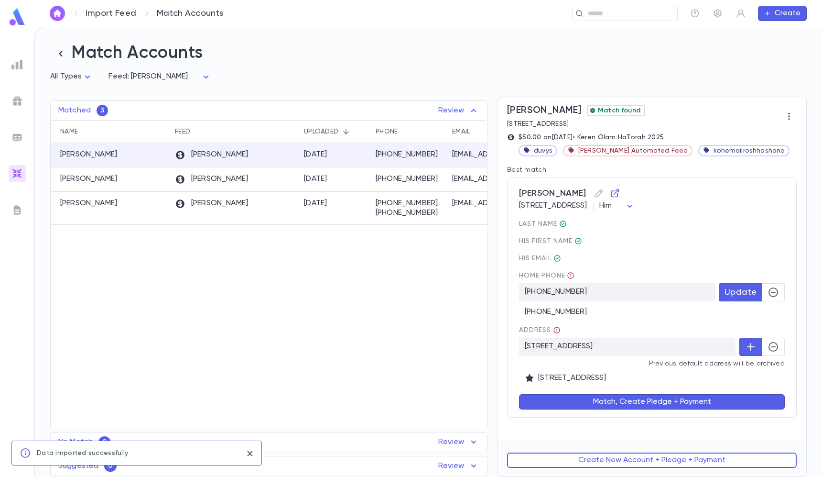
click at [782, 341] on button "button" at bounding box center [773, 347] width 23 height 18
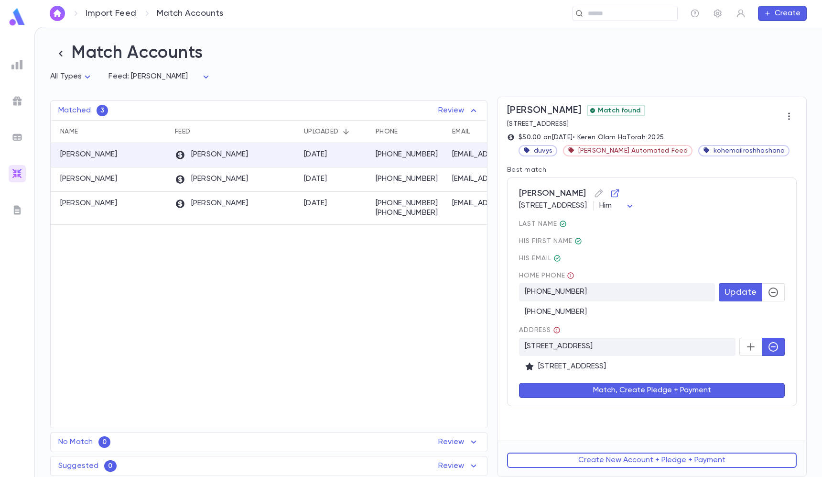
click at [741, 395] on button "Match, Create Pledge + Payment" at bounding box center [652, 389] width 266 height 15
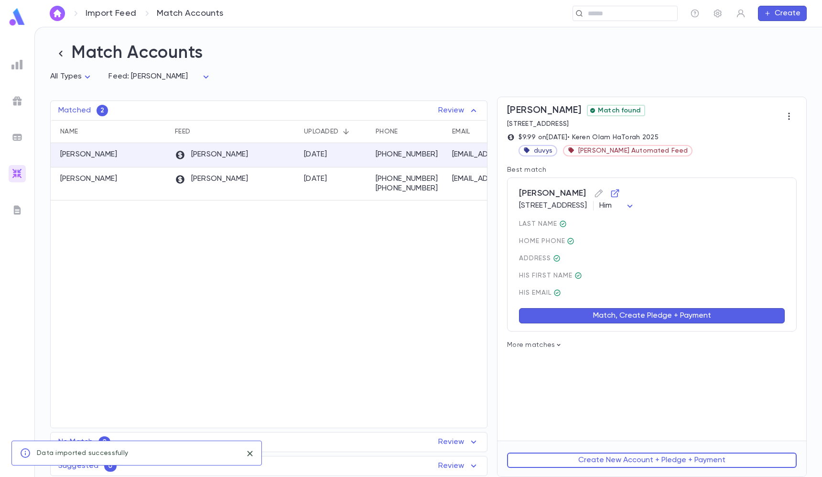
click at [672, 323] on button "Match, Create Pledge + Payment" at bounding box center [652, 315] width 266 height 15
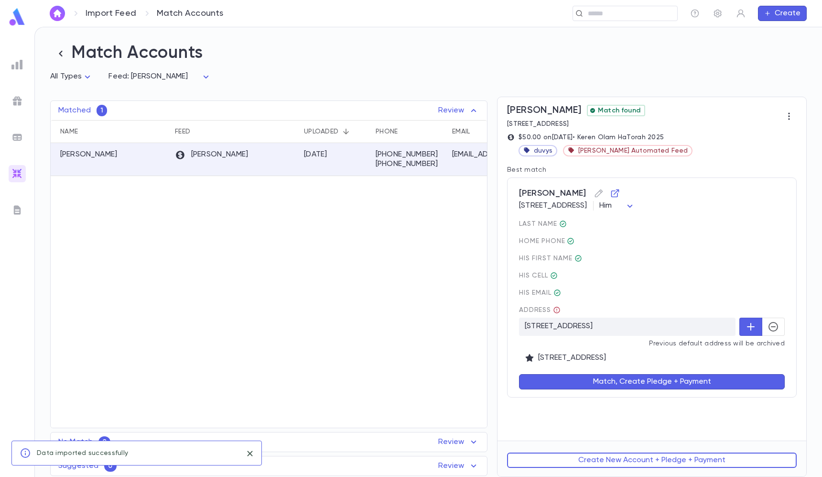
click at [769, 327] on icon "button" at bounding box center [773, 326] width 11 height 11
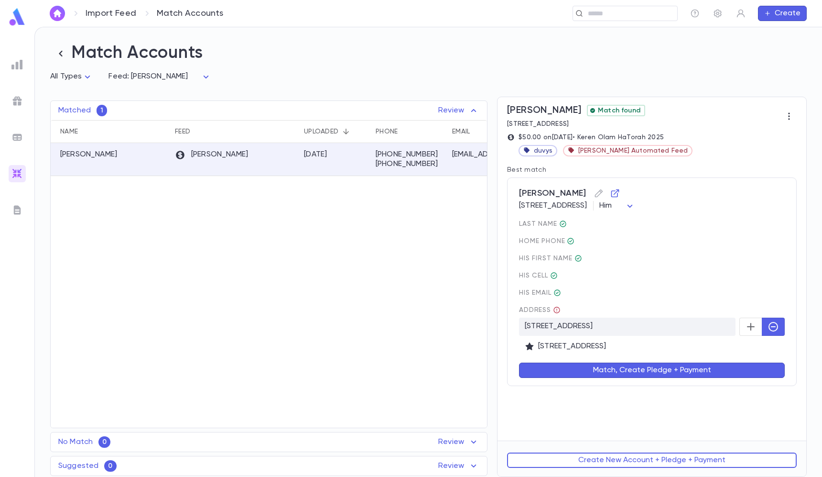
click at [742, 354] on div "Match, Create Pledge + Payment" at bounding box center [646, 364] width 277 height 27
click at [741, 364] on button "Match, Create Pledge + Payment" at bounding box center [652, 369] width 266 height 15
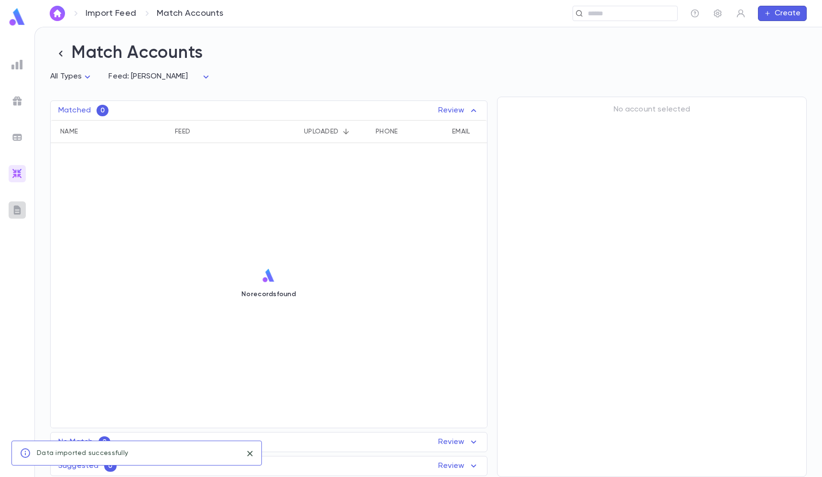
click at [21, 213] on img at bounding box center [16, 209] width 11 height 11
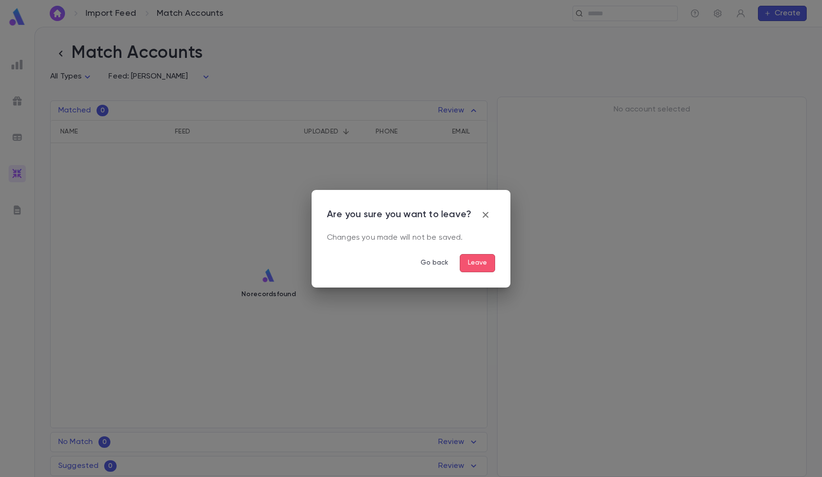
click at [465, 272] on button "Leave" at bounding box center [477, 263] width 35 height 18
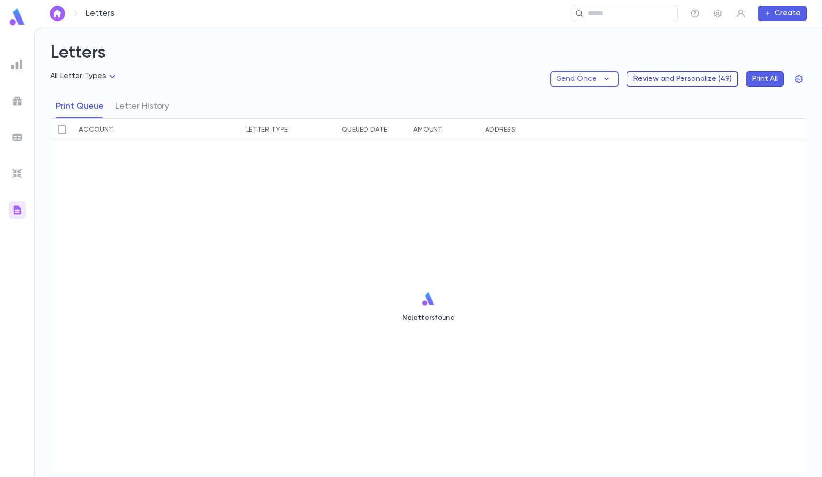
click at [689, 79] on button "Review and Personalize ( 49 )" at bounding box center [683, 78] width 112 height 15
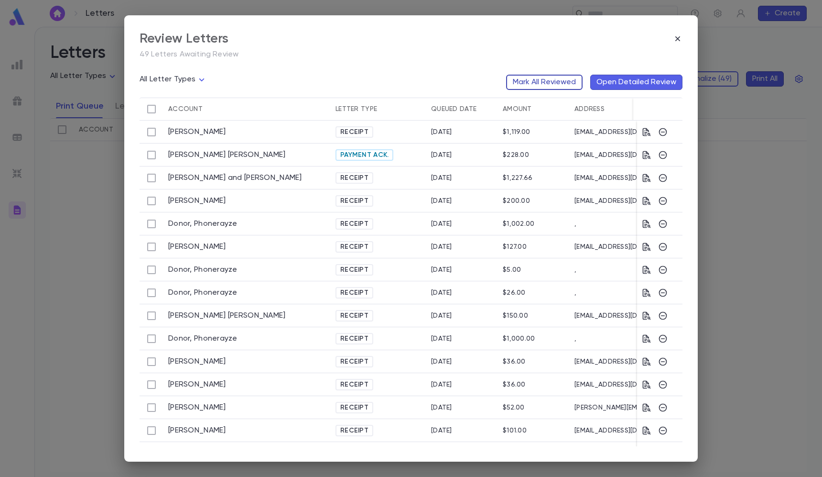
click at [562, 87] on button "Mark All Reviewed" at bounding box center [544, 82] width 76 height 15
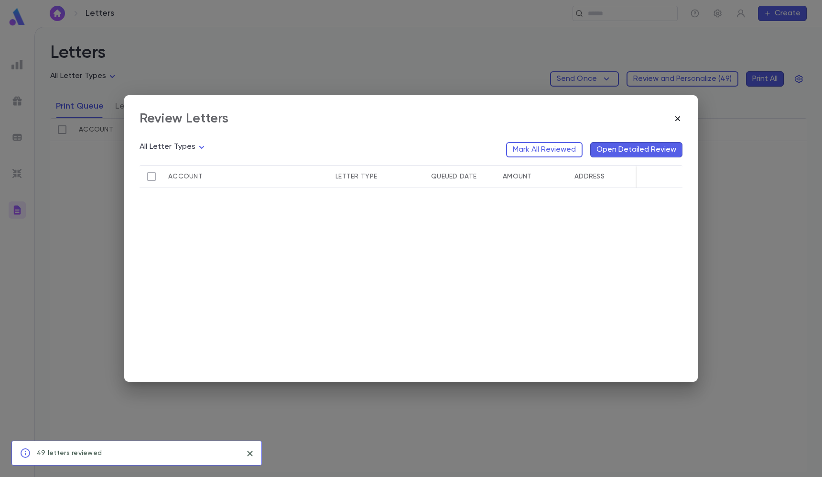
click at [676, 116] on icon "button" at bounding box center [678, 119] width 10 height 10
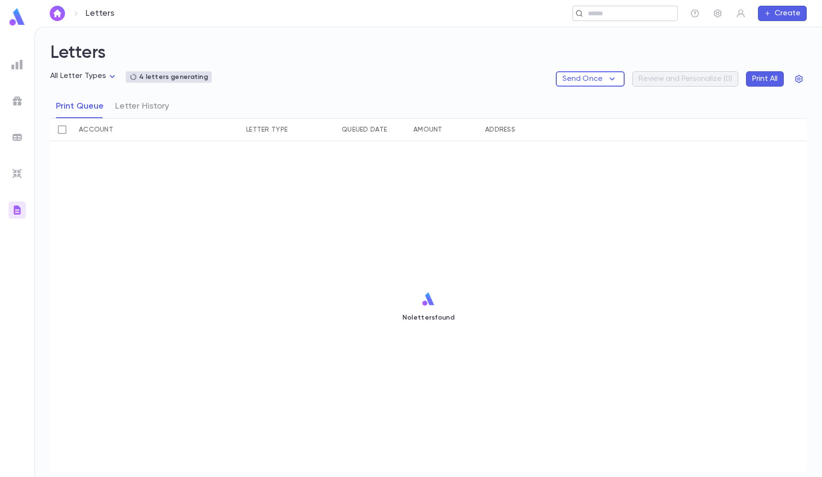
click at [609, 11] on input "text" at bounding box center [629, 13] width 88 height 9
type input "***"
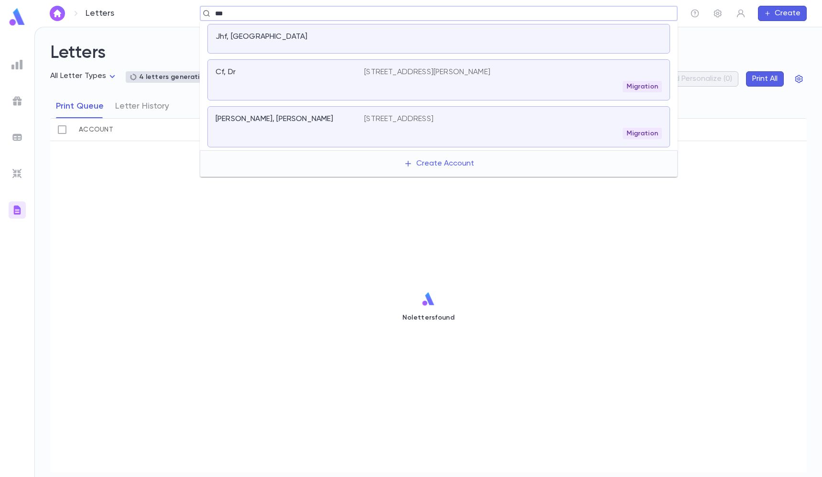
click at [480, 31] on div "Jhf, Canada" at bounding box center [438, 39] width 463 height 30
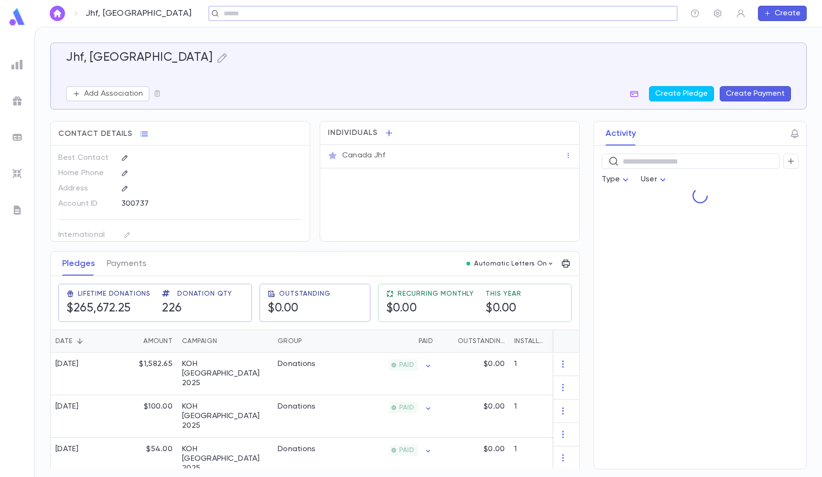
click at [739, 87] on button "Create Payment" at bounding box center [755, 93] width 71 height 15
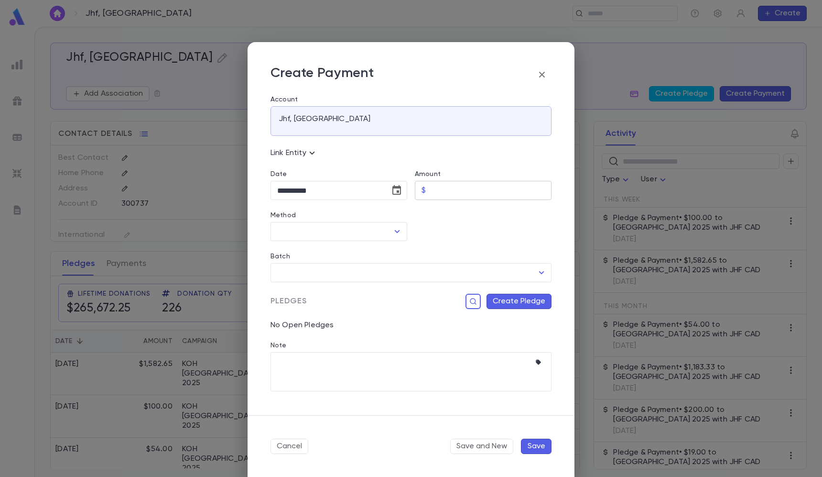
click at [492, 197] on input "Amount" at bounding box center [491, 190] width 122 height 19
paste input "******"
click at [381, 216] on div "Method" at bounding box center [339, 216] width 137 height 11
type input "******"
click at [320, 263] on ul "JHF CAD" at bounding box center [338, 252] width 135 height 23
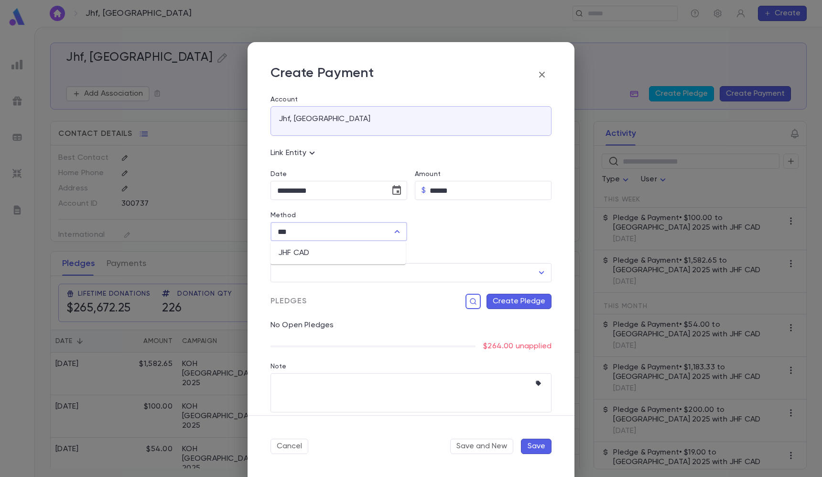
click at [317, 257] on li "JHF CAD" at bounding box center [338, 252] width 135 height 15
type input "*******"
click at [316, 273] on input "Batch" at bounding box center [404, 272] width 258 height 18
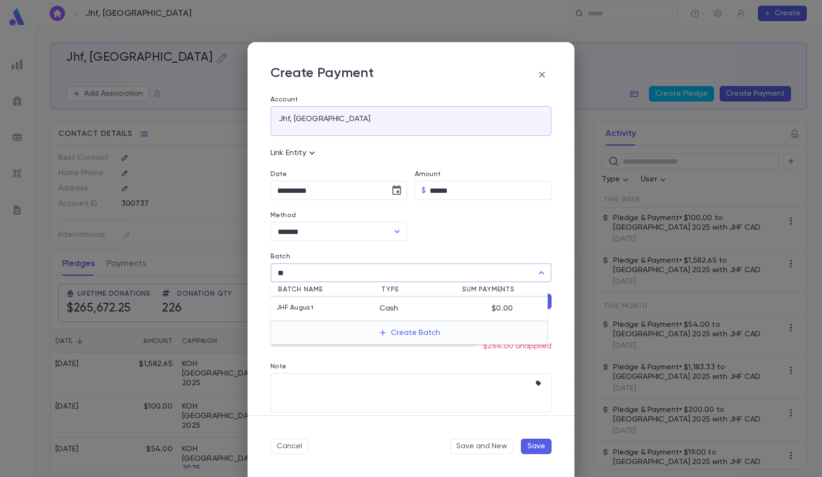
click at [305, 306] on p "JHF August" at bounding box center [294, 309] width 37 height 10
type input "**********"
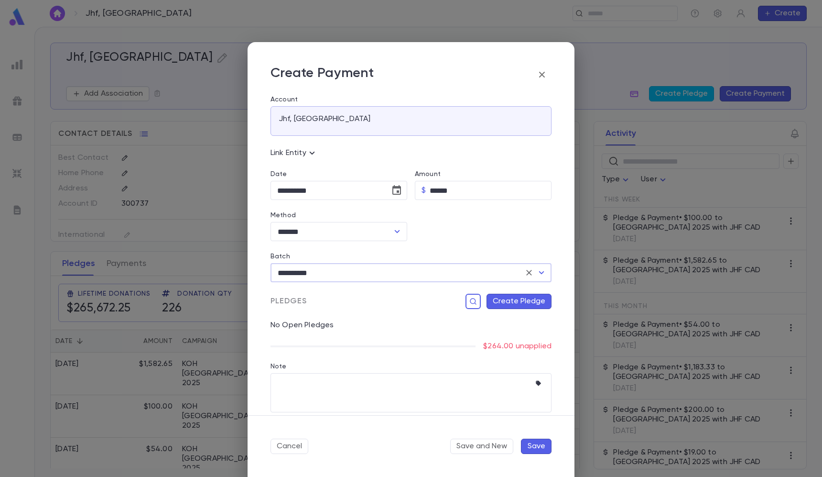
click at [498, 303] on button "Create Pledge" at bounding box center [519, 301] width 65 height 15
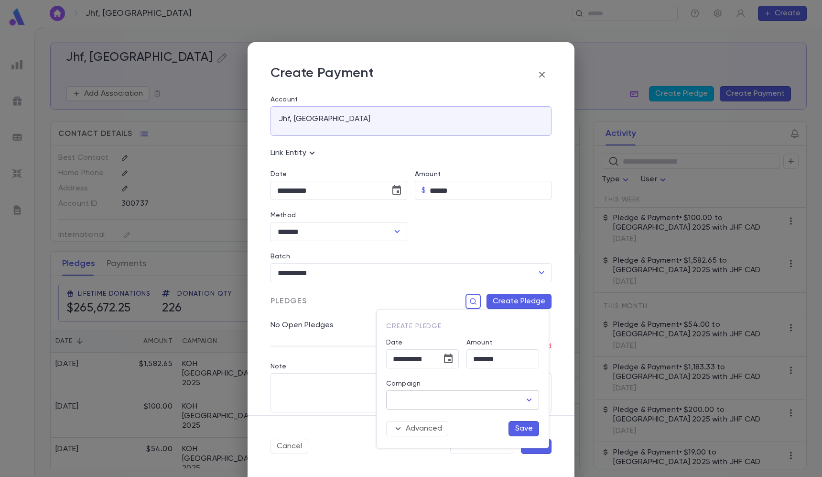
click at [463, 400] on input "Campaign" at bounding box center [456, 400] width 130 height 18
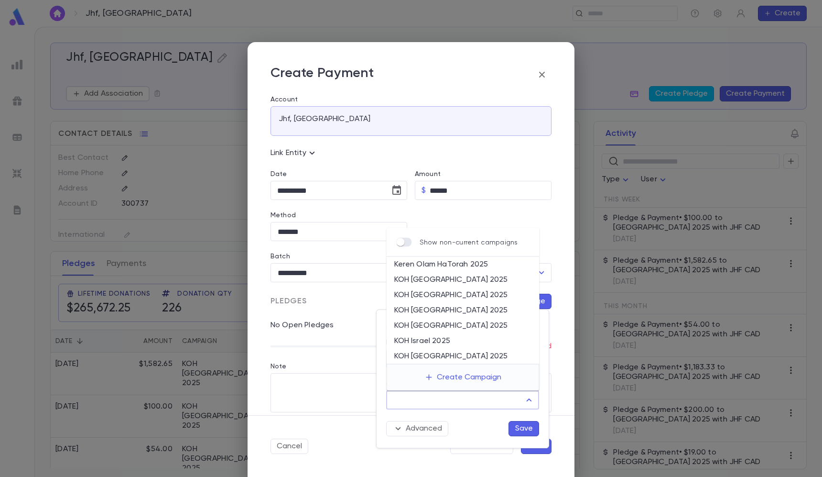
click at [457, 294] on li "KOH Canada 2025" at bounding box center [463, 294] width 153 height 15
type input "**********"
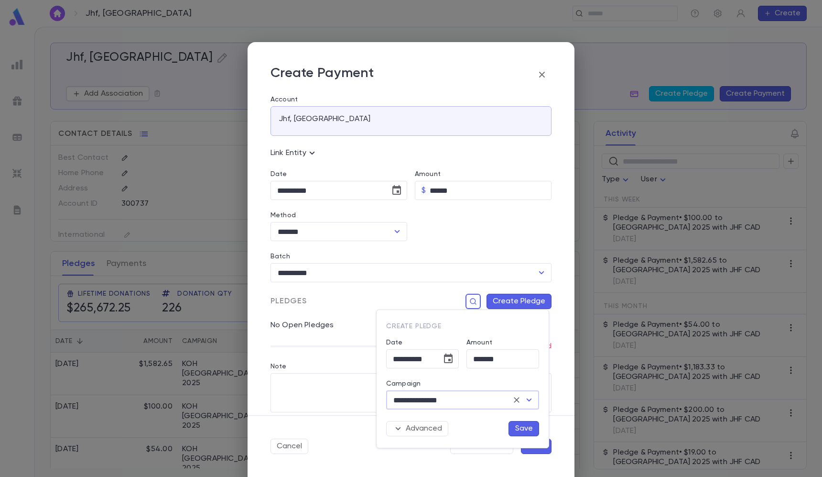
click at [528, 436] on div "**********" at bounding box center [463, 379] width 172 height 138
click at [529, 433] on button "Save" at bounding box center [524, 428] width 31 height 15
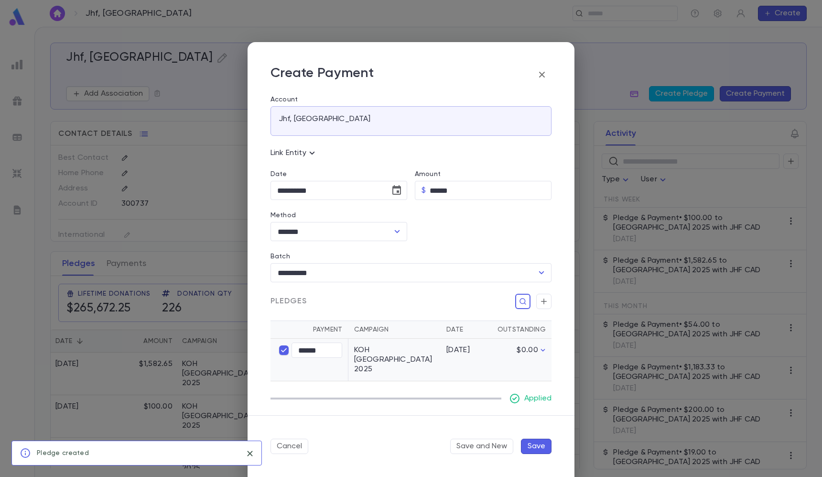
click at [533, 446] on button "Save" at bounding box center [536, 445] width 31 height 15
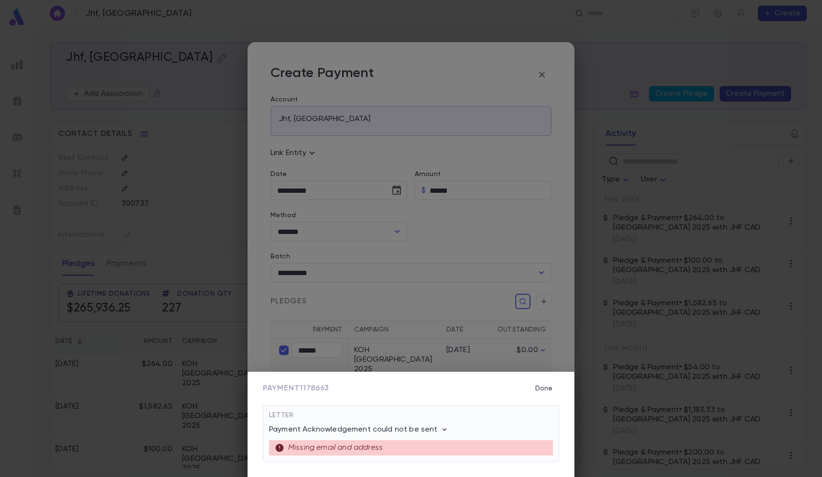
click at [540, 22] on div "Payment 1178663 Done Letter Payment Acknowledgement could not be sent Missing e…" at bounding box center [411, 238] width 822 height 477
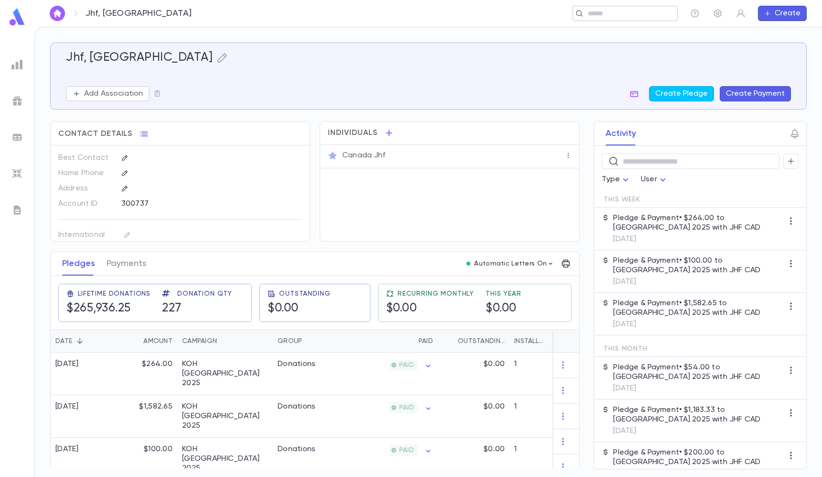
click at [583, 15] on div "​" at bounding box center [625, 13] width 105 height 15
paste input "**********"
type input "**********"
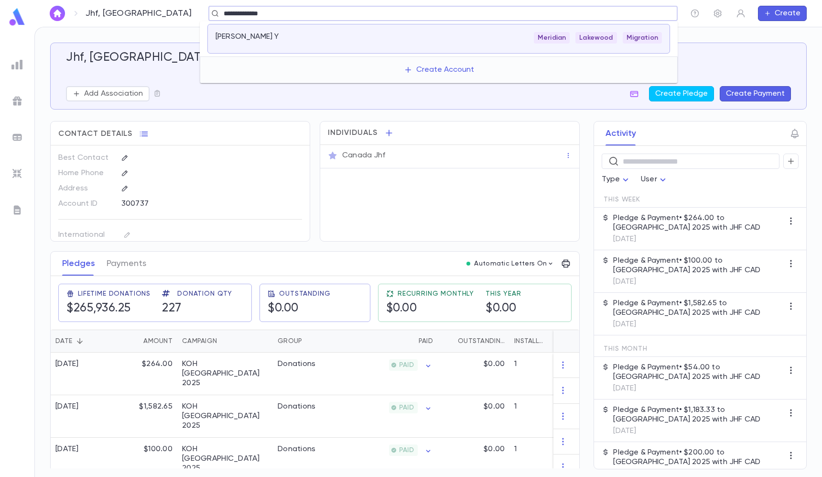
click at [257, 37] on p "Zupnick, Yoel Y" at bounding box center [247, 37] width 63 height 10
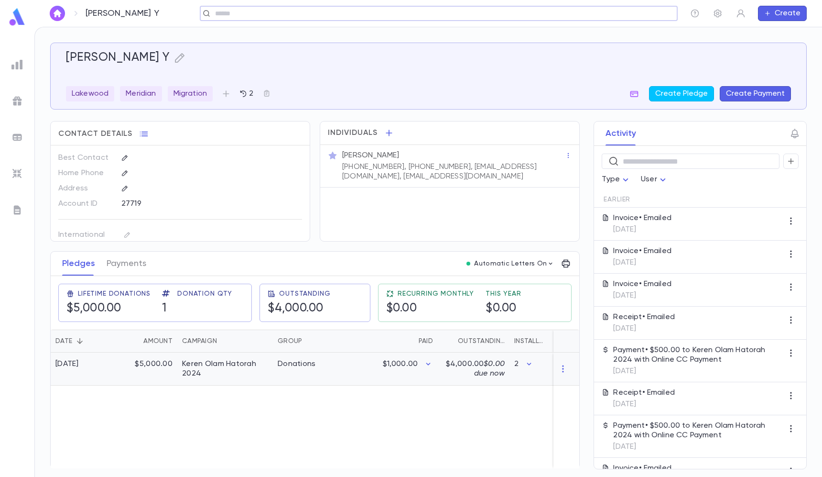
click at [329, 359] on div "Donations" at bounding box center [309, 368] width 72 height 33
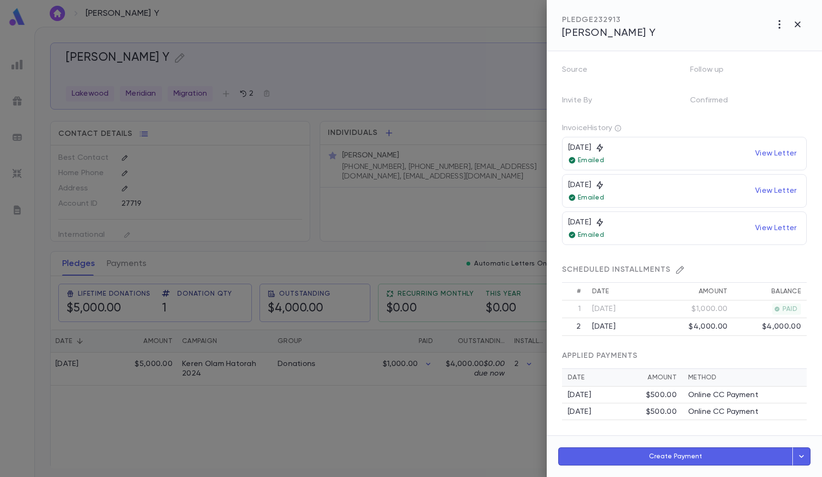
scroll to position [224, 0]
click at [482, 236] on div at bounding box center [411, 238] width 822 height 477
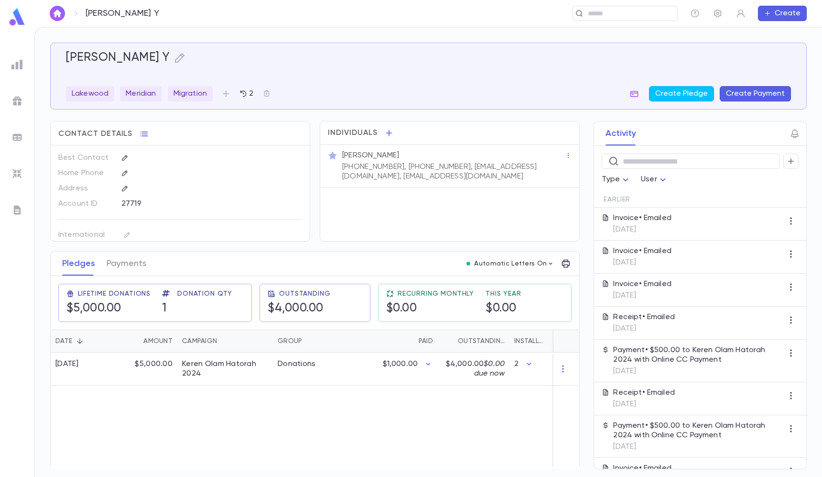
click at [14, 185] on ul at bounding box center [17, 264] width 34 height 425
click at [14, 207] on img at bounding box center [16, 209] width 11 height 11
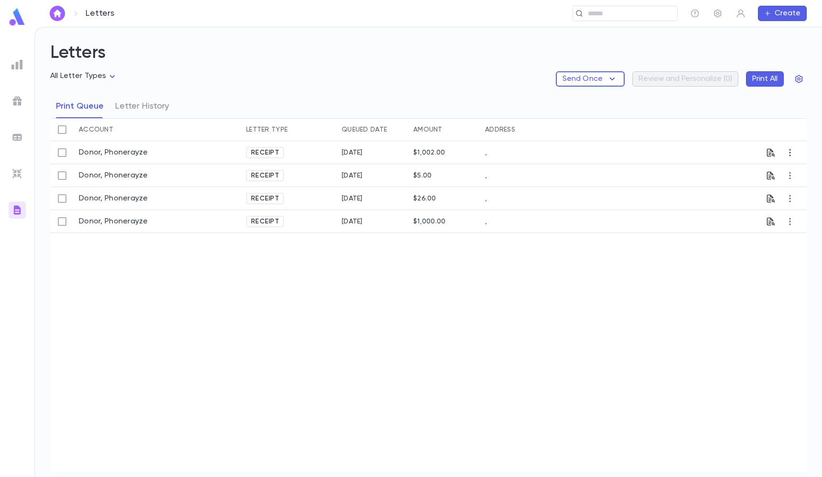
click at [796, 153] on button "button" at bounding box center [790, 152] width 15 height 15
click at [793, 185] on li "Skip Letter" at bounding box center [790, 186] width 55 height 15
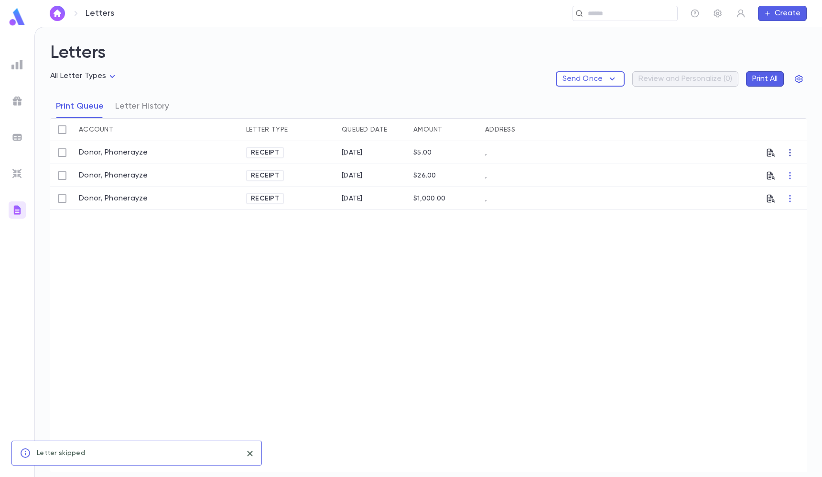
click at [788, 154] on icon "button" at bounding box center [791, 153] width 10 height 10
click at [786, 184] on li "Skip Letter" at bounding box center [790, 186] width 55 height 15
click at [792, 153] on icon "button" at bounding box center [791, 153] width 10 height 10
click at [780, 192] on li "Skip Letter" at bounding box center [790, 186] width 55 height 15
click at [790, 154] on icon "button" at bounding box center [791, 153] width 10 height 10
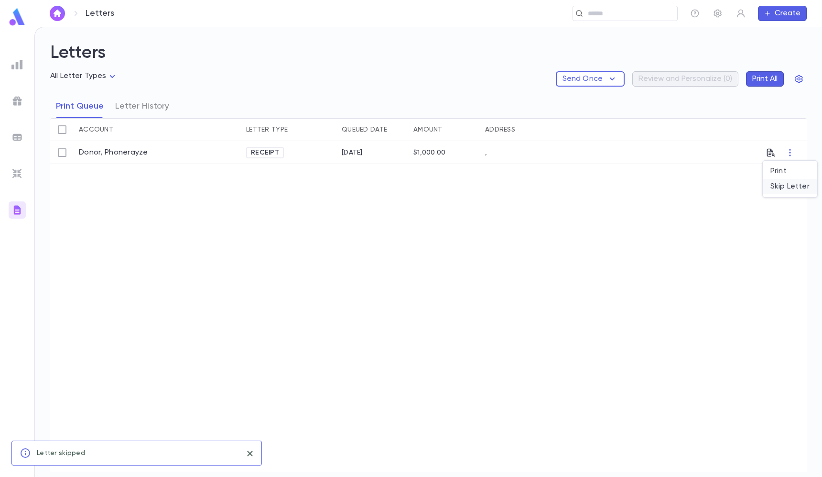
click at [783, 190] on li "Skip Letter" at bounding box center [790, 186] width 55 height 15
click at [632, 15] on input "text" at bounding box center [622, 13] width 74 height 9
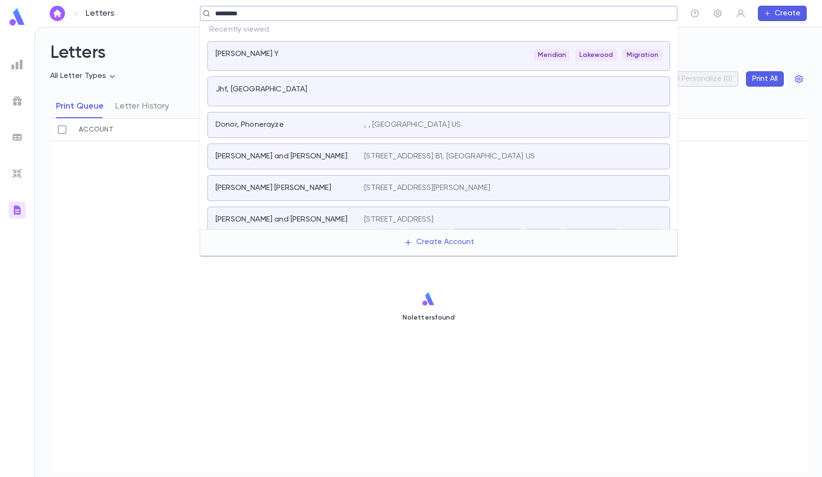
type input "**********"
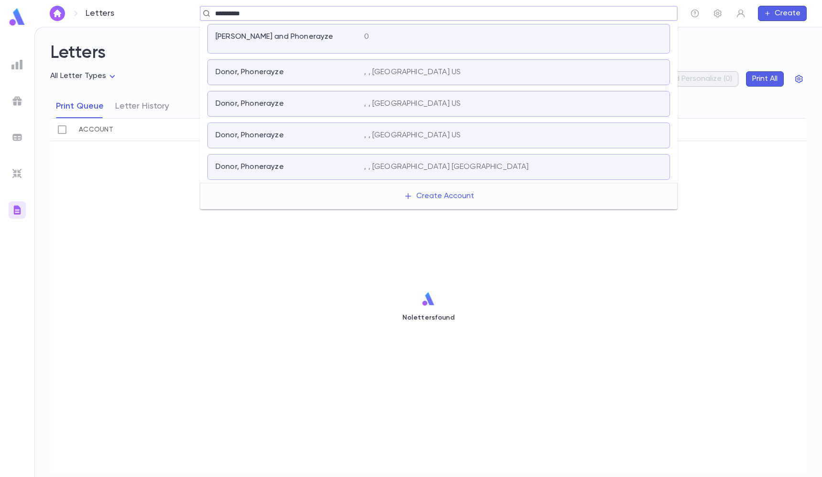
click at [308, 73] on div "Donor, Phonerayze" at bounding box center [284, 72] width 137 height 10
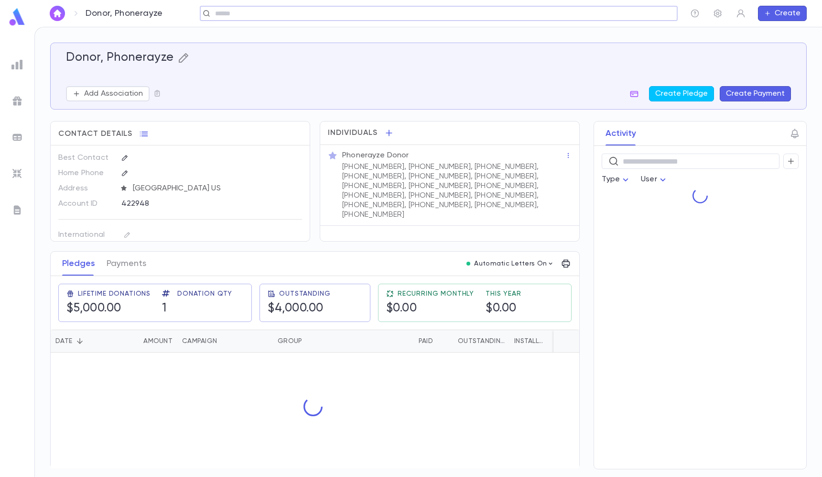
click at [185, 52] on icon "button" at bounding box center [183, 57] width 11 height 11
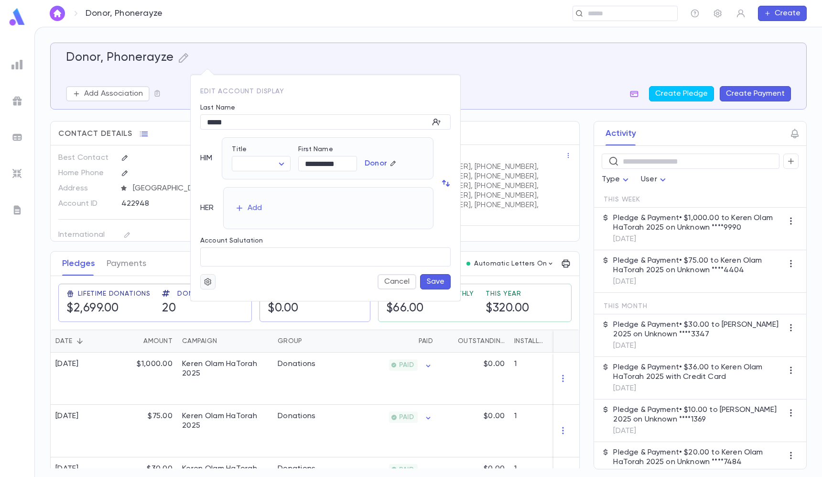
click at [211, 283] on icon "button" at bounding box center [208, 282] width 9 height 10
click at [241, 301] on li "Merge" at bounding box center [231, 300] width 57 height 15
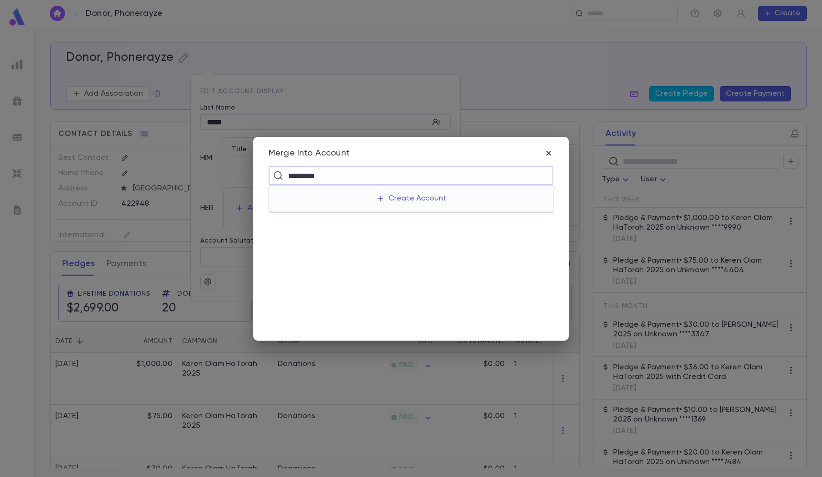
type input "**********"
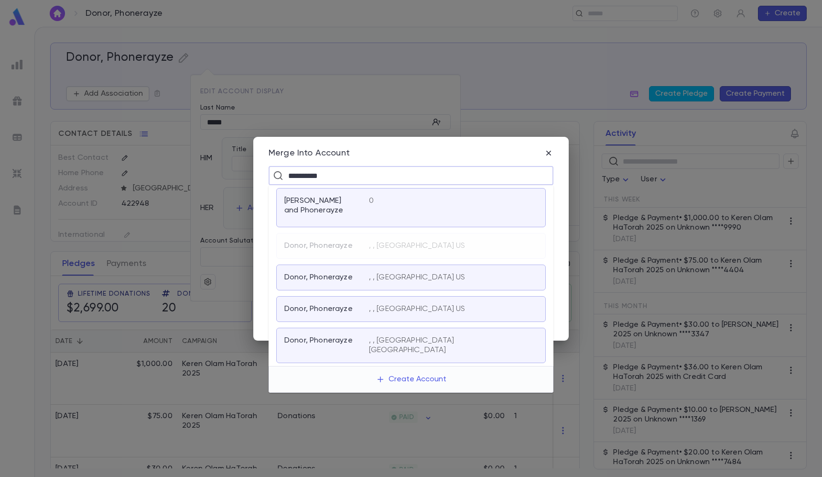
click at [337, 280] on p "Donor, Phonerayze" at bounding box center [318, 278] width 68 height 10
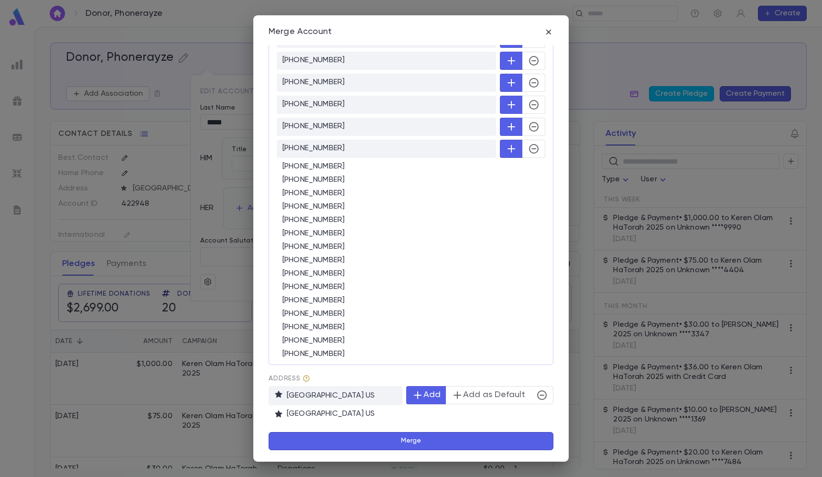
scroll to position [377, 0]
click at [426, 446] on button "Merge" at bounding box center [411, 441] width 285 height 18
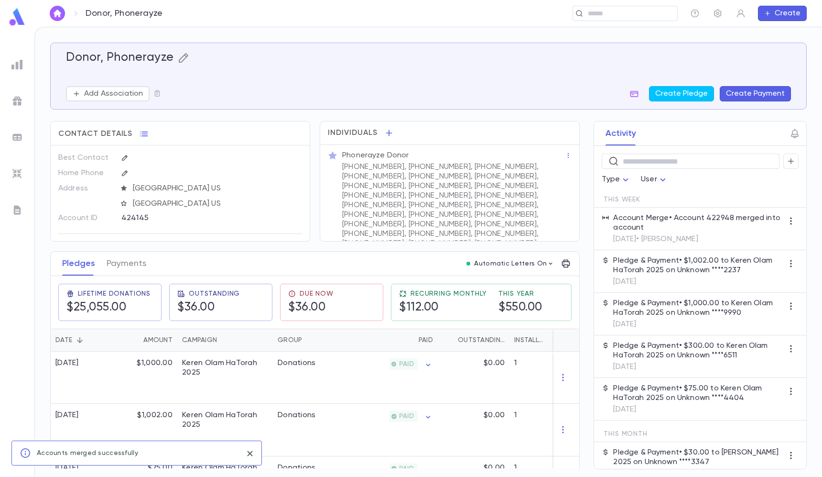
click at [186, 56] on icon "button" at bounding box center [183, 58] width 10 height 10
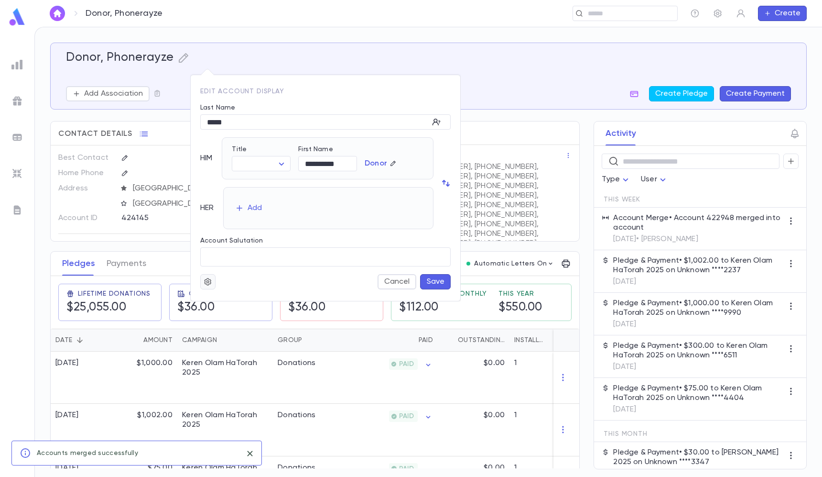
click at [211, 280] on icon "button" at bounding box center [208, 282] width 9 height 10
click at [230, 300] on li "Merge" at bounding box center [231, 300] width 57 height 15
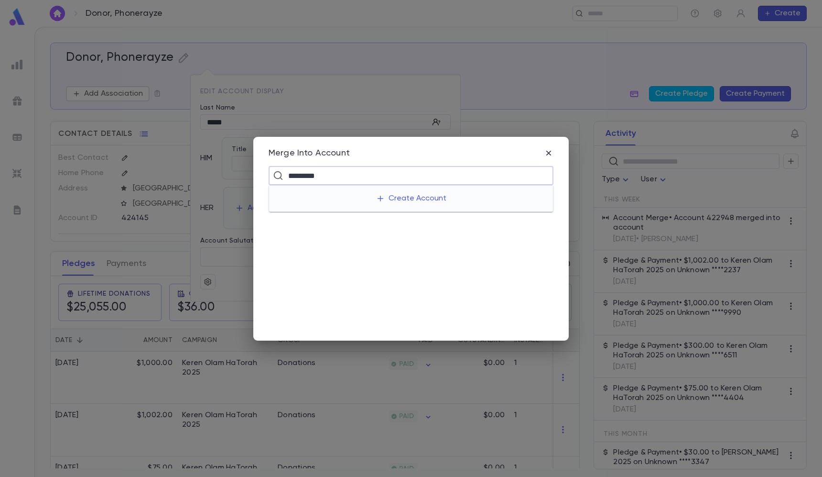
type input "**********"
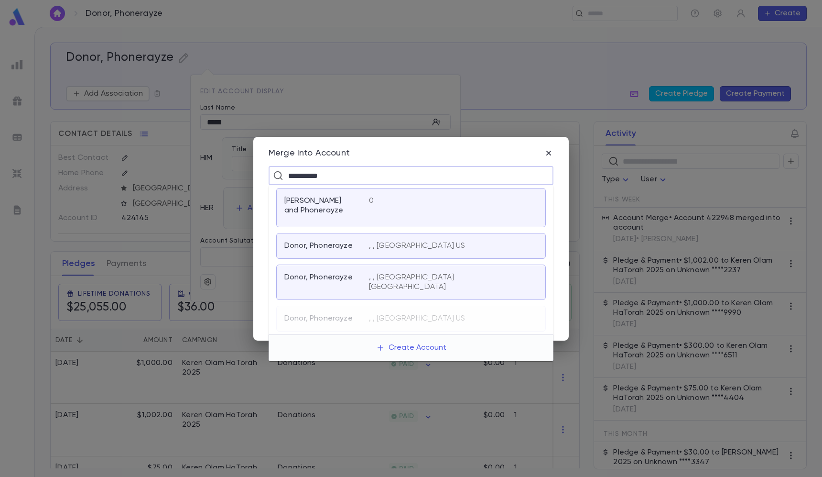
click at [370, 251] on p ", , TOMS RIVER NJ 08755 US" at bounding box center [417, 246] width 97 height 10
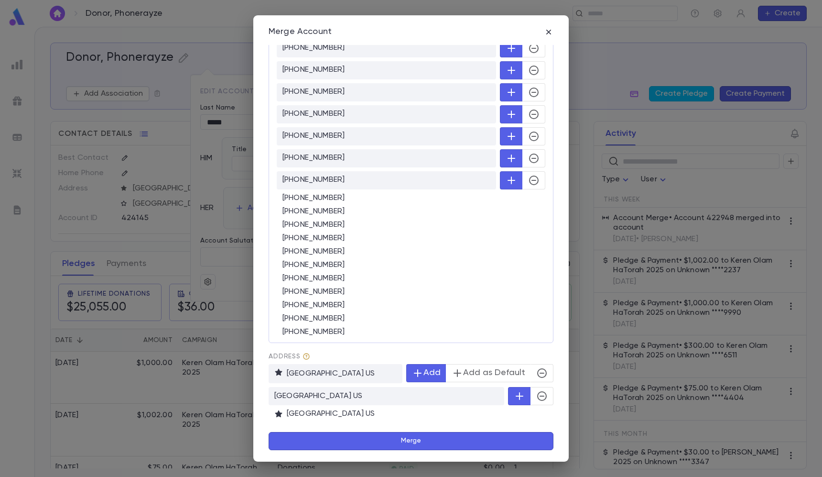
scroll to position [676, 0]
click at [347, 435] on button "Merge" at bounding box center [411, 441] width 285 height 18
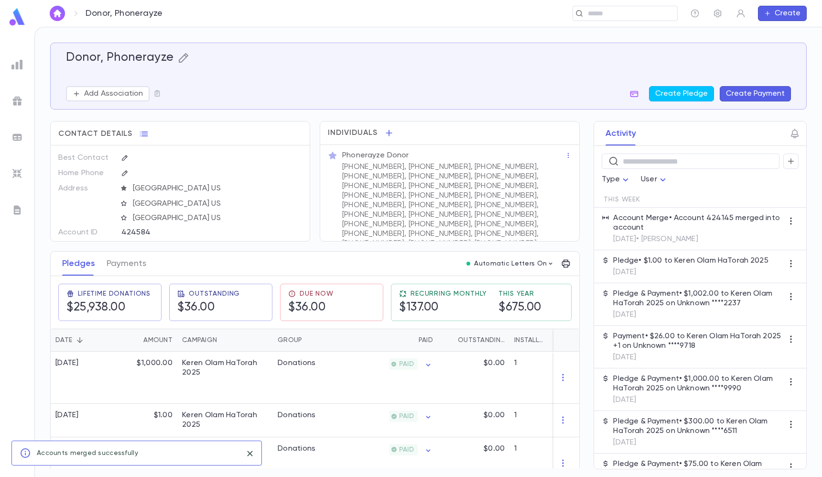
click at [180, 54] on icon "button" at bounding box center [183, 57] width 11 height 11
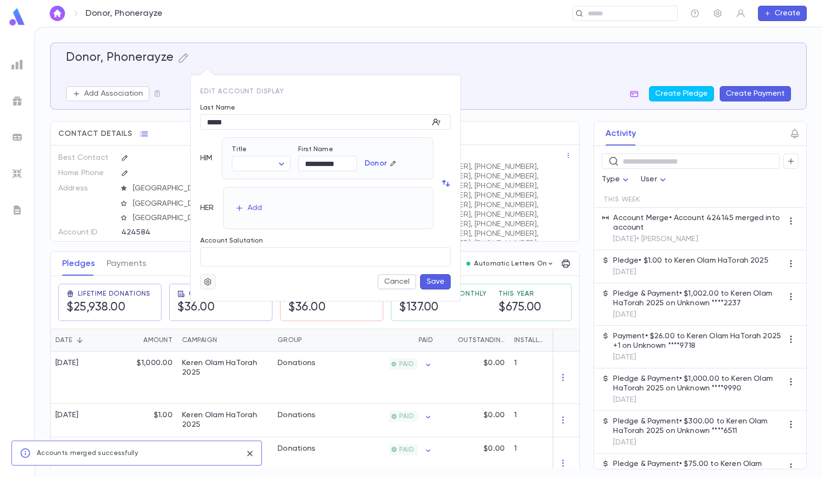
click at [211, 285] on icon "button" at bounding box center [208, 282] width 9 height 10
click at [241, 297] on li "Merge" at bounding box center [231, 300] width 57 height 15
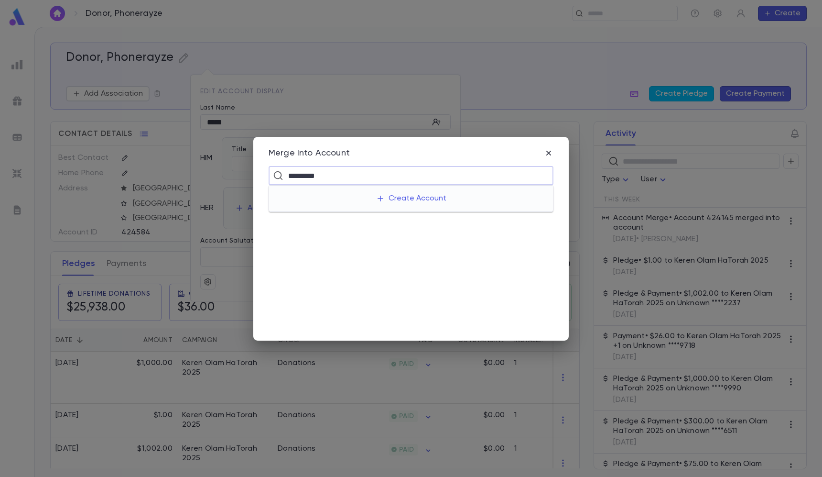
type input "**********"
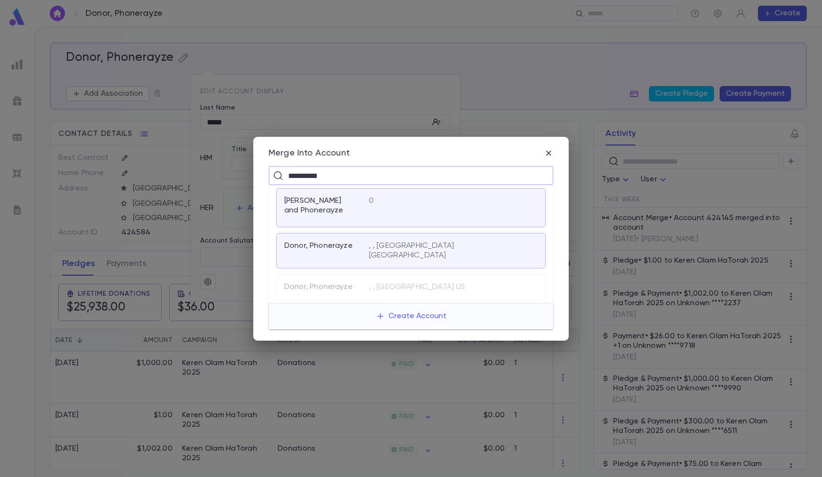
click at [350, 238] on div "Donor, Phonerayze , , NJ US" at bounding box center [411, 250] width 270 height 35
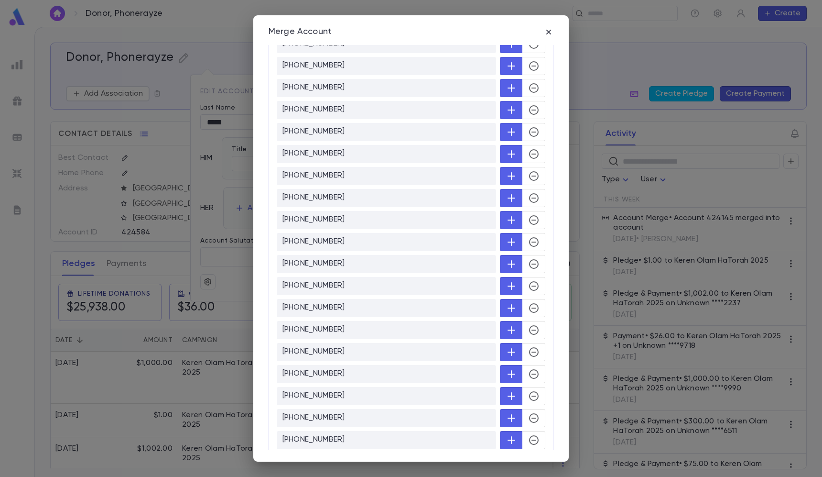
scroll to position [832, 0]
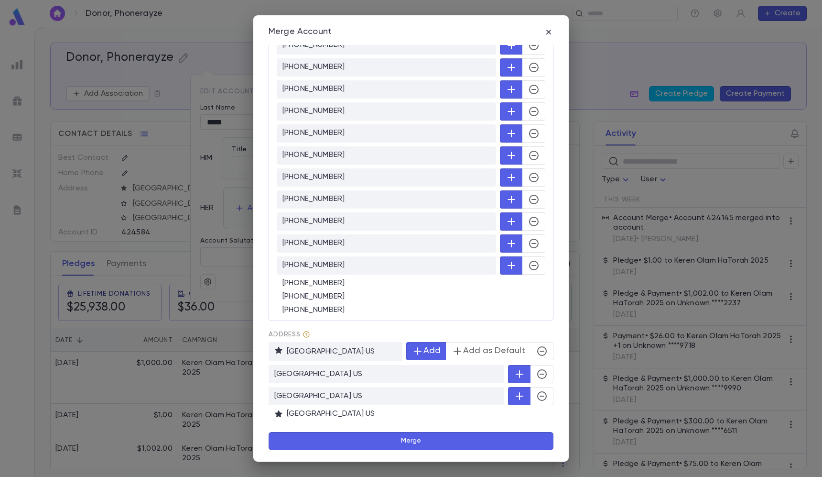
click at [320, 442] on button "Merge" at bounding box center [411, 441] width 285 height 18
